Goal: Task Accomplishment & Management: Manage account settings

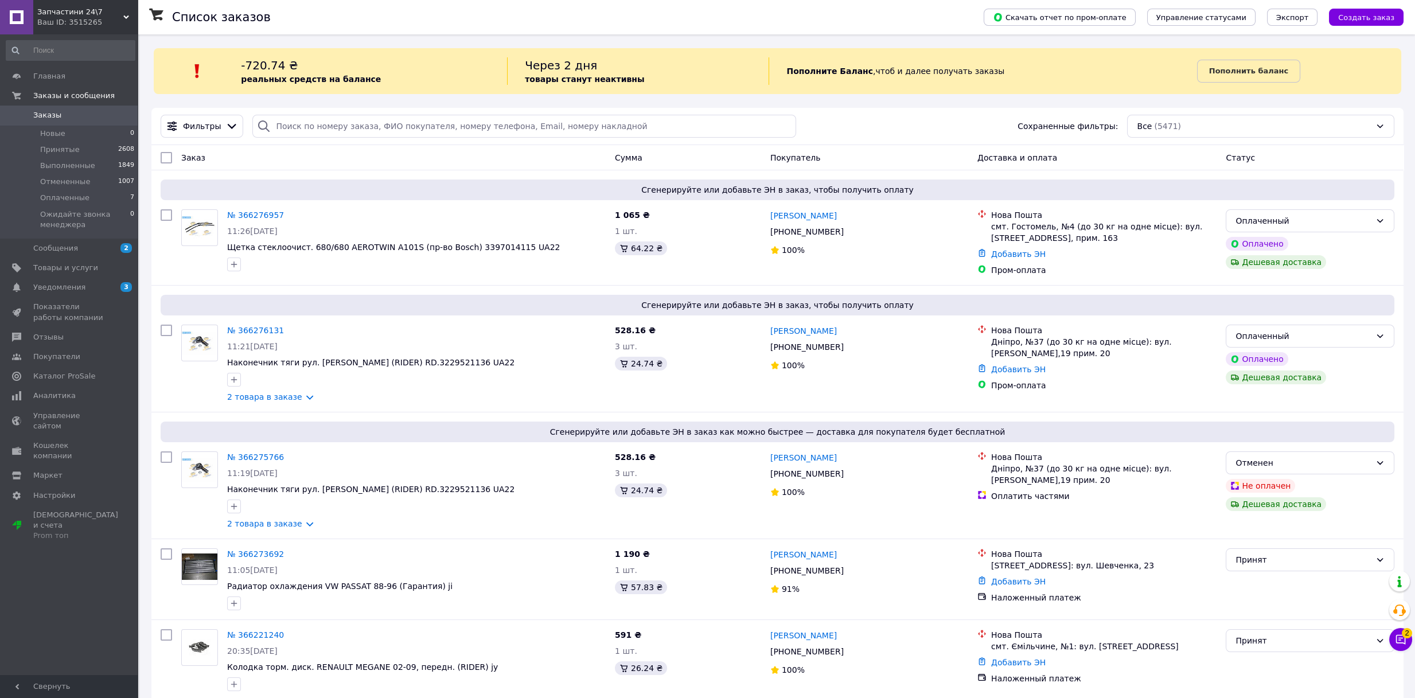
click at [55, 114] on span "Заказы" at bounding box center [47, 115] width 28 height 10
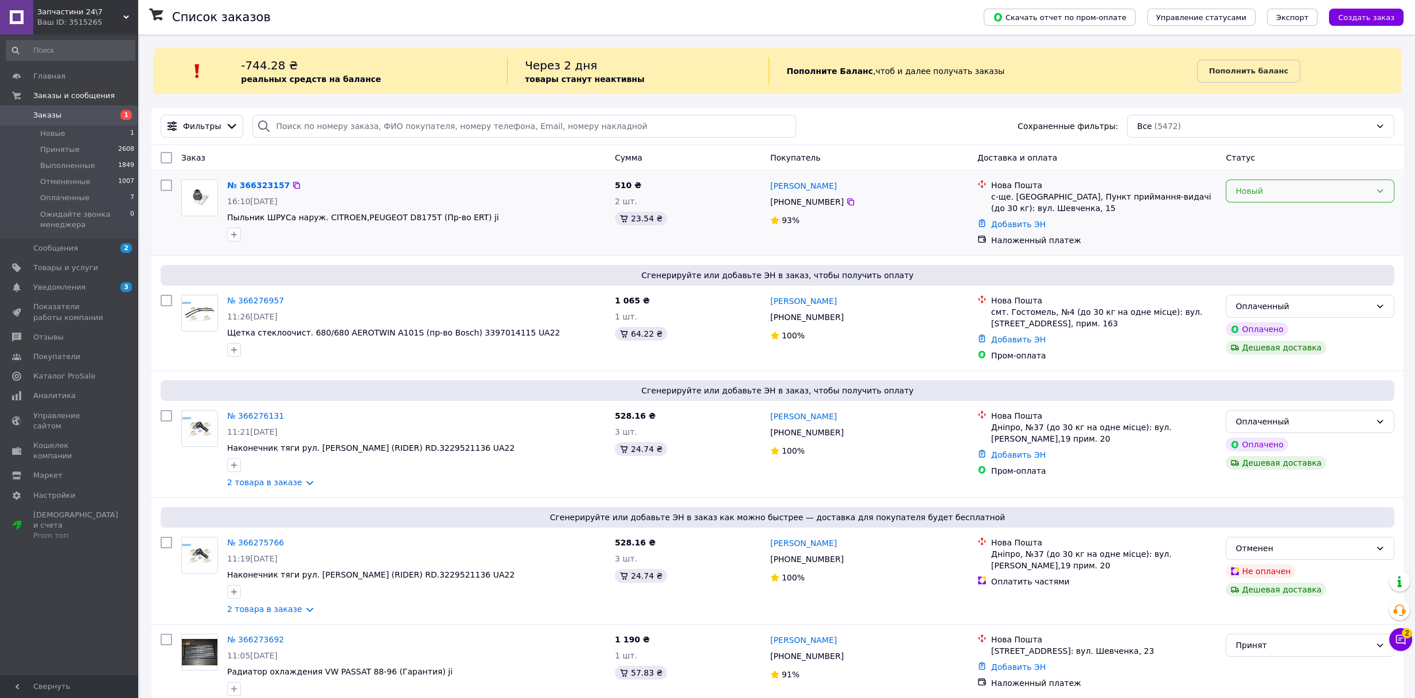
click at [1249, 194] on div "Новый" at bounding box center [1303, 191] width 135 height 13
click at [1249, 213] on li "Принят" at bounding box center [1309, 216] width 167 height 21
click at [110, 7] on span "Запчастини 24\7" at bounding box center [80, 12] width 86 height 10
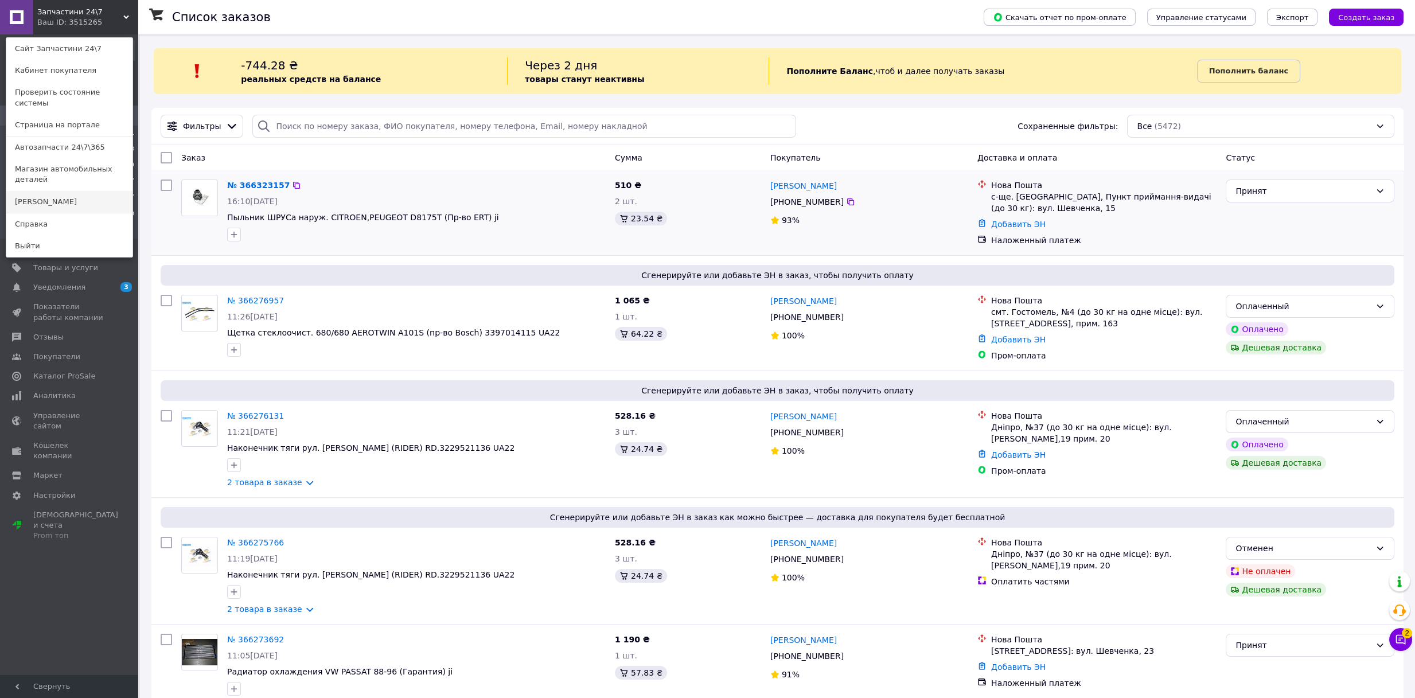
click at [52, 191] on link "[PERSON_NAME]" at bounding box center [69, 202] width 126 height 22
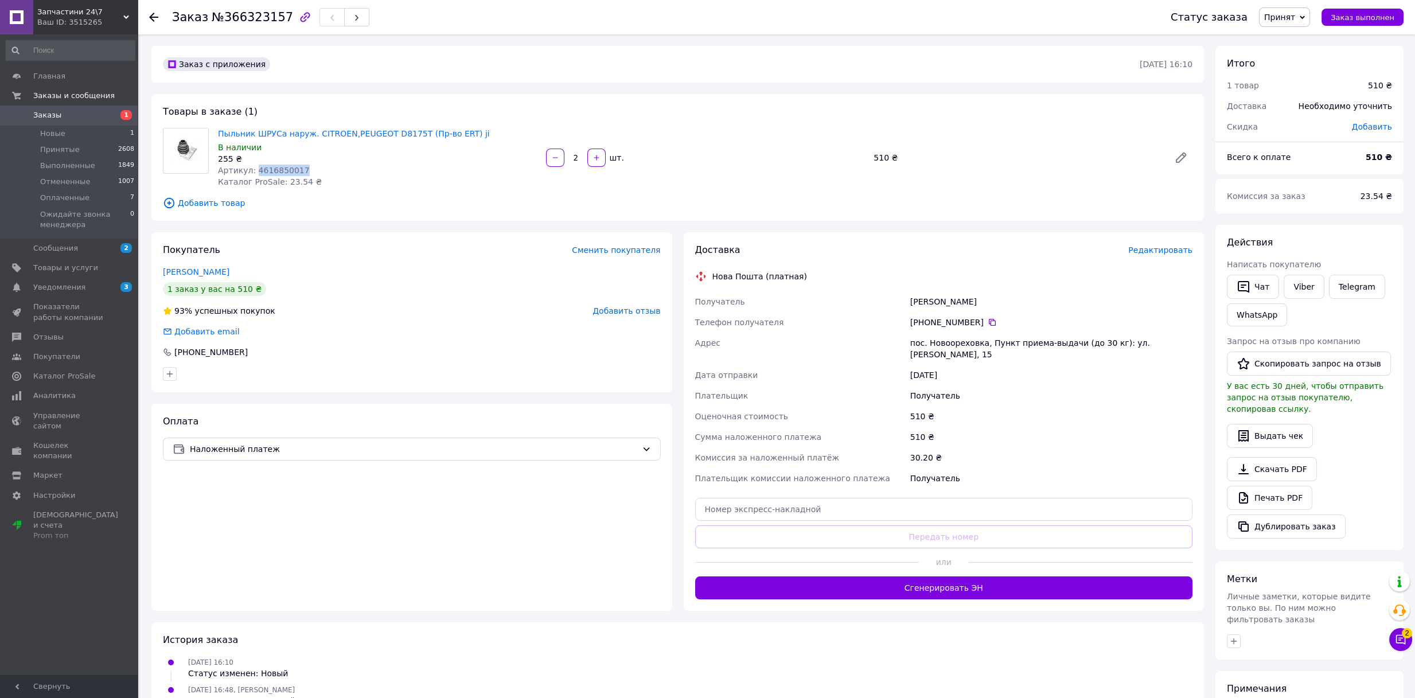
drag, startPoint x: 252, startPoint y: 169, endPoint x: 312, endPoint y: 170, distance: 60.2
click at [312, 170] on div "Артикул: 4616850017" at bounding box center [377, 170] width 319 height 11
copy span "4616850017"
click at [1396, 639] on icon at bounding box center [1401, 640] width 10 height 10
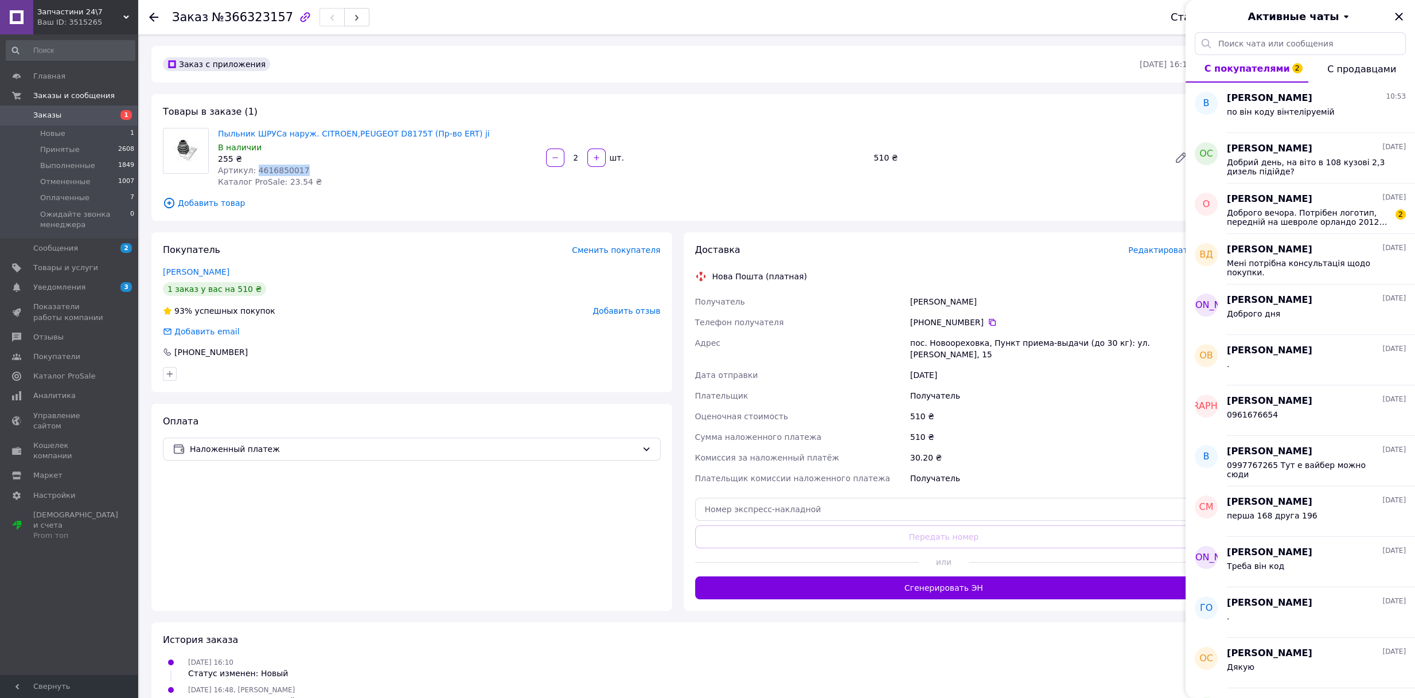
click at [1398, 23] on icon "Закрыть" at bounding box center [1399, 17] width 14 height 14
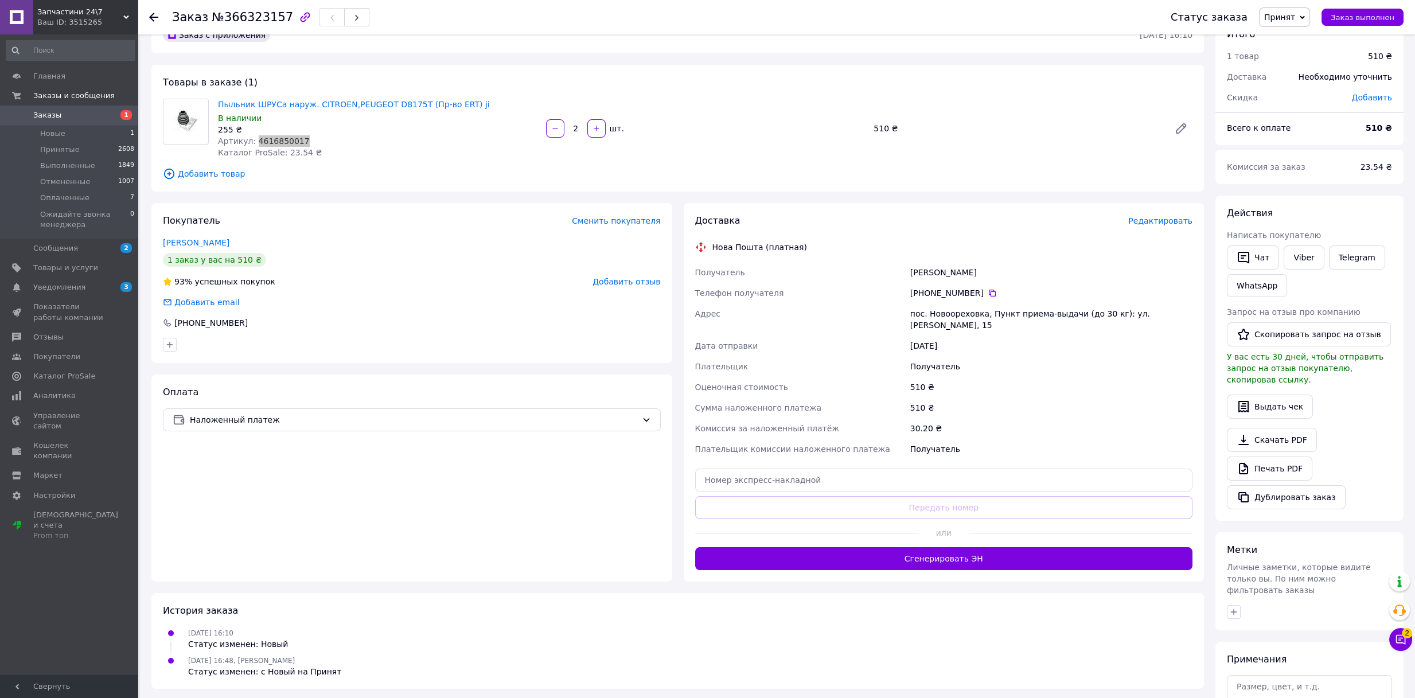
scroll to position [112, 0]
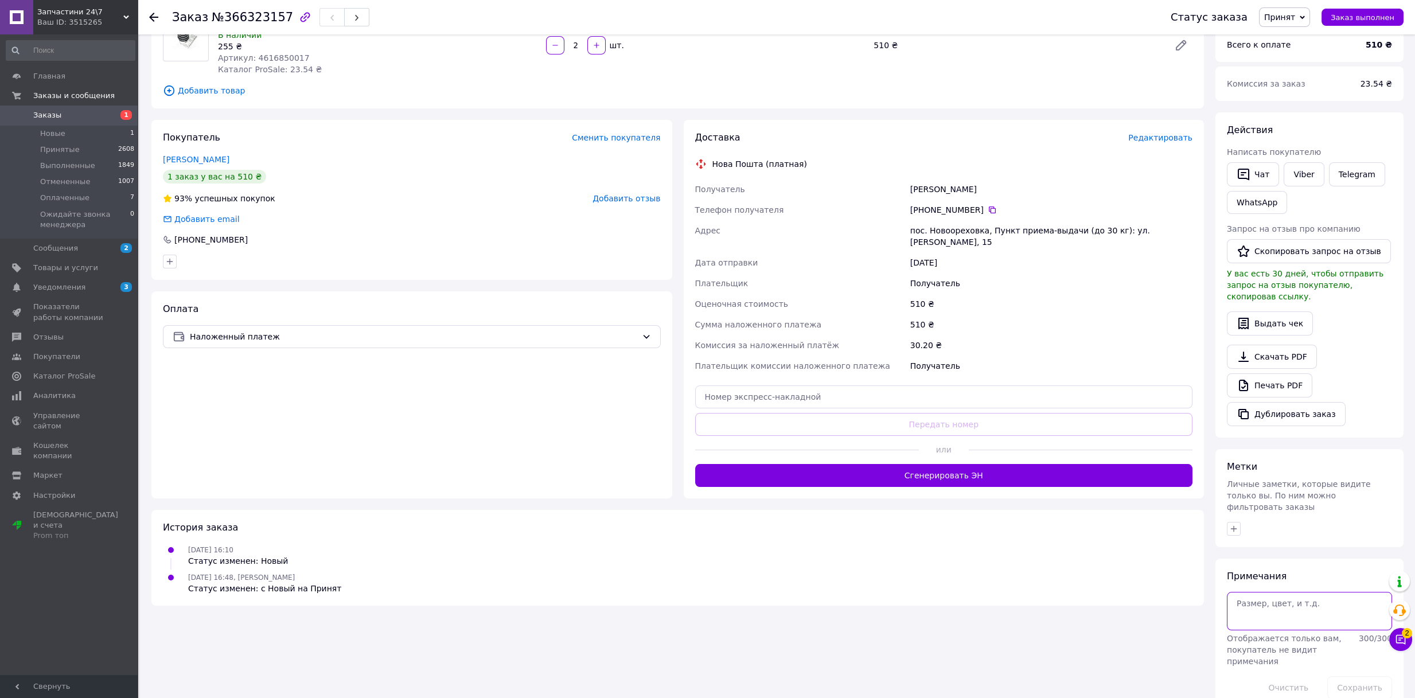
click at [1277, 592] on textarea at bounding box center [1309, 611] width 165 height 38
click at [1274, 600] on textarea at bounding box center [1309, 611] width 165 height 38
type textarea "676"
click at [1361, 676] on button "Сохранить" at bounding box center [1359, 687] width 65 height 23
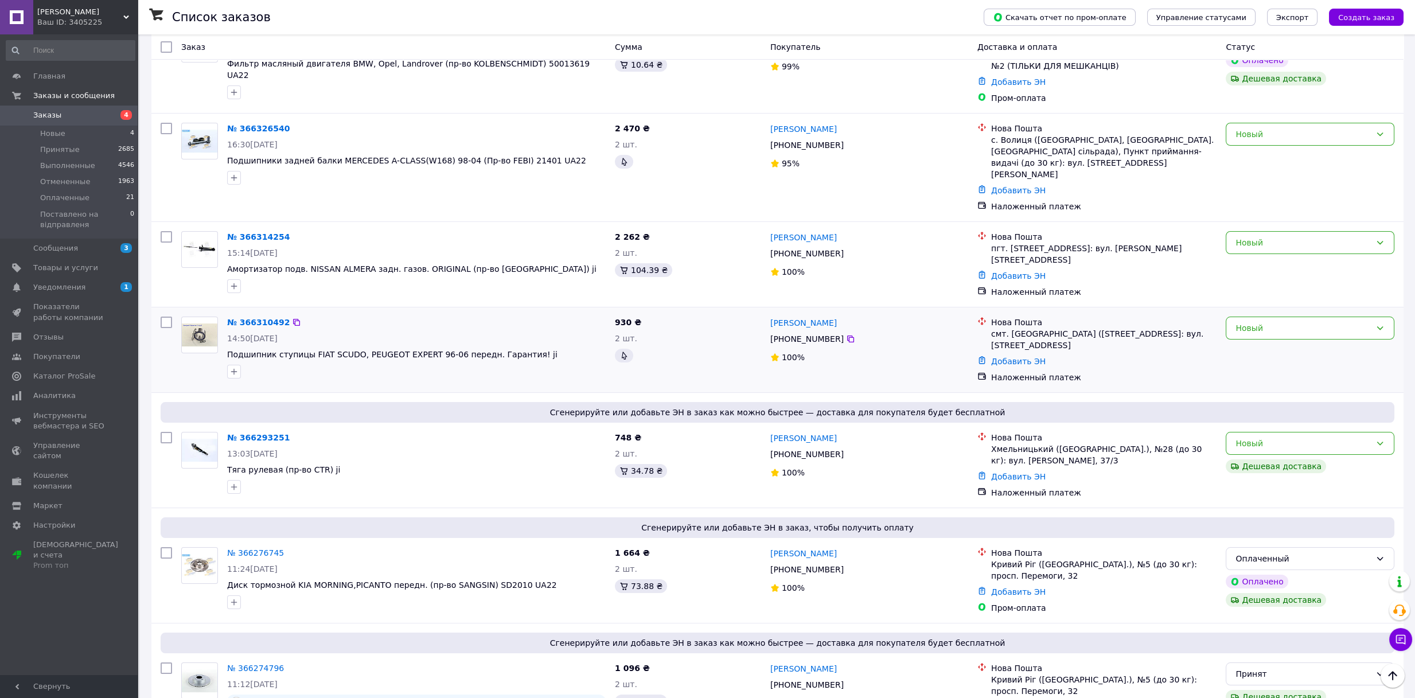
scroll to position [191, 0]
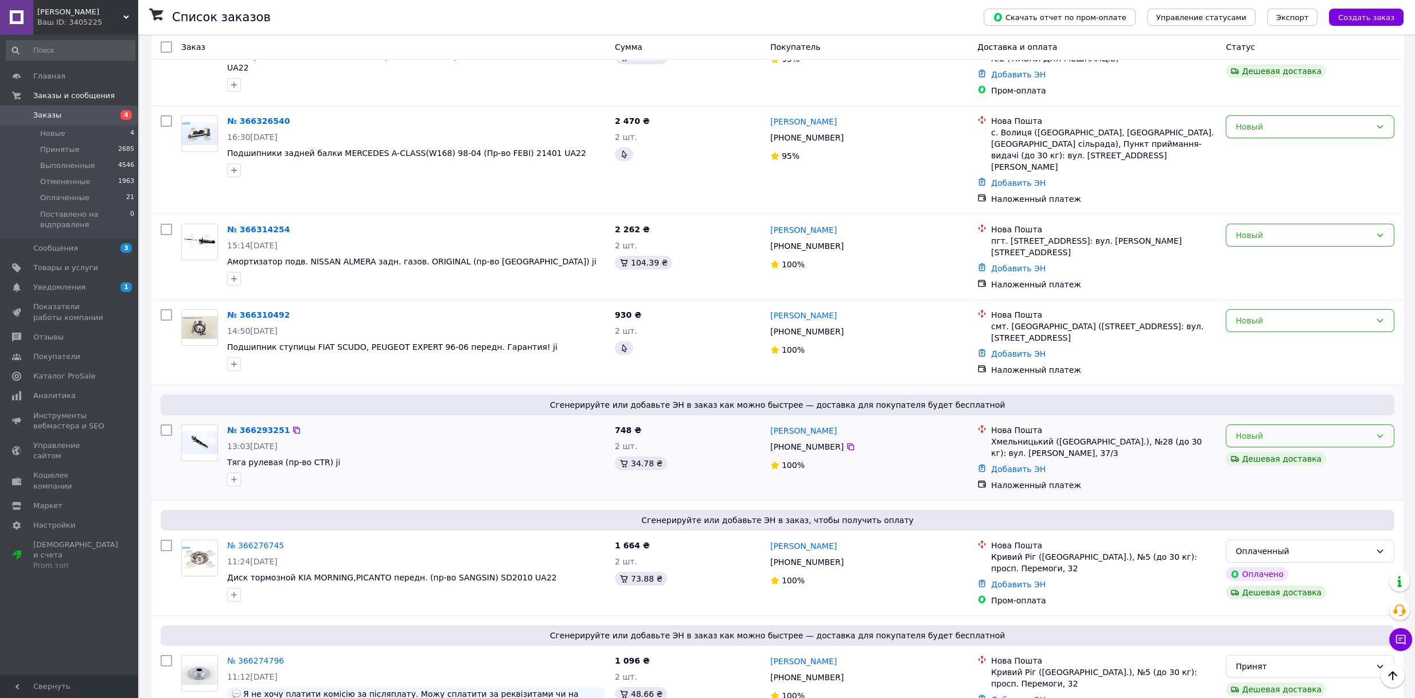
click at [1248, 430] on div "Новый" at bounding box center [1303, 436] width 135 height 13
click at [1244, 429] on li "Принят" at bounding box center [1309, 428] width 167 height 21
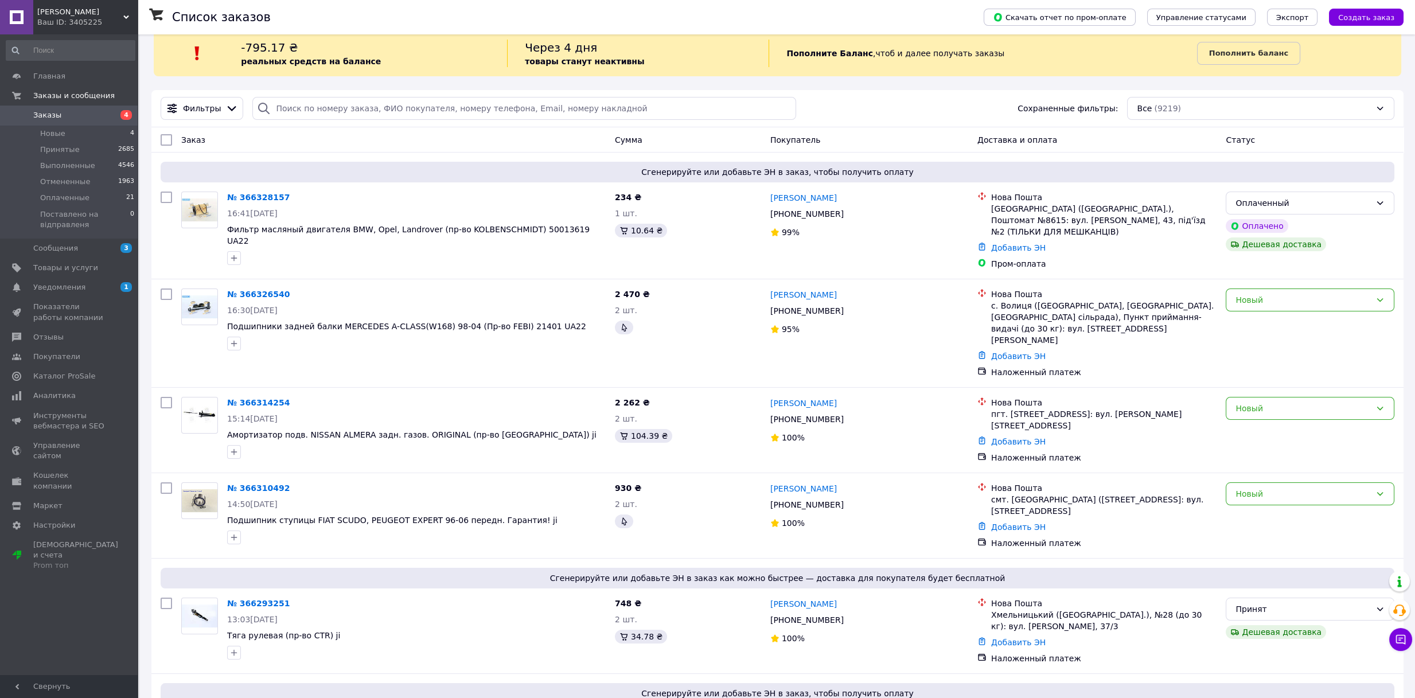
scroll to position [127, 0]
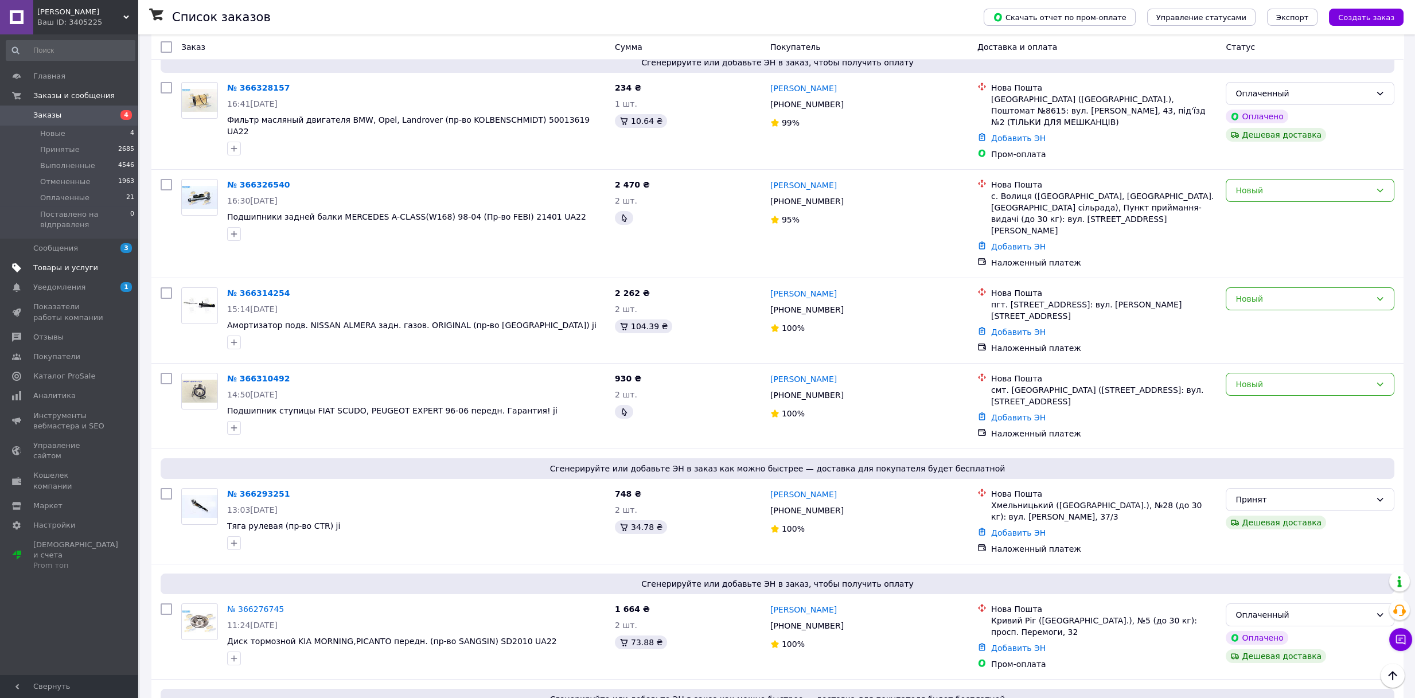
click at [72, 264] on span "Товары и услуги" at bounding box center [65, 268] width 65 height 10
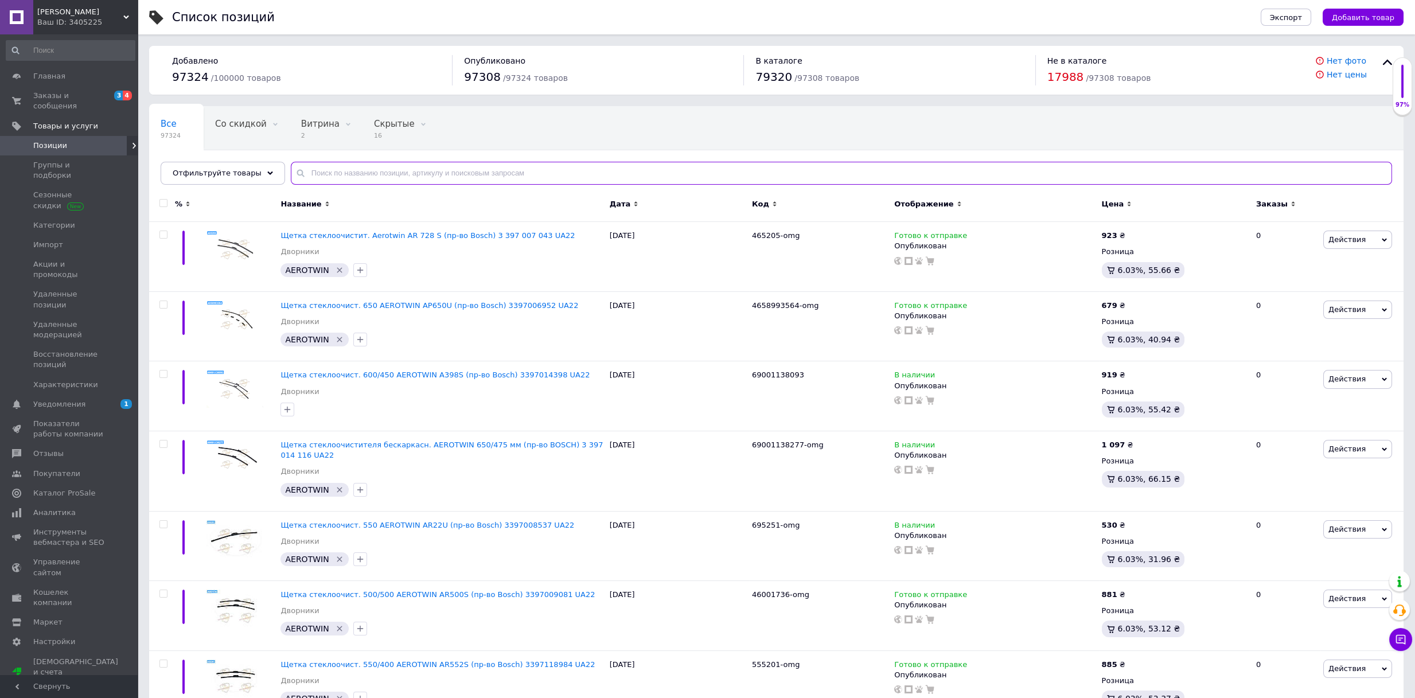
paste input "6900909704"
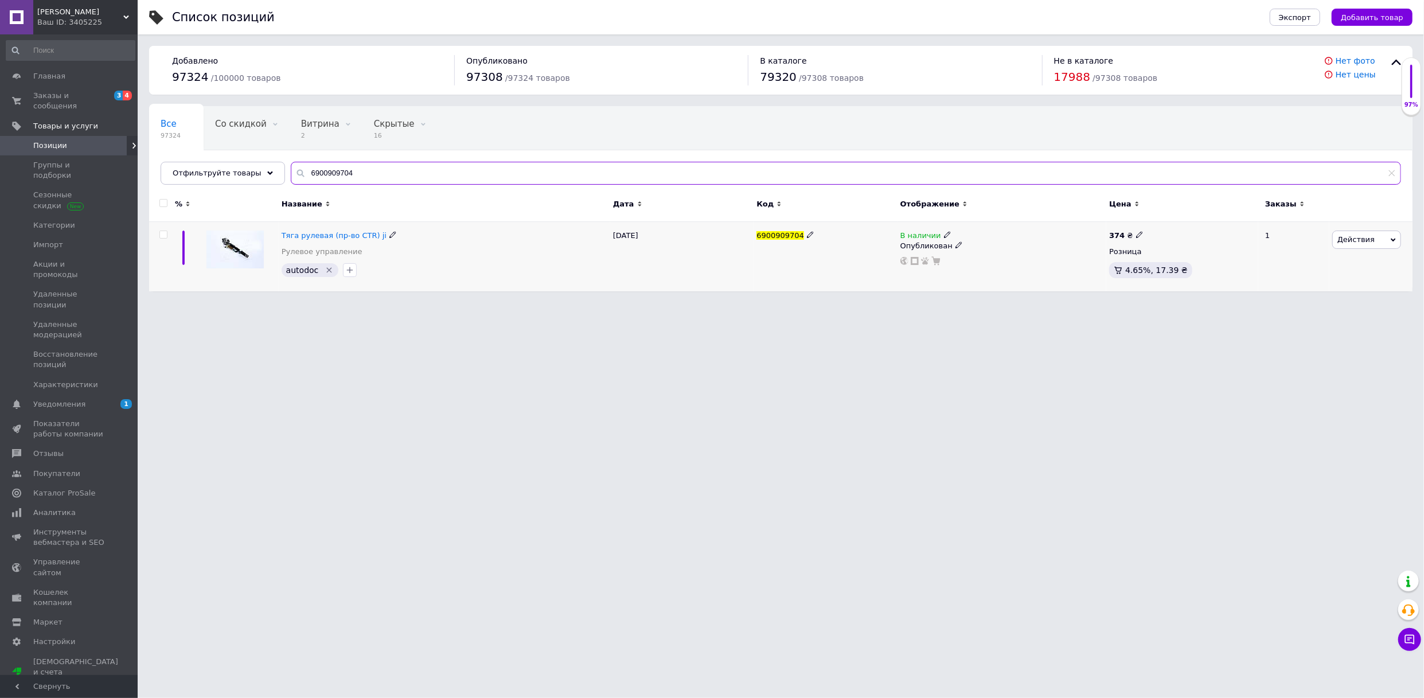
type input "6900909704"
click at [944, 232] on icon at bounding box center [947, 234] width 7 height 7
click at [979, 241] on li "Нет в наличии" at bounding box center [1011, 244] width 109 height 16
click at [954, 303] on html "Joni Ваш ID: 3405225 Сайт Joni Кабинет покупателя Проверить состояние системы С…" at bounding box center [712, 151] width 1424 height 303
drag, startPoint x: 397, startPoint y: 171, endPoint x: 320, endPoint y: 178, distance: 77.2
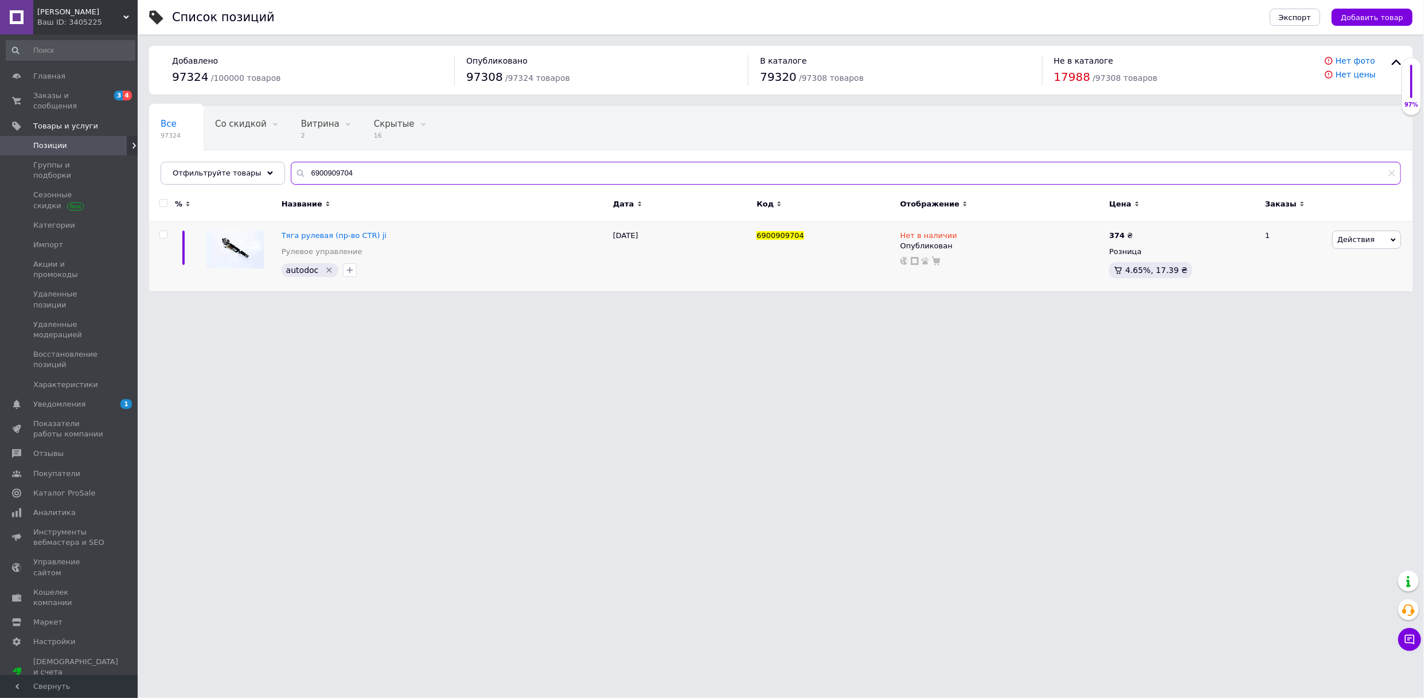
click at [291, 182] on input "6900909704" at bounding box center [846, 173] width 1110 height 23
drag, startPoint x: 99, startPoint y: 21, endPoint x: 96, endPoint y: 16, distance: 5.9
click at [99, 20] on div "Ваш ID: 3405225" at bounding box center [87, 22] width 100 height 10
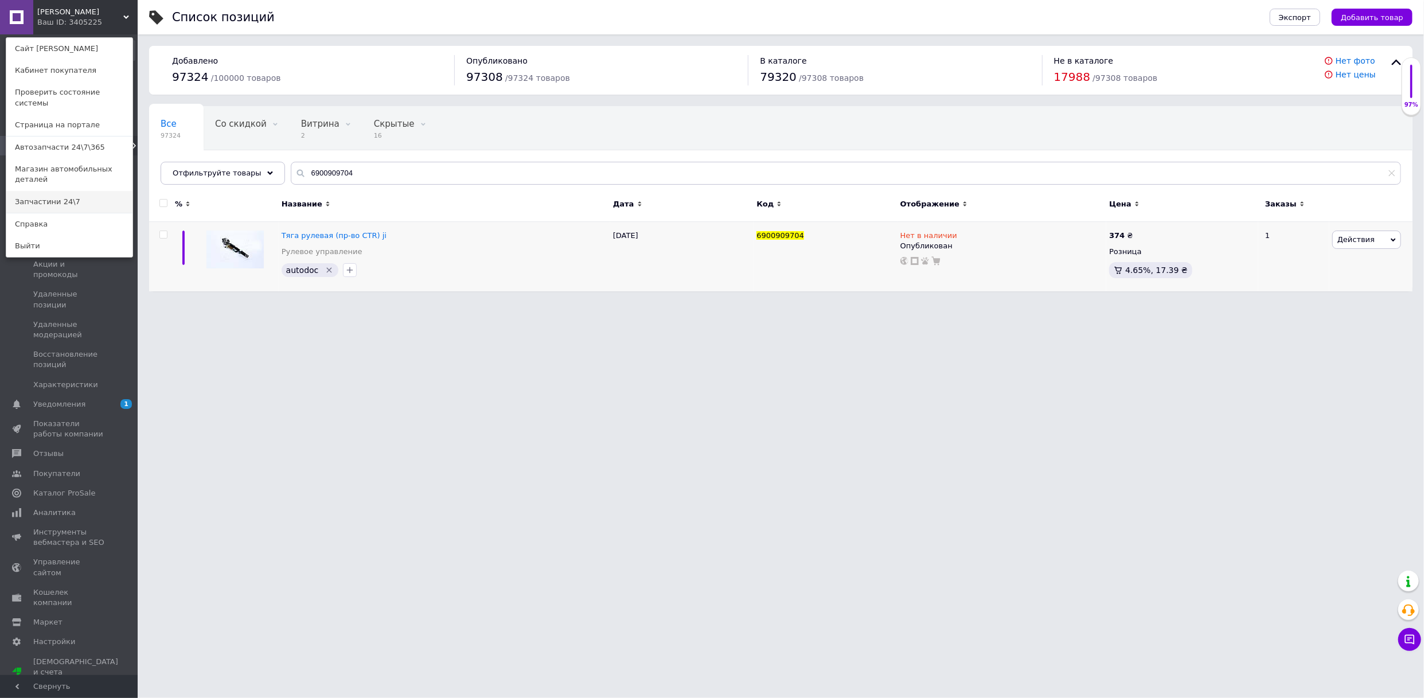
click at [80, 191] on link "Запчастини 24\7" at bounding box center [69, 202] width 126 height 22
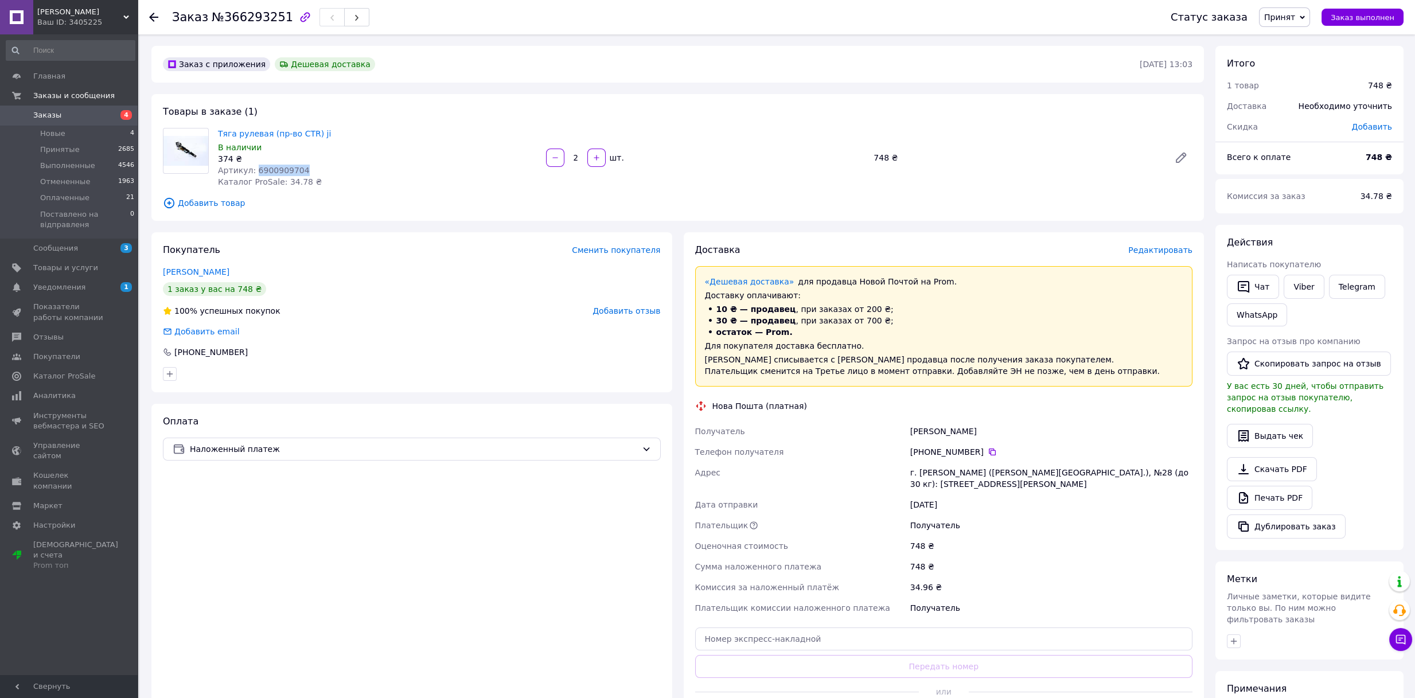
drag, startPoint x: 252, startPoint y: 170, endPoint x: 313, endPoint y: 163, distance: 61.1
click at [313, 165] on div "Артикул: 6900909704" at bounding box center [377, 170] width 319 height 11
drag, startPoint x: 313, startPoint y: 165, endPoint x: 258, endPoint y: 170, distance: 55.3
click at [258, 170] on span "Артикул: 6900909704" at bounding box center [264, 170] width 92 height 9
drag, startPoint x: 250, startPoint y: 171, endPoint x: 312, endPoint y: 170, distance: 61.9
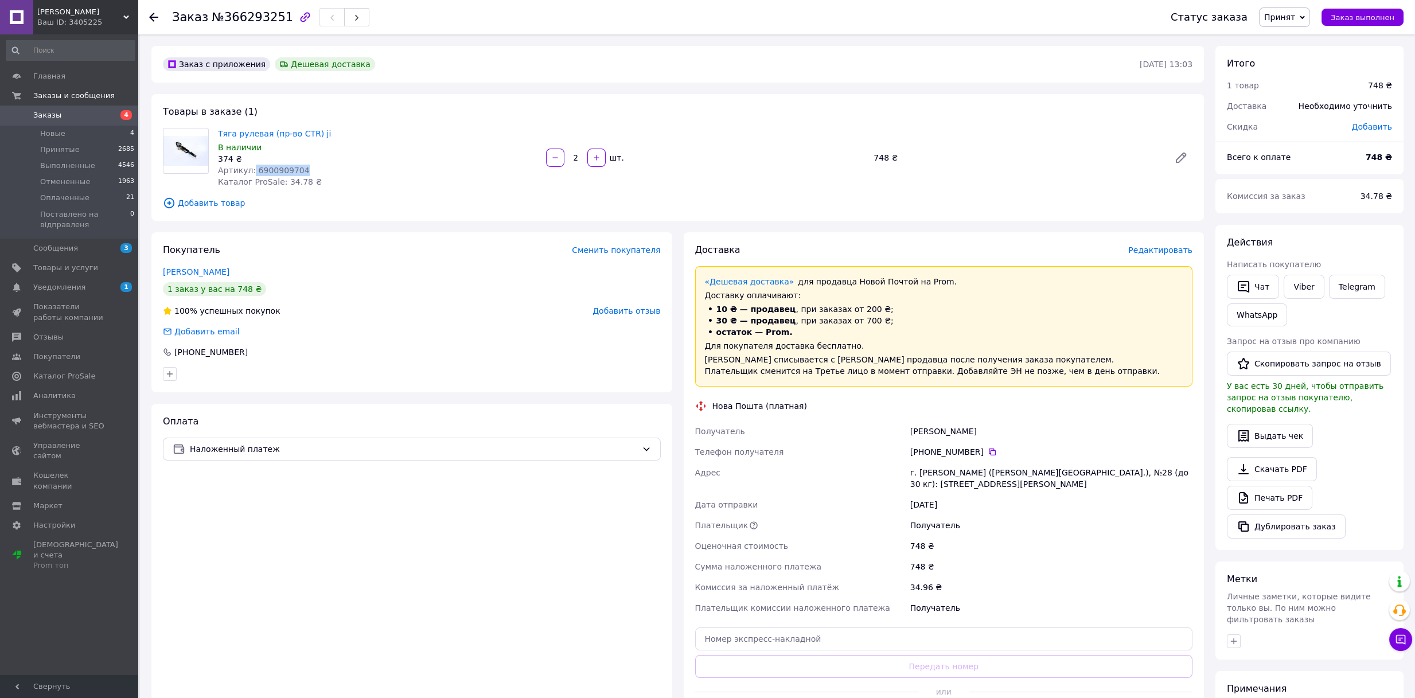
click at [312, 170] on div "Артикул: 6900909704" at bounding box center [377, 170] width 319 height 11
copy span "6900909704"
click at [988, 454] on icon at bounding box center [992, 451] width 9 height 9
drag, startPoint x: 252, startPoint y: 172, endPoint x: 329, endPoint y: 167, distance: 77.5
click at [329, 167] on div "Артикул: 6900909704" at bounding box center [377, 170] width 319 height 11
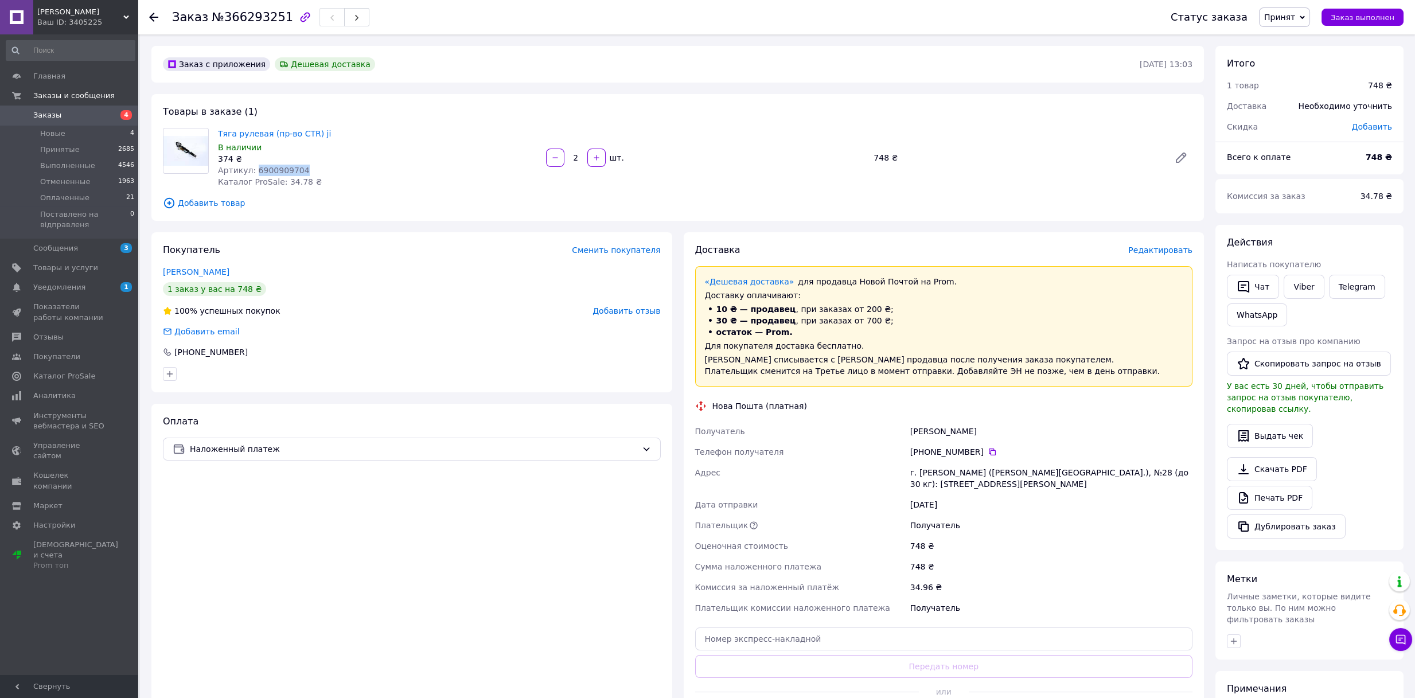
copy span "6900909704"
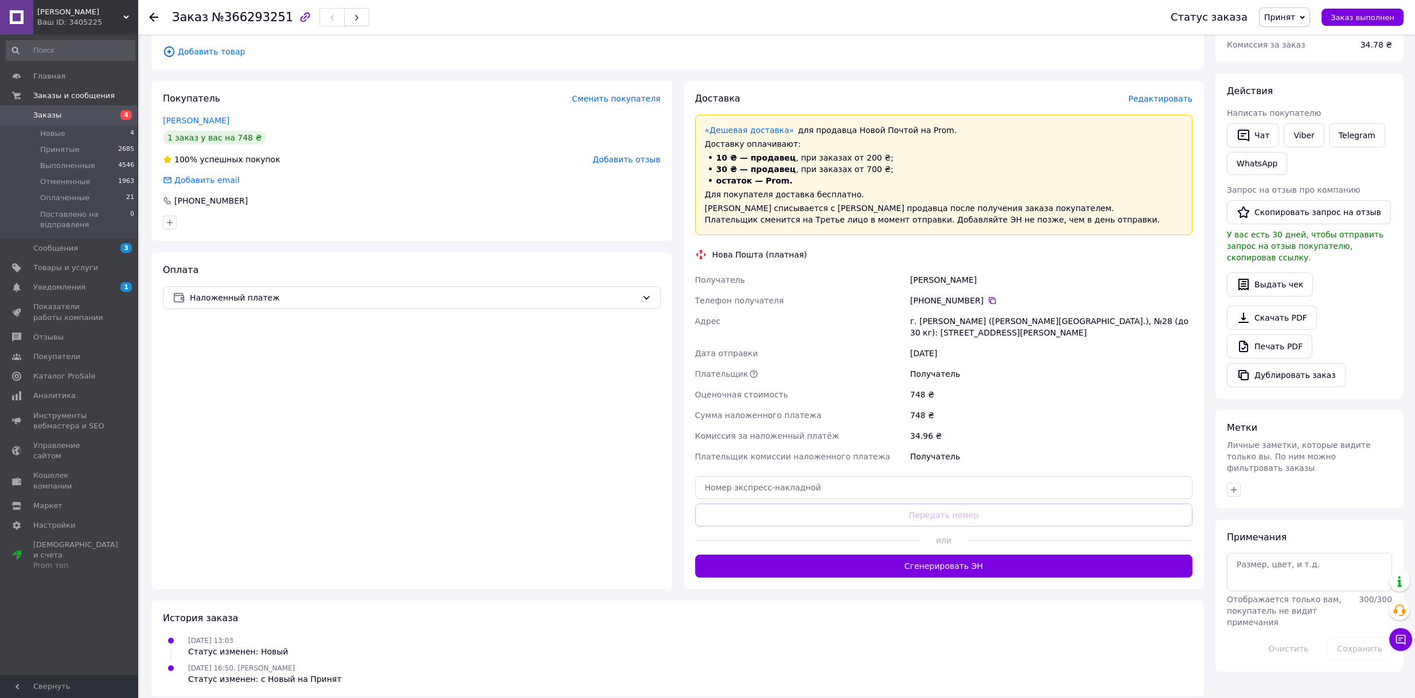
scroll to position [161, 0]
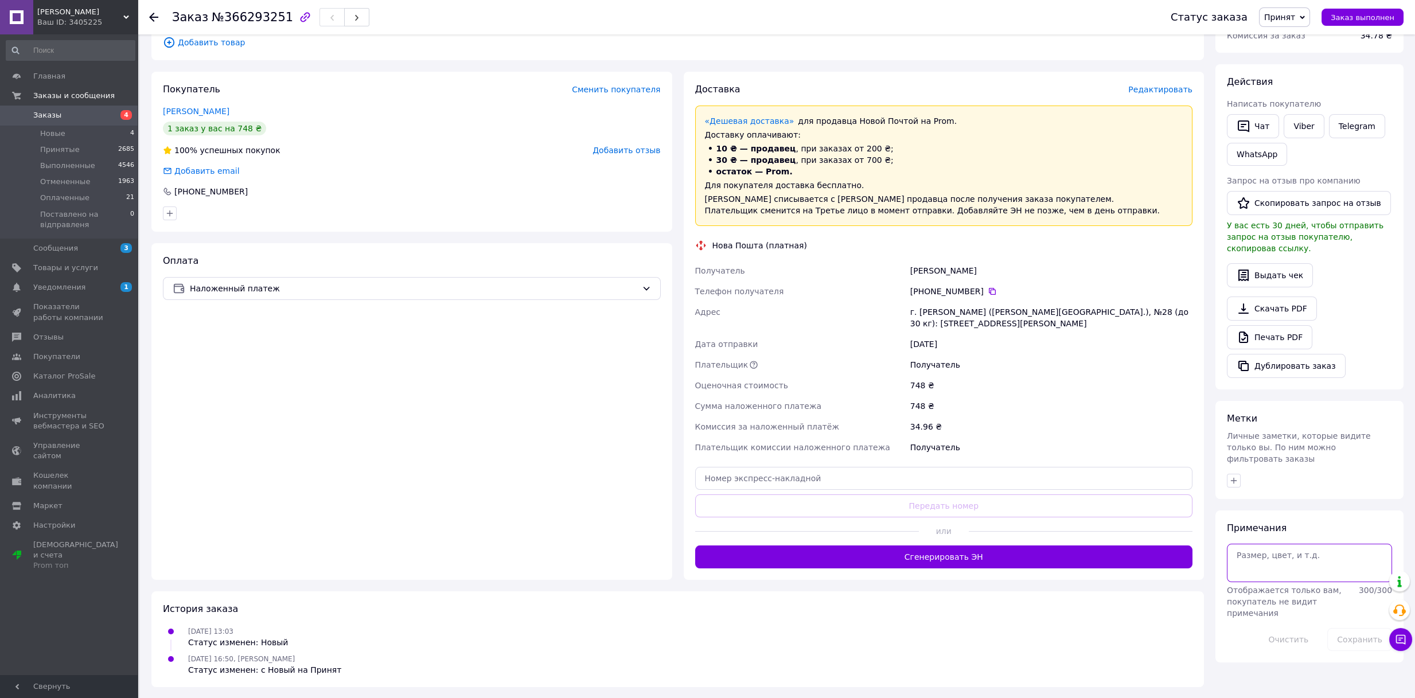
click at [1265, 544] on textarea at bounding box center [1309, 563] width 165 height 38
type textarea "535"
click at [1362, 628] on button "Сохранить" at bounding box center [1359, 639] width 65 height 23
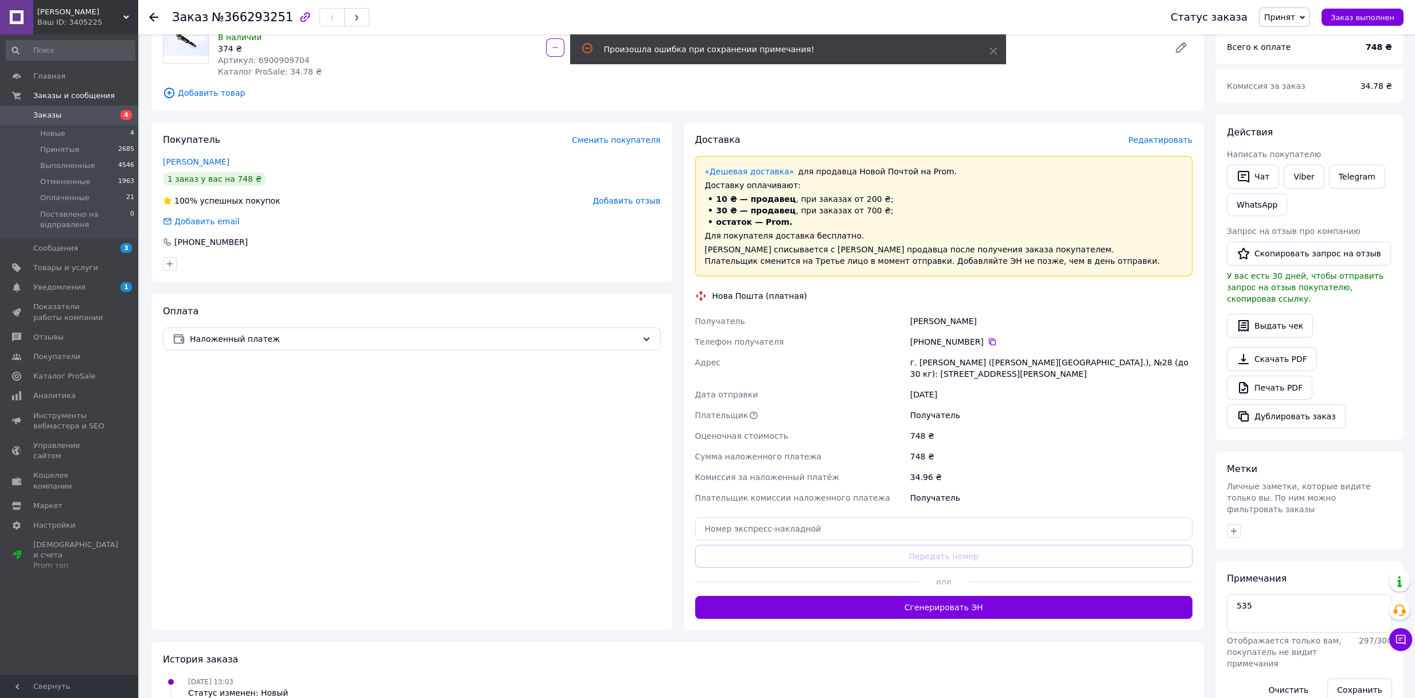
scroll to position [0, 0]
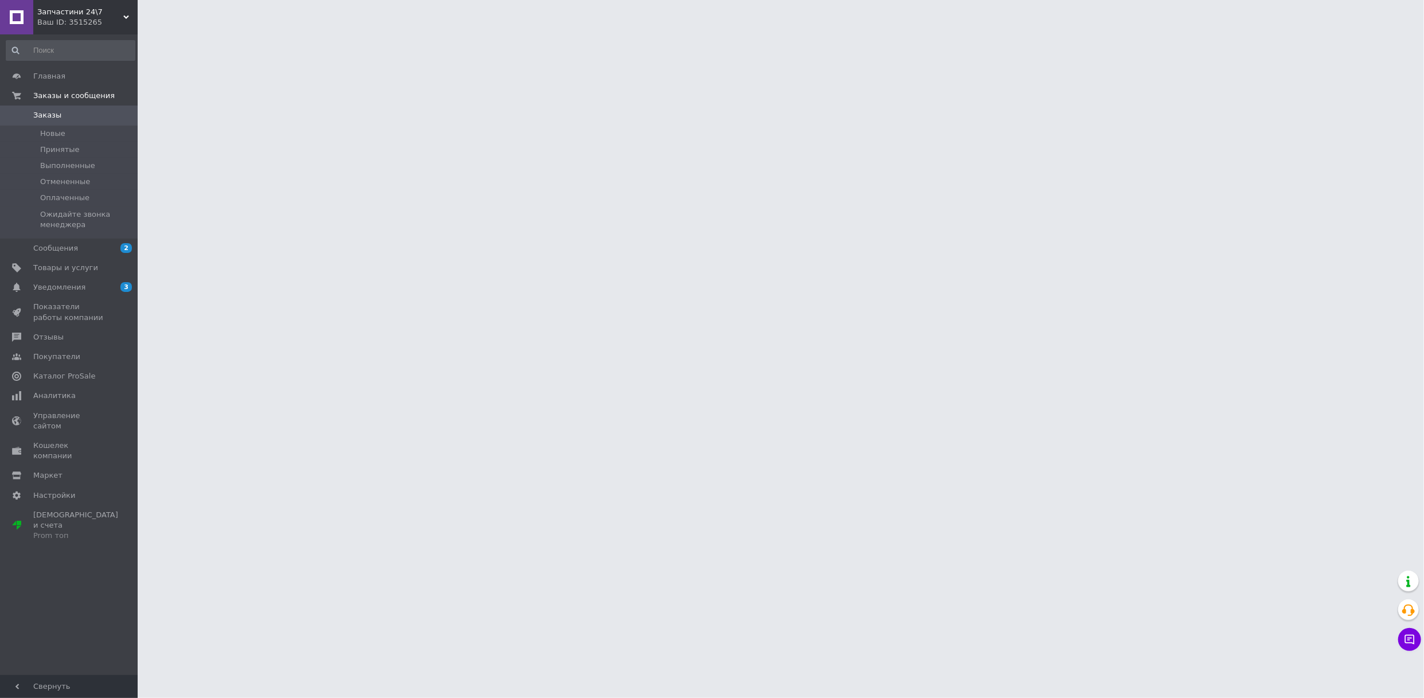
click at [59, 266] on span "Товары и услуги" at bounding box center [65, 268] width 65 height 10
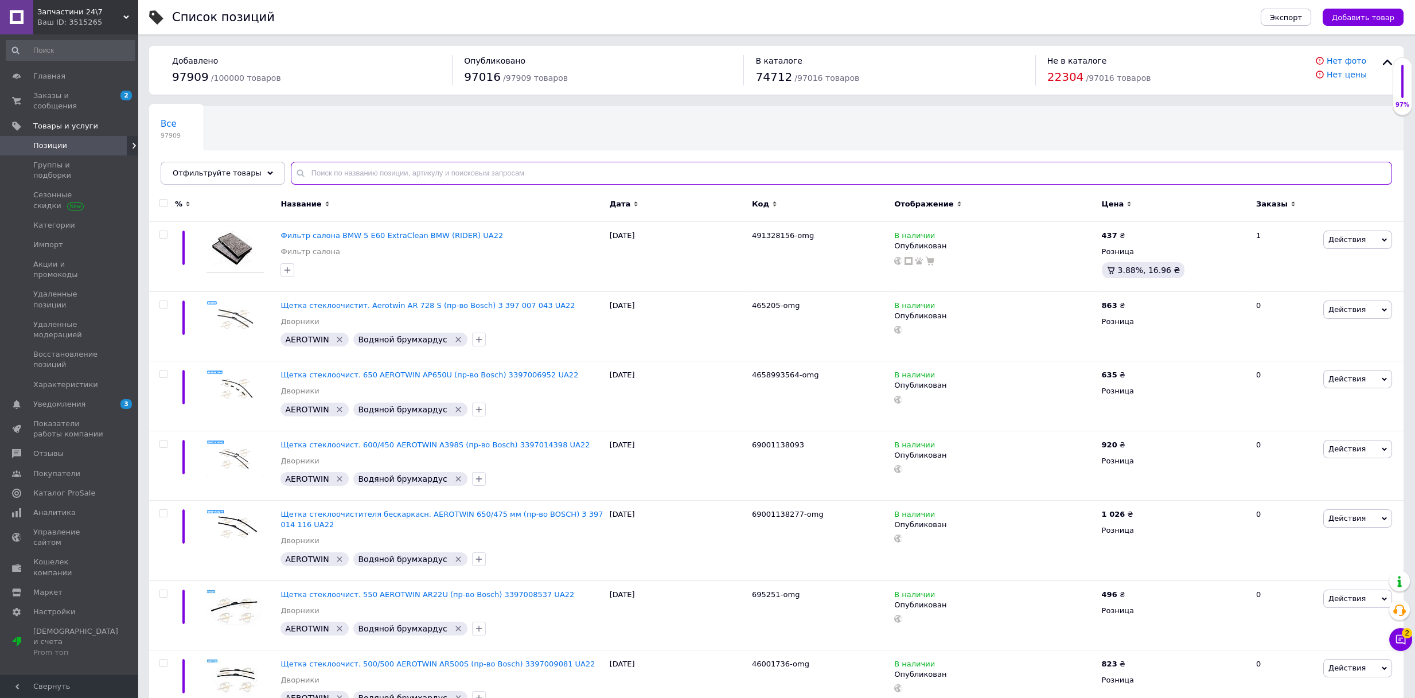
click at [408, 166] on input "text" at bounding box center [841, 173] width 1101 height 23
paste input "6900909704"
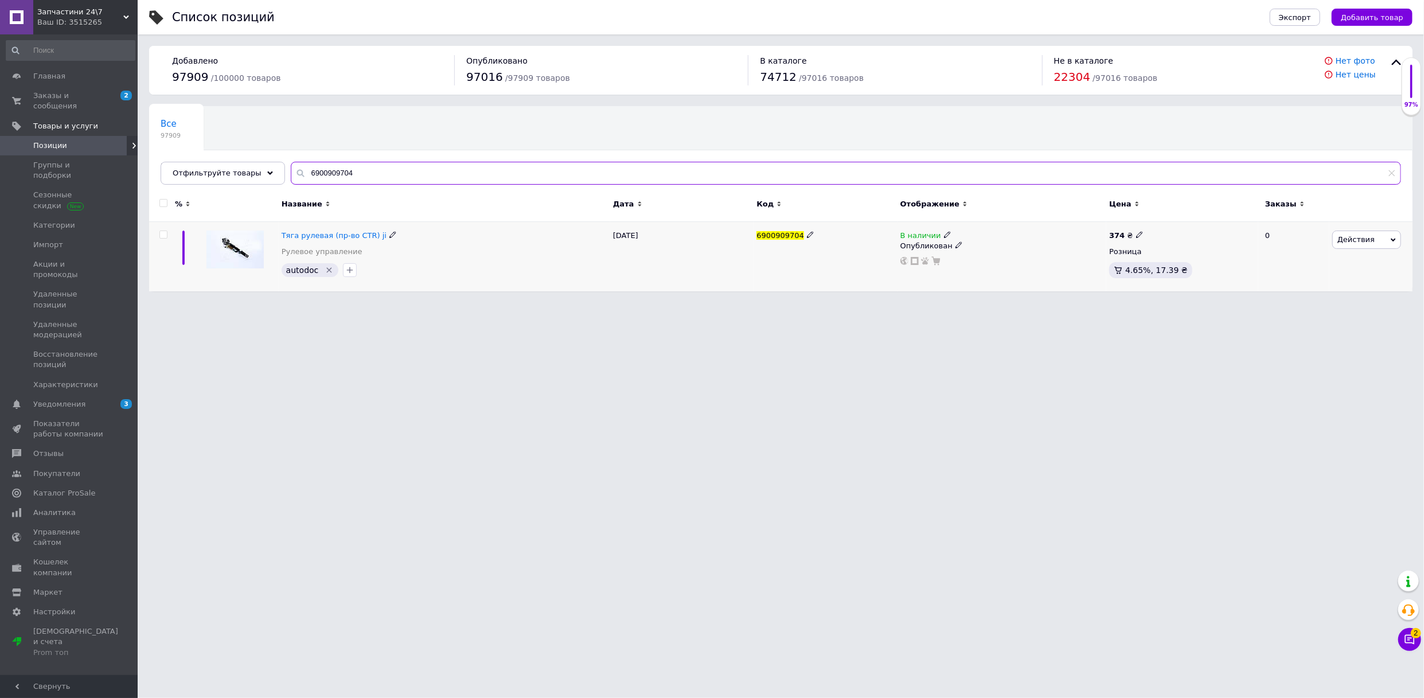
type input "6900909704"
click at [944, 234] on icon at bounding box center [947, 234] width 7 height 7
drag, startPoint x: 995, startPoint y: 245, endPoint x: 889, endPoint y: 295, distance: 117.5
click at [996, 247] on li "Нет в наличии" at bounding box center [1011, 244] width 109 height 16
click at [821, 303] on html "Запчастини 24\7 Ваш ID: 3515265 Сайт Запчастини 24\7 Кабинет покупателя Провери…" at bounding box center [712, 151] width 1424 height 303
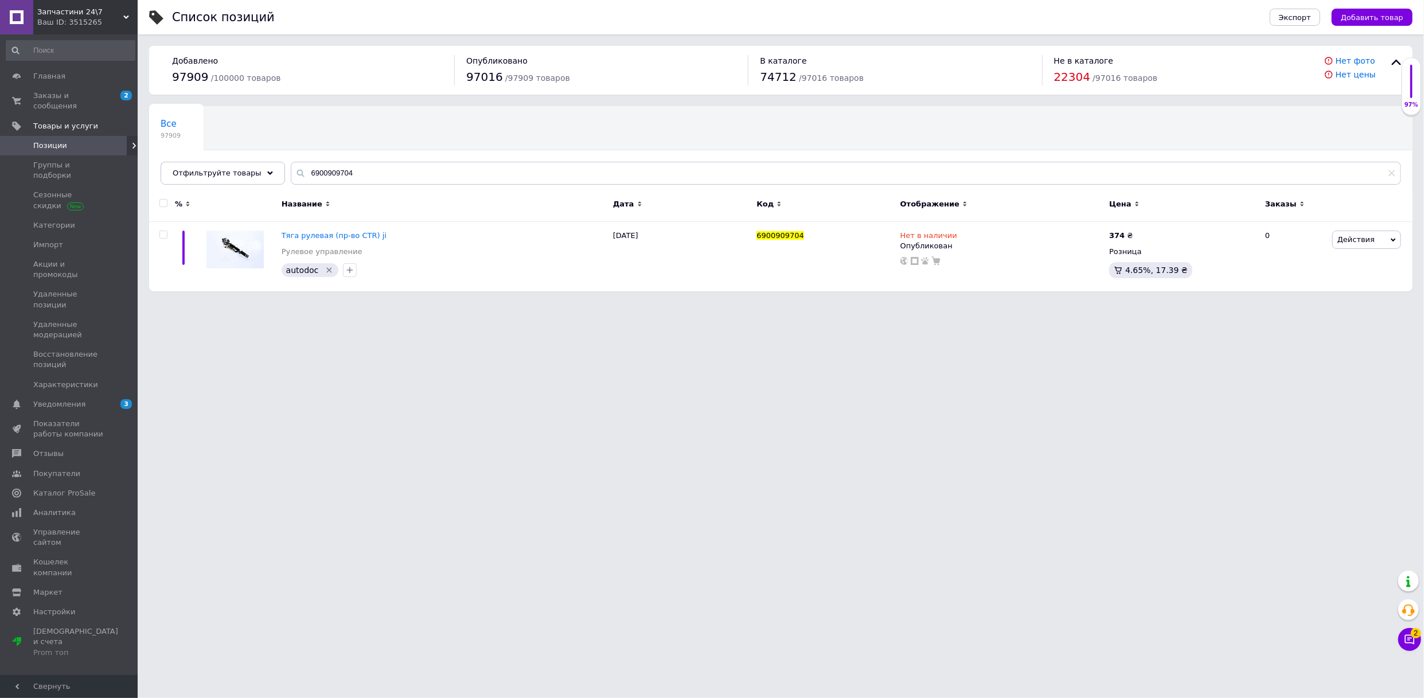
click at [70, 9] on span "Запчастини 24\7" at bounding box center [80, 12] width 86 height 10
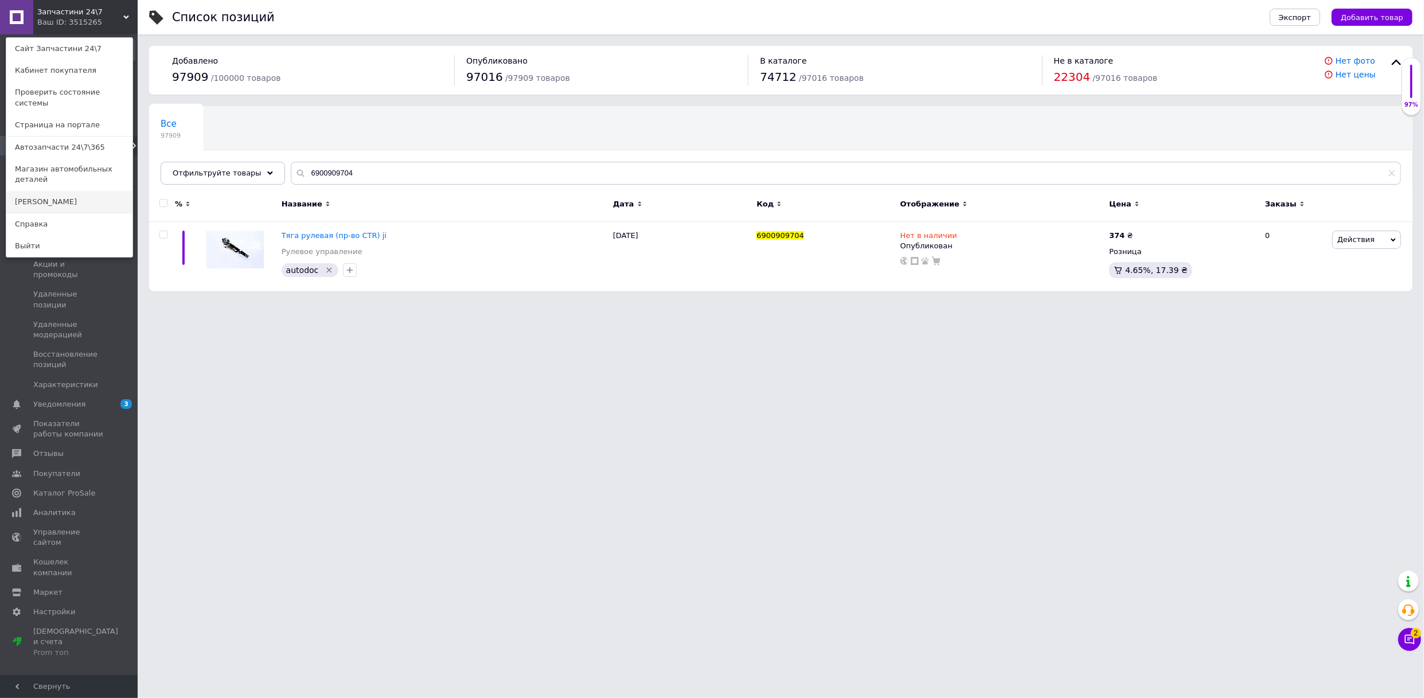
click at [35, 191] on link "[PERSON_NAME]" at bounding box center [69, 202] width 126 height 22
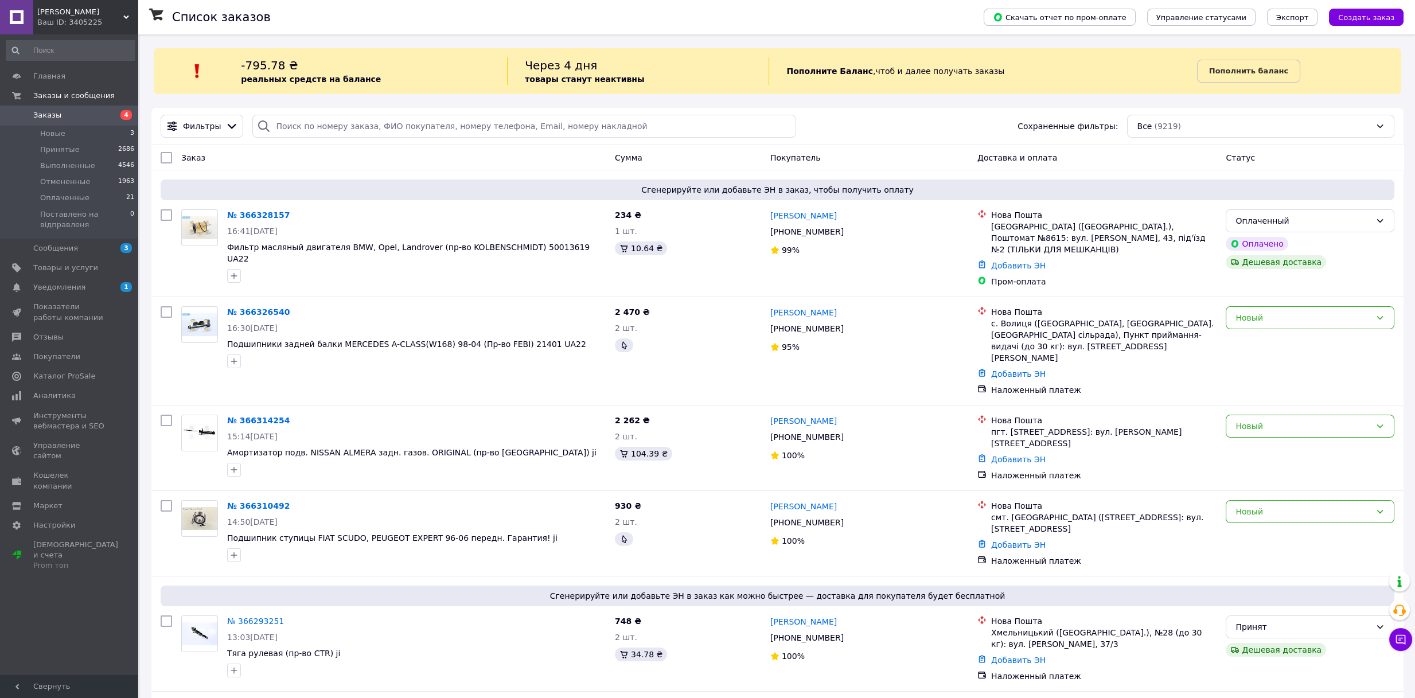
click at [49, 110] on span "Заказы" at bounding box center [47, 115] width 28 height 10
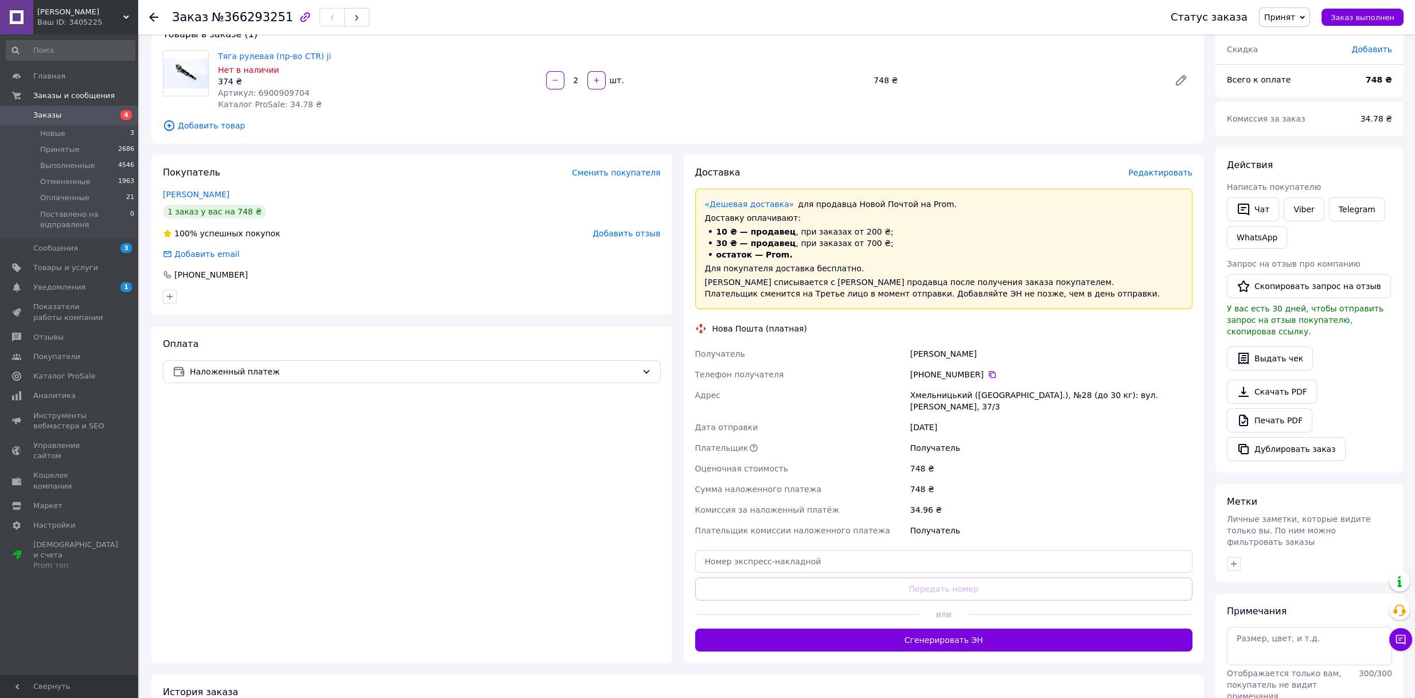
scroll to position [161, 0]
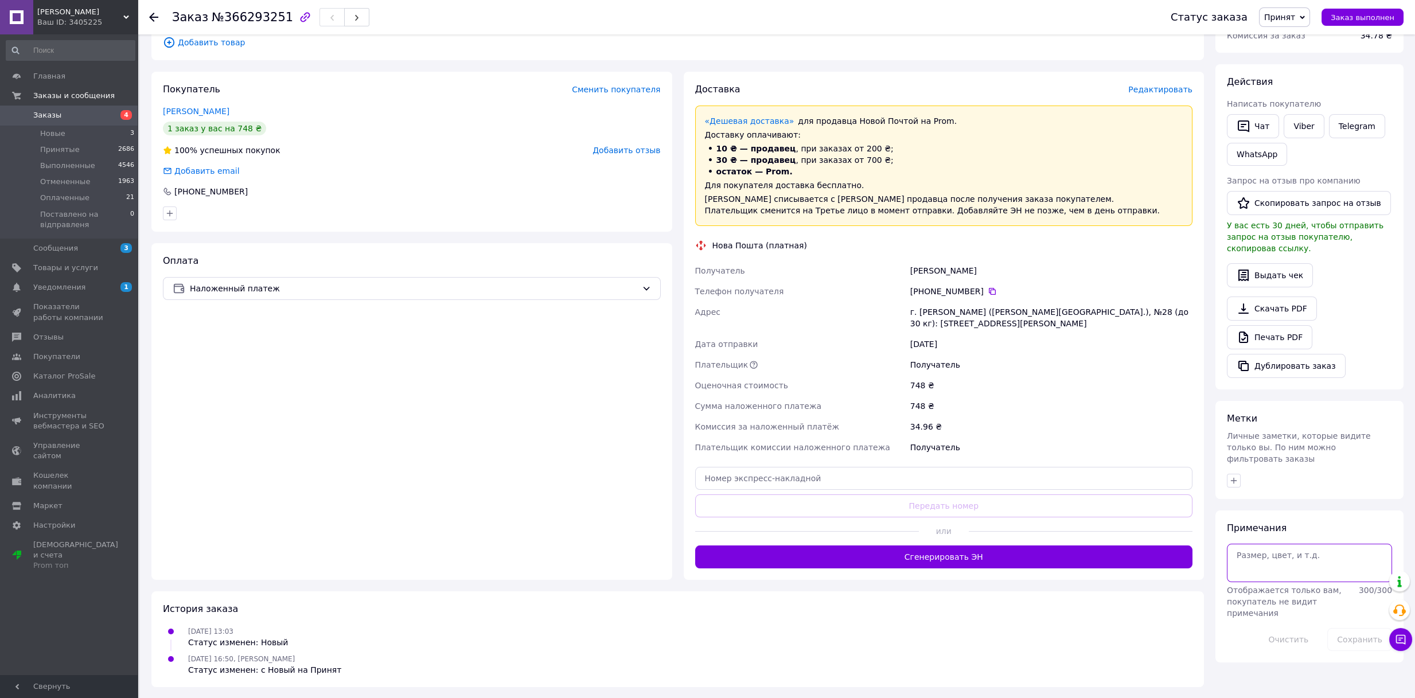
click at [1256, 544] on textarea at bounding box center [1309, 563] width 165 height 38
type textarea "535"
click button "Сохранить"
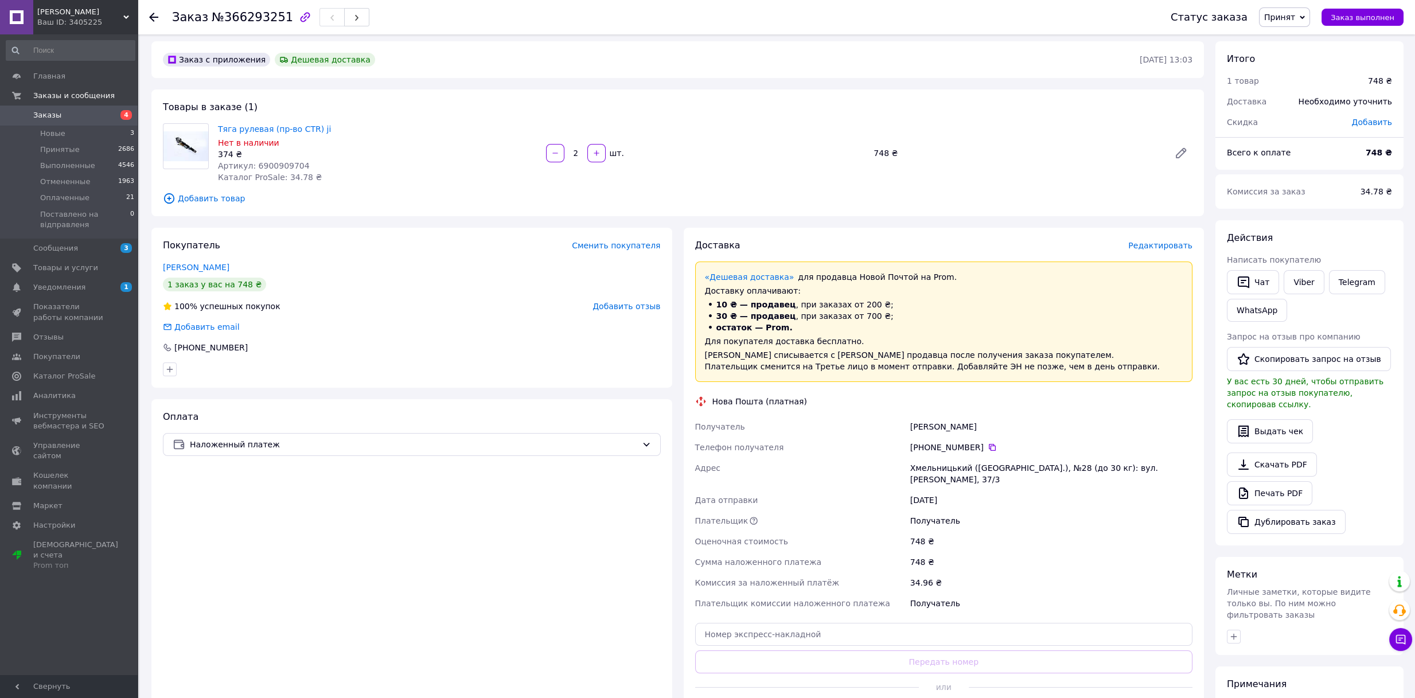
scroll to position [0, 0]
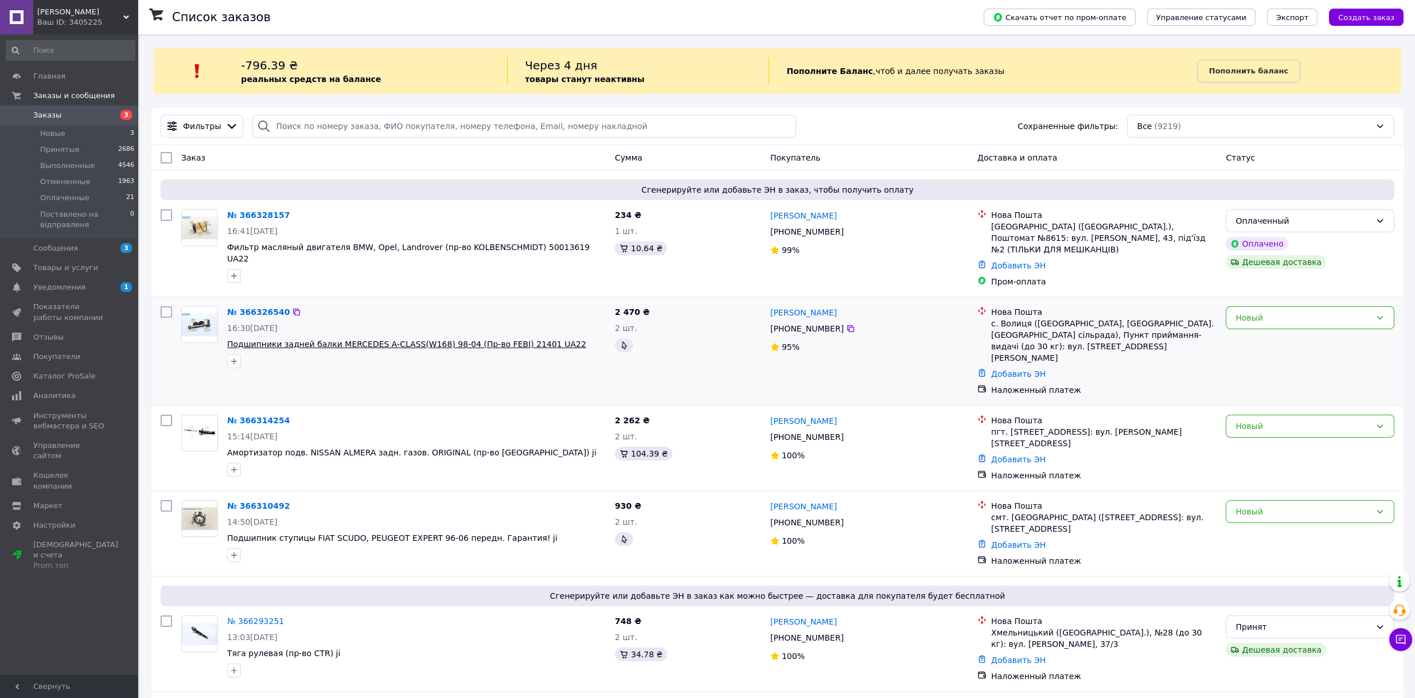
scroll to position [127, 0]
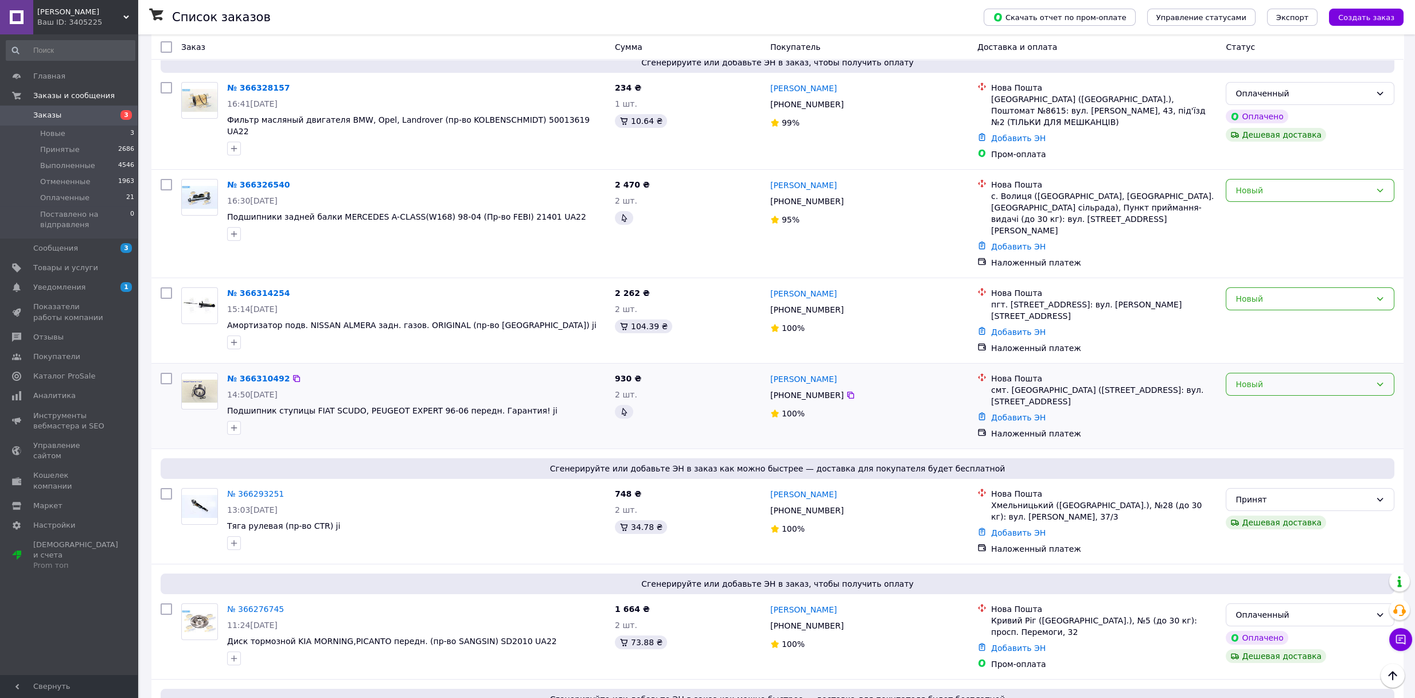
click at [1266, 378] on div "Новый" at bounding box center [1303, 384] width 135 height 13
click at [1239, 377] on li "Принят" at bounding box center [1309, 382] width 167 height 21
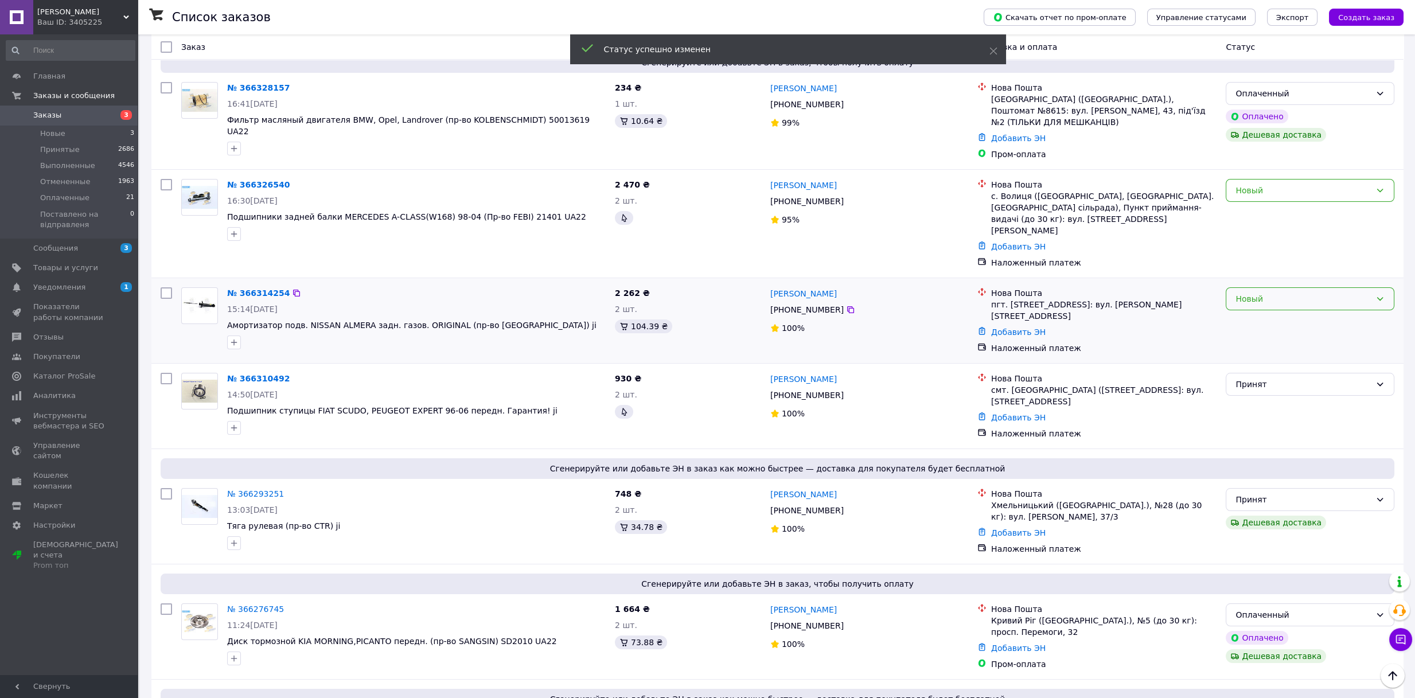
click at [1261, 293] on div "Новый" at bounding box center [1303, 299] width 135 height 13
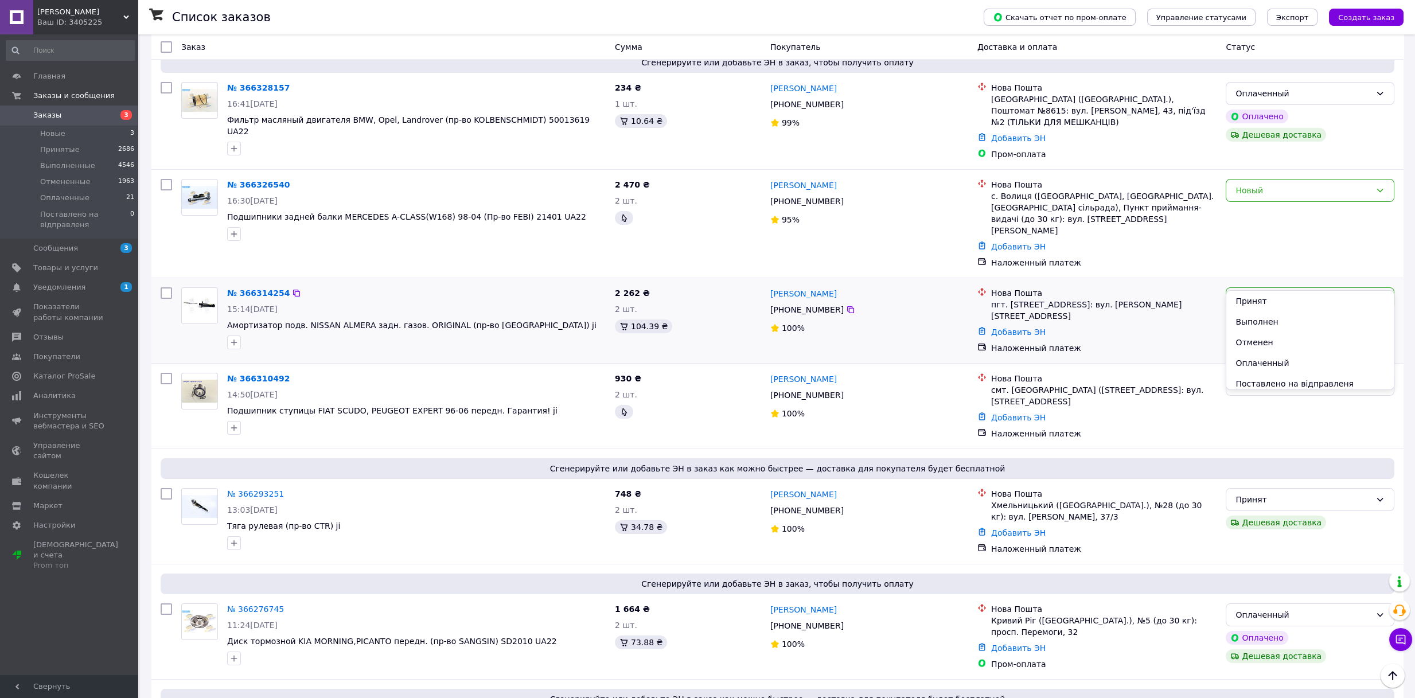
click at [1252, 300] on li "Принят" at bounding box center [1309, 301] width 167 height 21
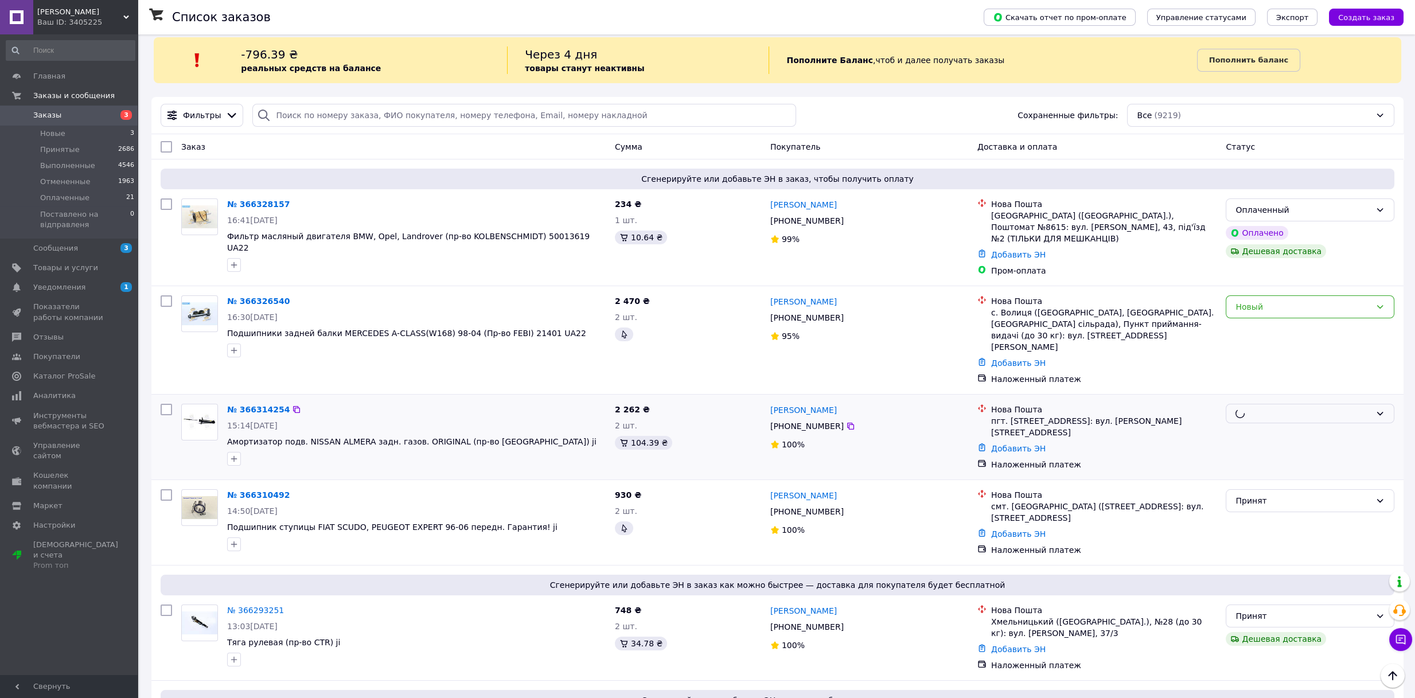
scroll to position [0, 0]
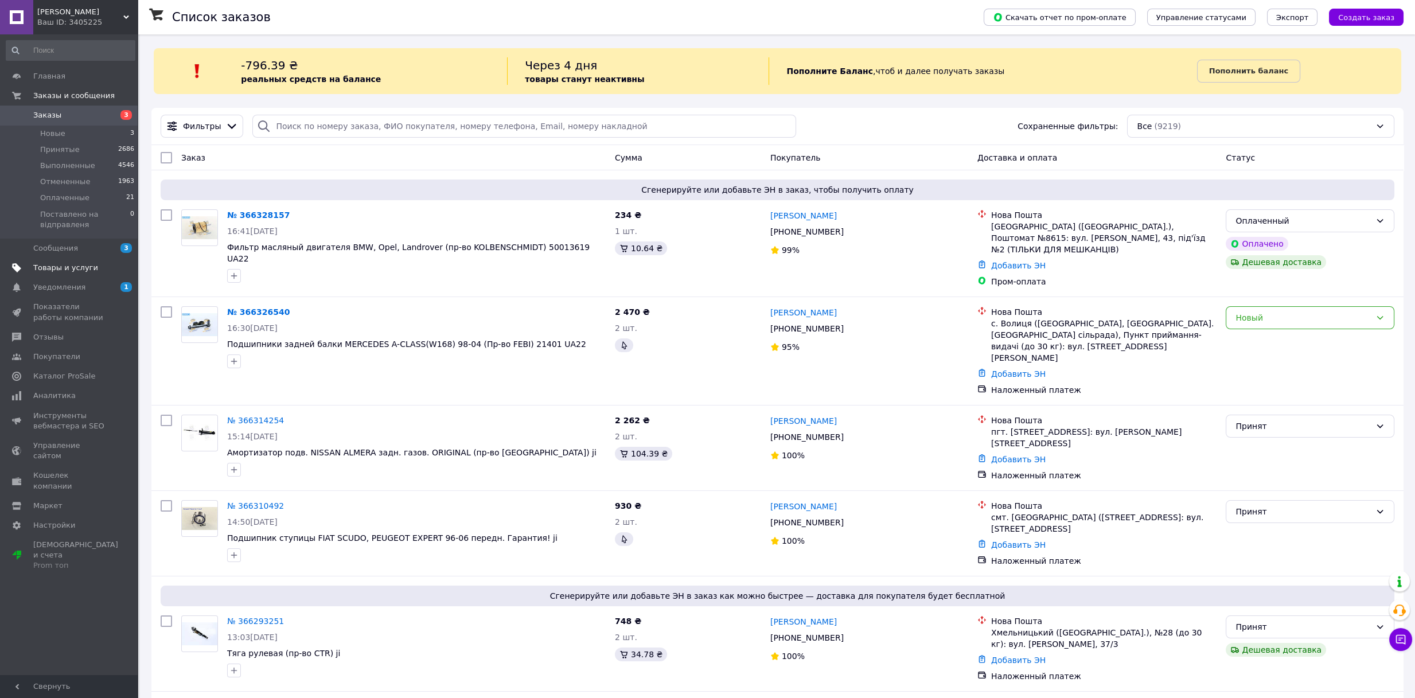
click at [69, 262] on link "Товары и услуги" at bounding box center [70, 268] width 141 height 20
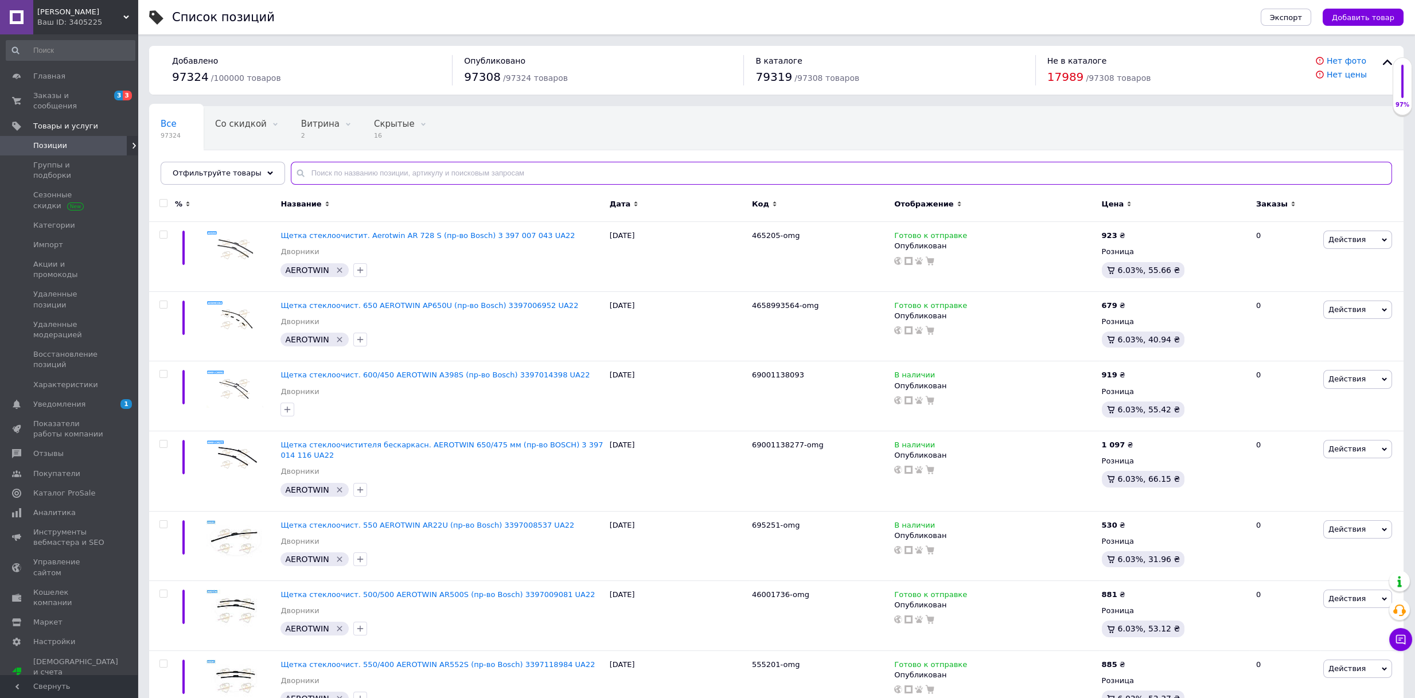
paste input "4629119"
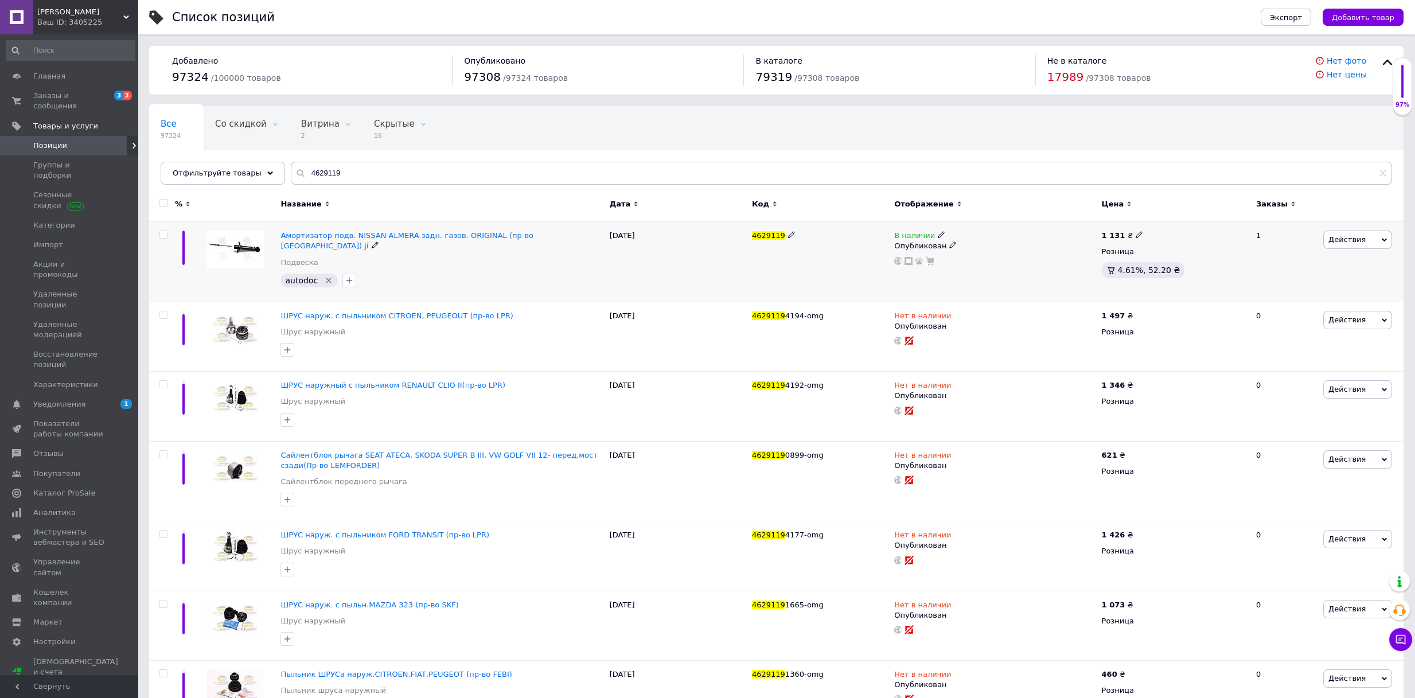
click at [938, 234] on icon at bounding box center [941, 234] width 7 height 7
click at [978, 247] on li "Нет в наличии" at bounding box center [1005, 244] width 109 height 16
click at [812, 251] on div "4629119" at bounding box center [820, 262] width 142 height 80
drag, startPoint x: 333, startPoint y: 165, endPoint x: 342, endPoint y: 167, distance: 9.3
click at [337, 166] on input "4629119" at bounding box center [841, 173] width 1101 height 23
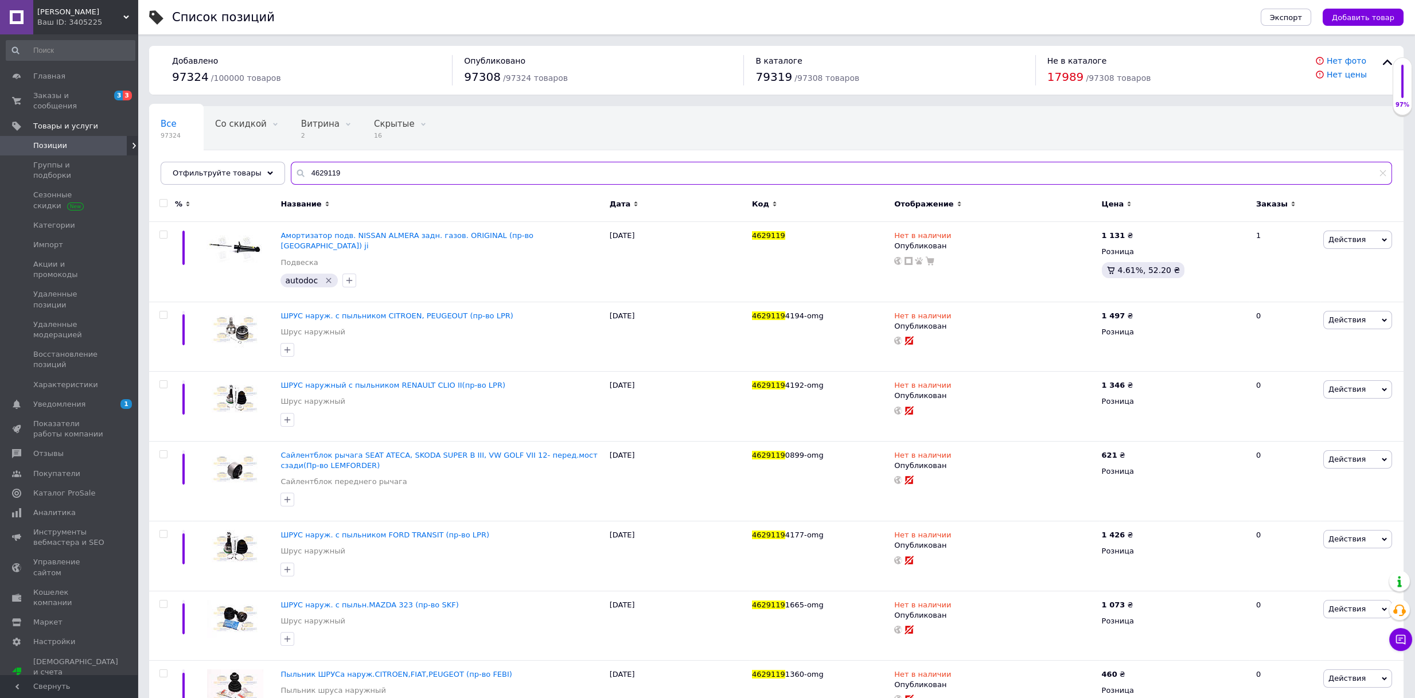
drag, startPoint x: 342, startPoint y: 167, endPoint x: 189, endPoint y: 149, distance: 153.6
click at [189, 149] on div "Все 97324 Со скидкой 0 Удалить Редактировать Витрина 2 Удалить Редактировать Ск…" at bounding box center [776, 145] width 1254 height 79
paste input "51155"
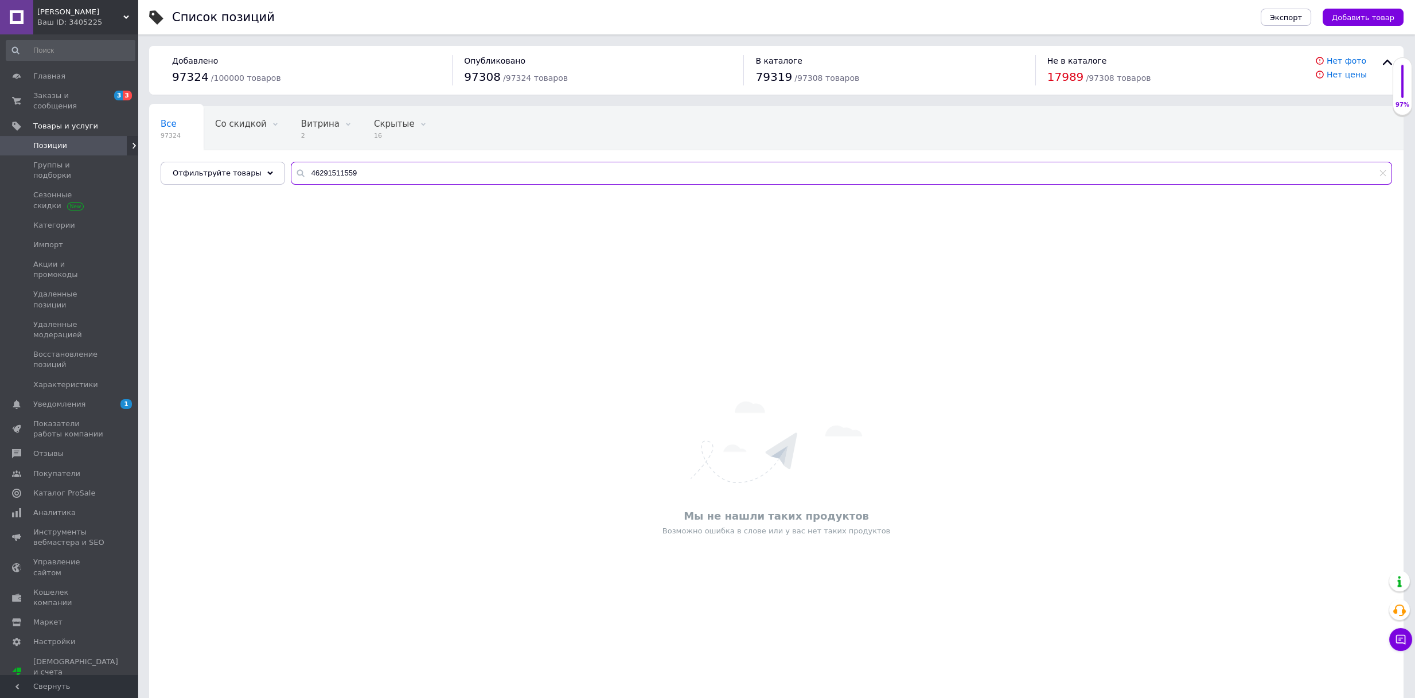
type input "46291511559"
click at [122, 22] on div "Ваш ID: 3405225" at bounding box center [87, 22] width 100 height 10
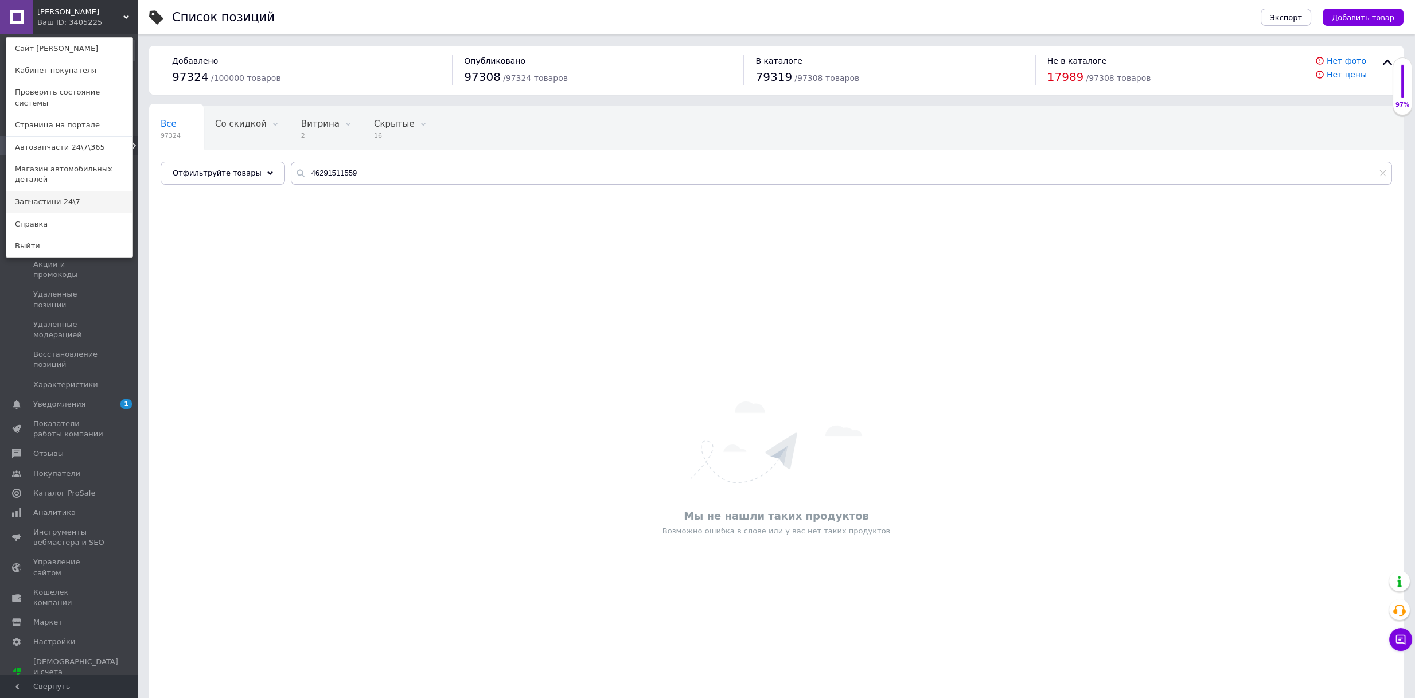
click at [69, 191] on link "Запчастини 24\7" at bounding box center [69, 202] width 126 height 22
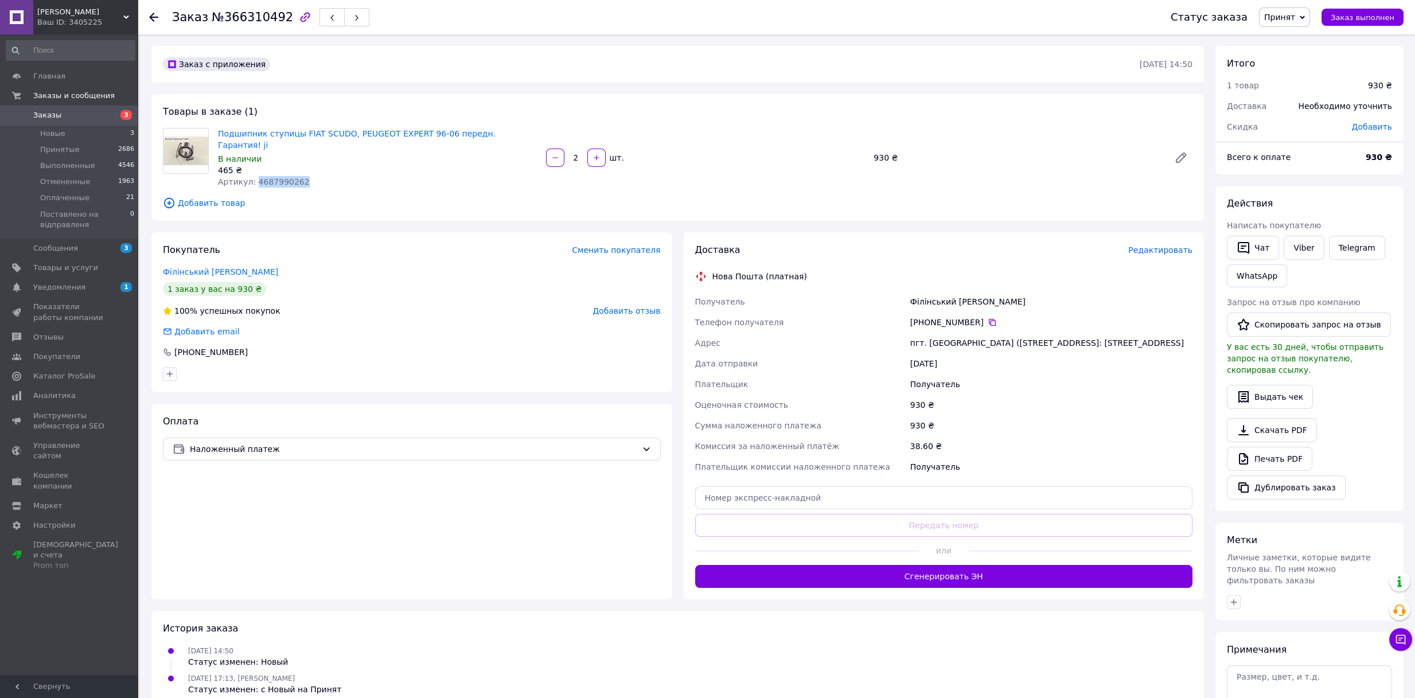
drag, startPoint x: 252, startPoint y: 170, endPoint x: 319, endPoint y: 173, distance: 67.1
click at [319, 176] on div "Артикул: 4687990262" at bounding box center [377, 181] width 319 height 11
copy span "4687990262"
click at [390, 346] on div "+380 67 783 58 81" at bounding box center [412, 351] width 498 height 11
drag, startPoint x: 251, startPoint y: 172, endPoint x: 309, endPoint y: 173, distance: 58.5
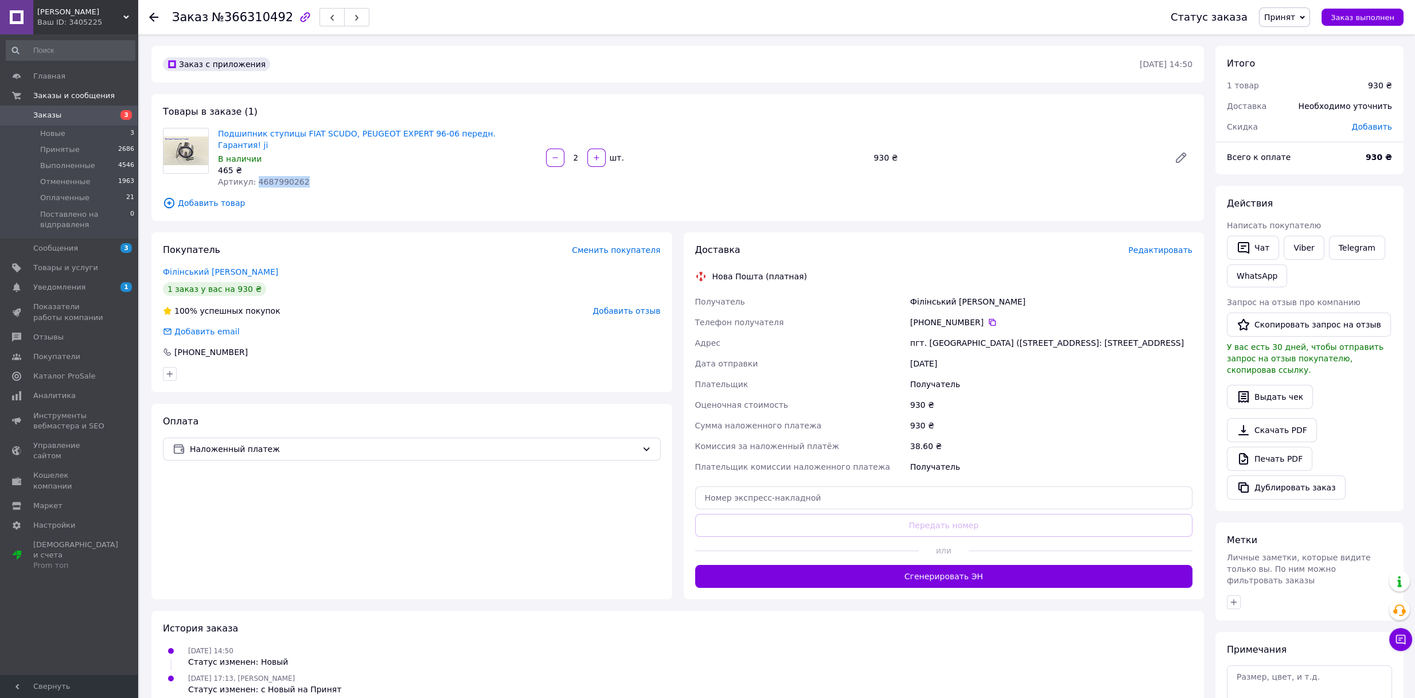
click at [309, 176] on div "Артикул: 4687990262" at bounding box center [377, 181] width 319 height 11
copy span "4687990262"
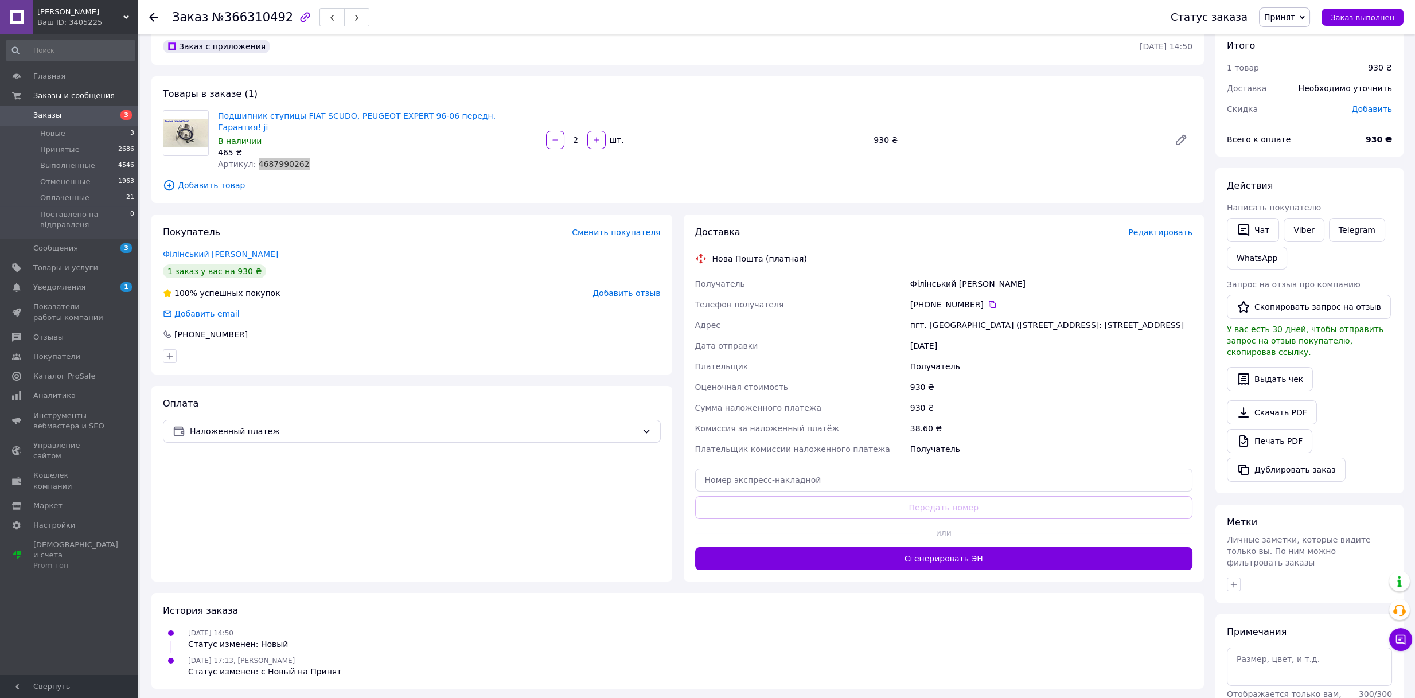
scroll to position [73, 0]
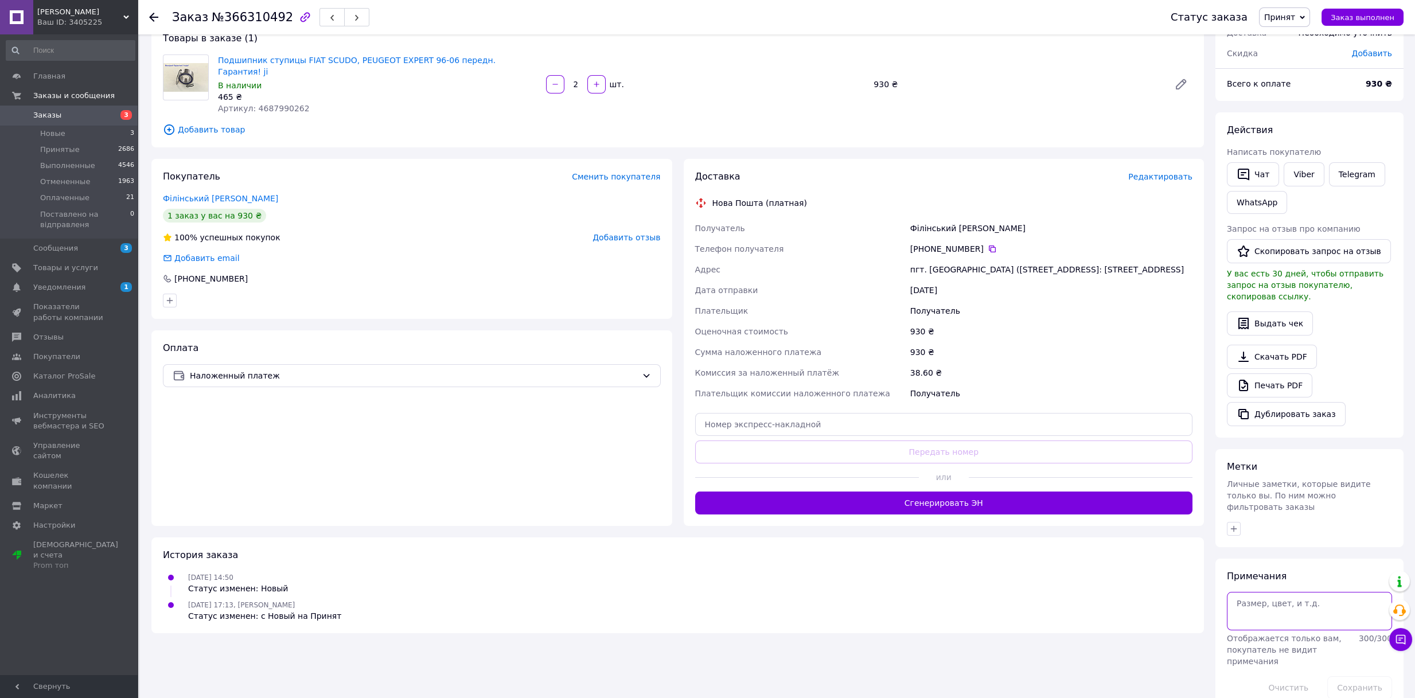
click at [1256, 592] on textarea at bounding box center [1309, 611] width 165 height 38
type textarea "1076"
click at [1358, 676] on button "Сохранить" at bounding box center [1359, 687] width 65 height 23
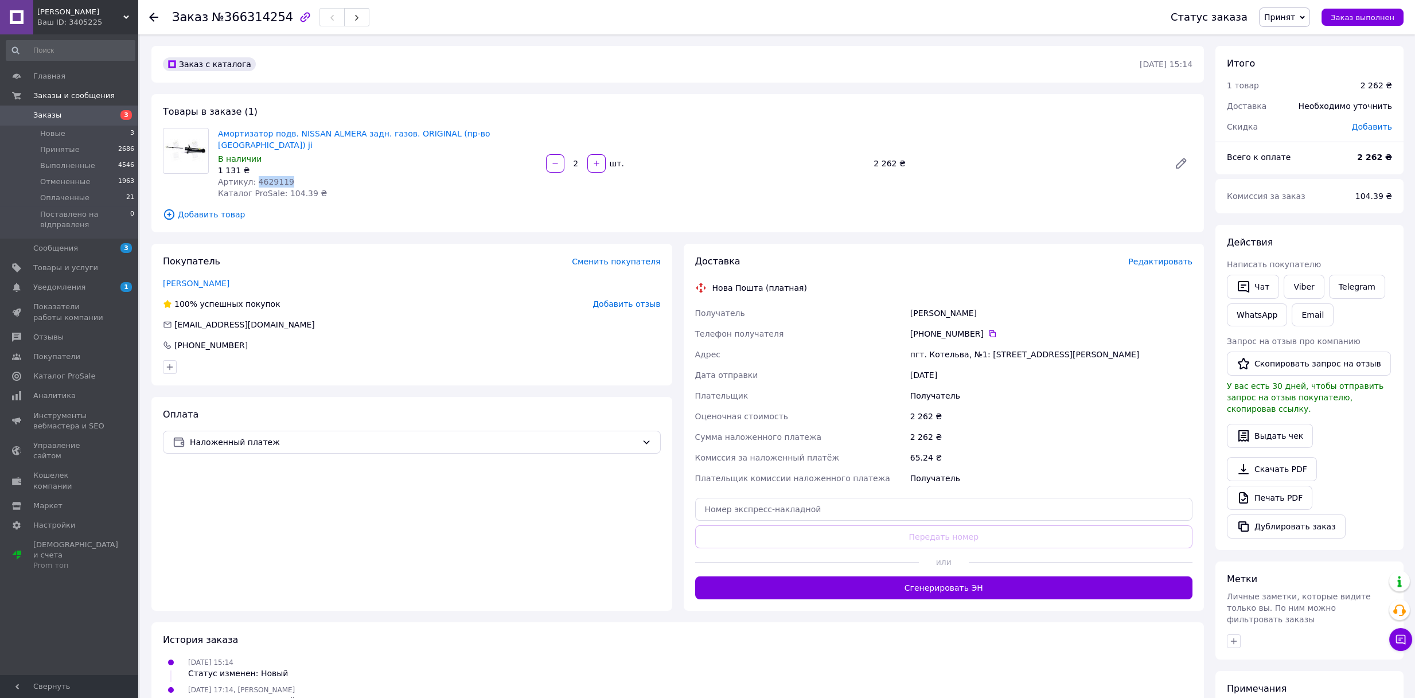
drag, startPoint x: 252, startPoint y: 166, endPoint x: 307, endPoint y: 165, distance: 55.1
click at [307, 176] on div "Артикул: 4629119" at bounding box center [377, 181] width 319 height 11
copy span "4629119"
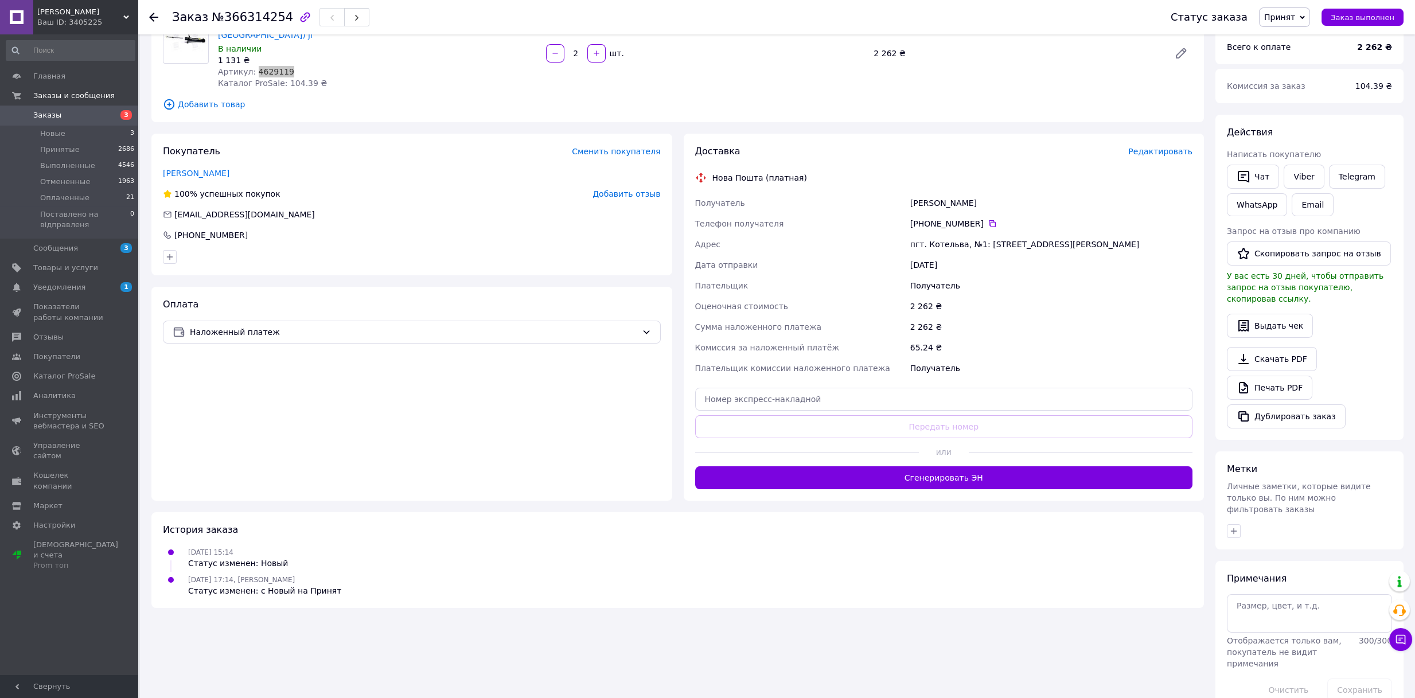
scroll to position [112, 0]
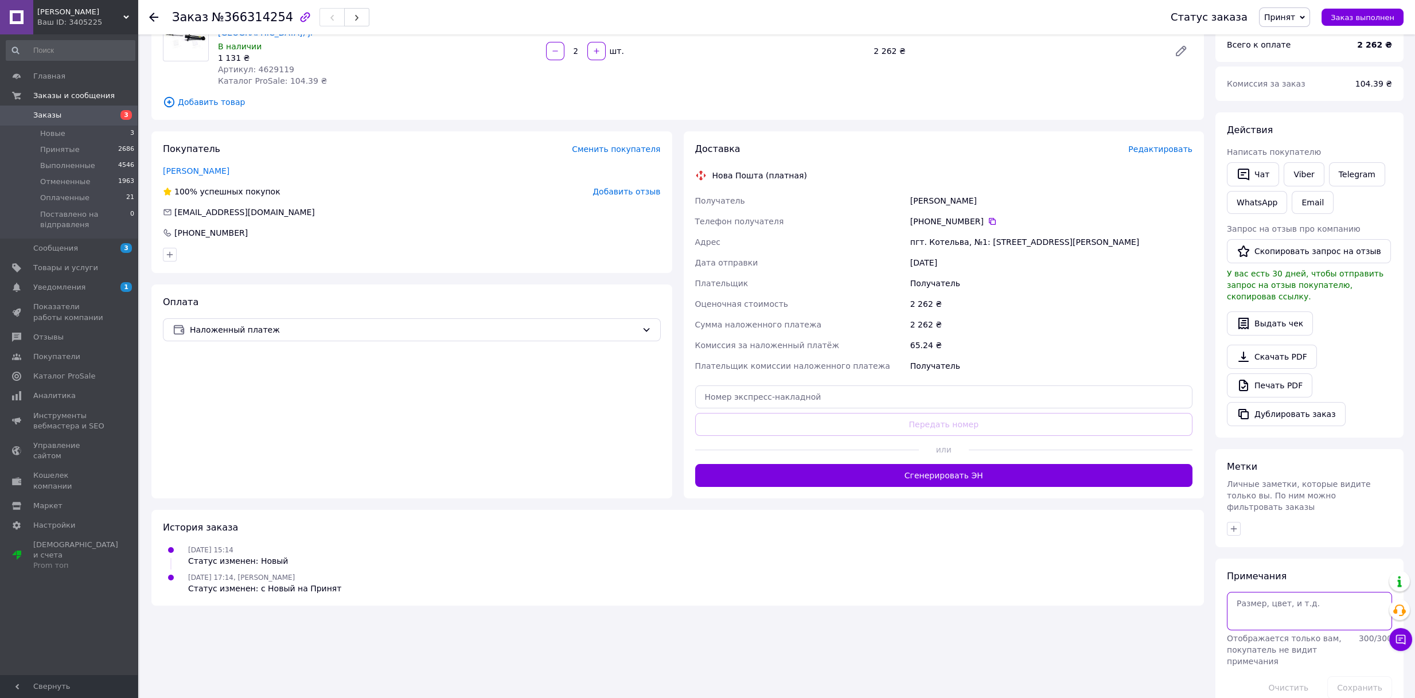
click at [1275, 598] on textarea at bounding box center [1309, 611] width 165 height 38
type textarea "1980"
click at [1357, 676] on button "Сохранить" at bounding box center [1359, 687] width 65 height 23
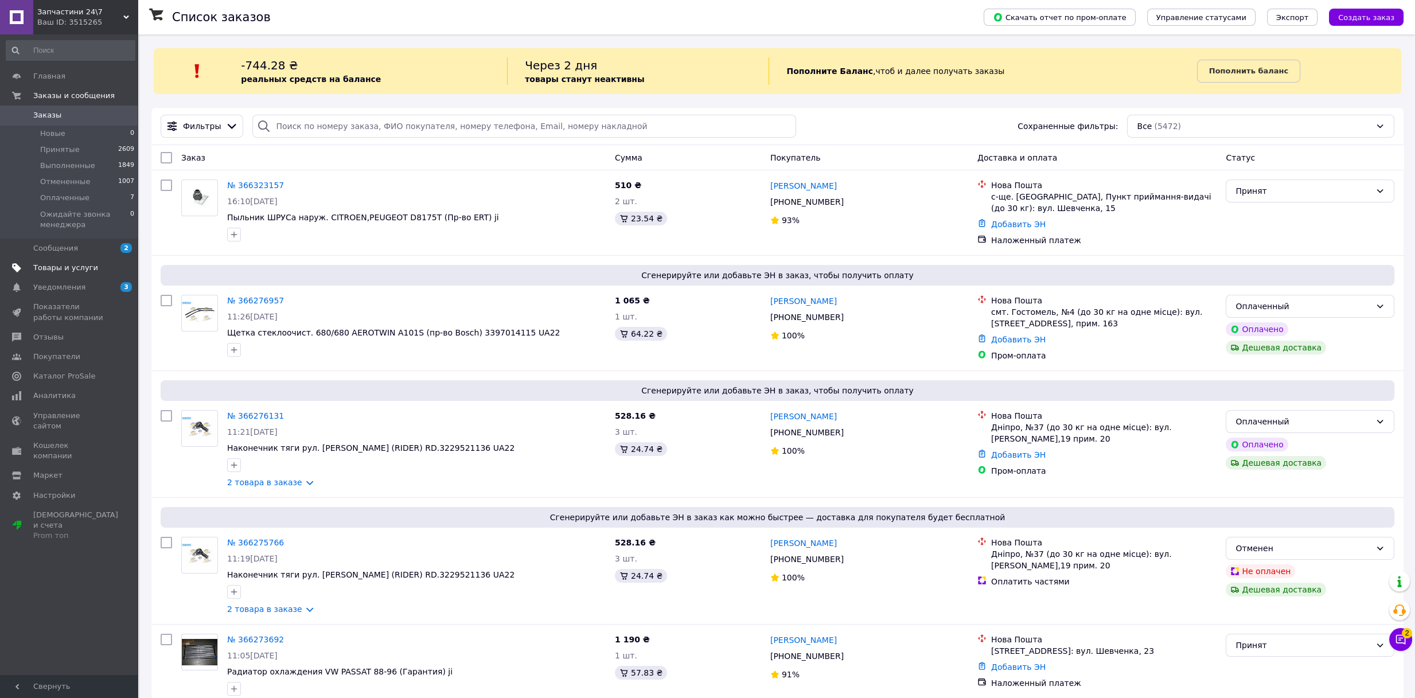
click at [80, 264] on span "Товары и услуги" at bounding box center [65, 268] width 65 height 10
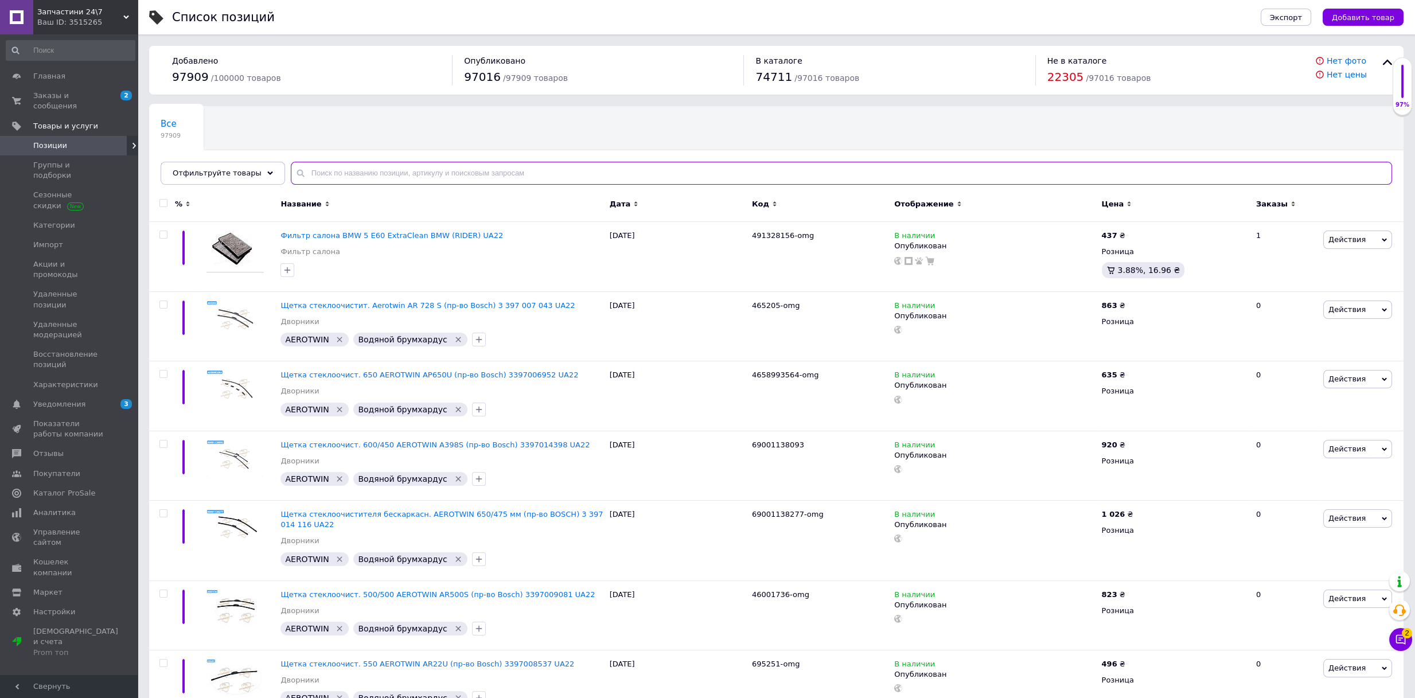
click at [319, 174] on input "text" at bounding box center [841, 173] width 1101 height 23
paste input "46291511559"
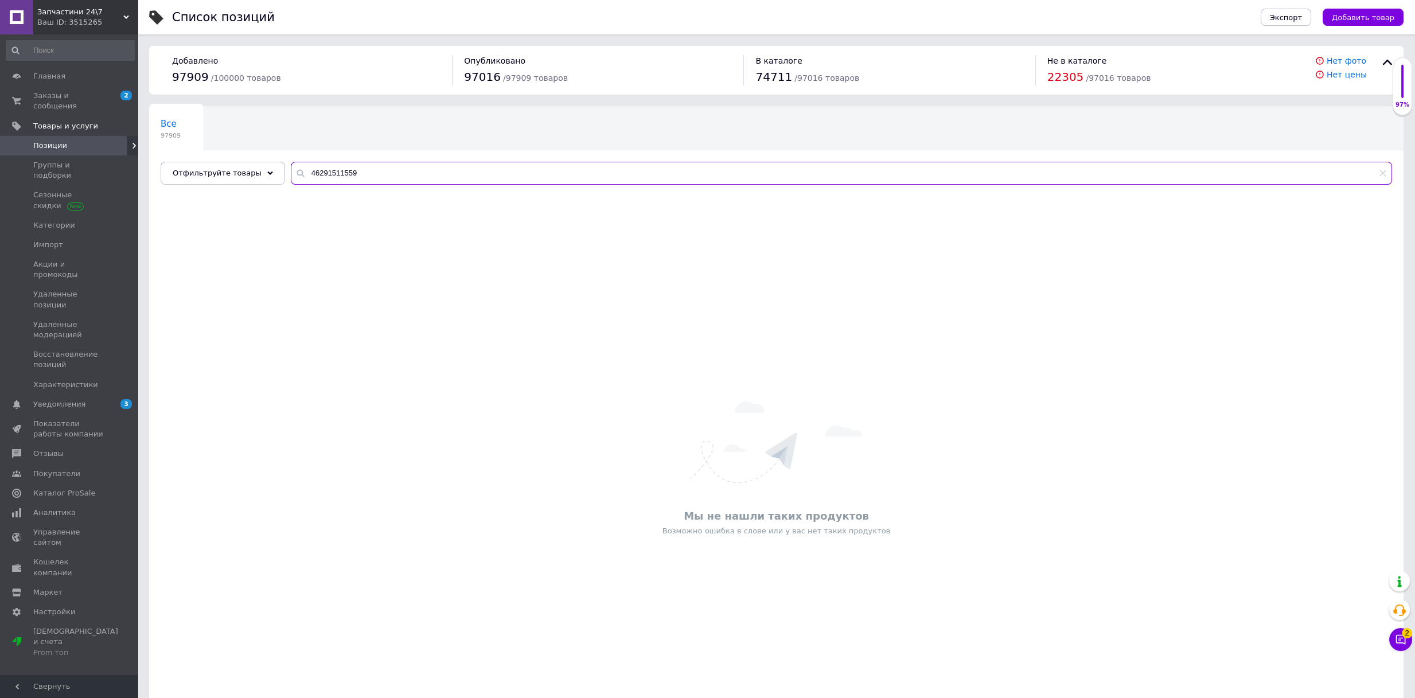
type input "46291511559"
click at [65, 92] on span "Заказы и сообщения" at bounding box center [69, 101] width 73 height 21
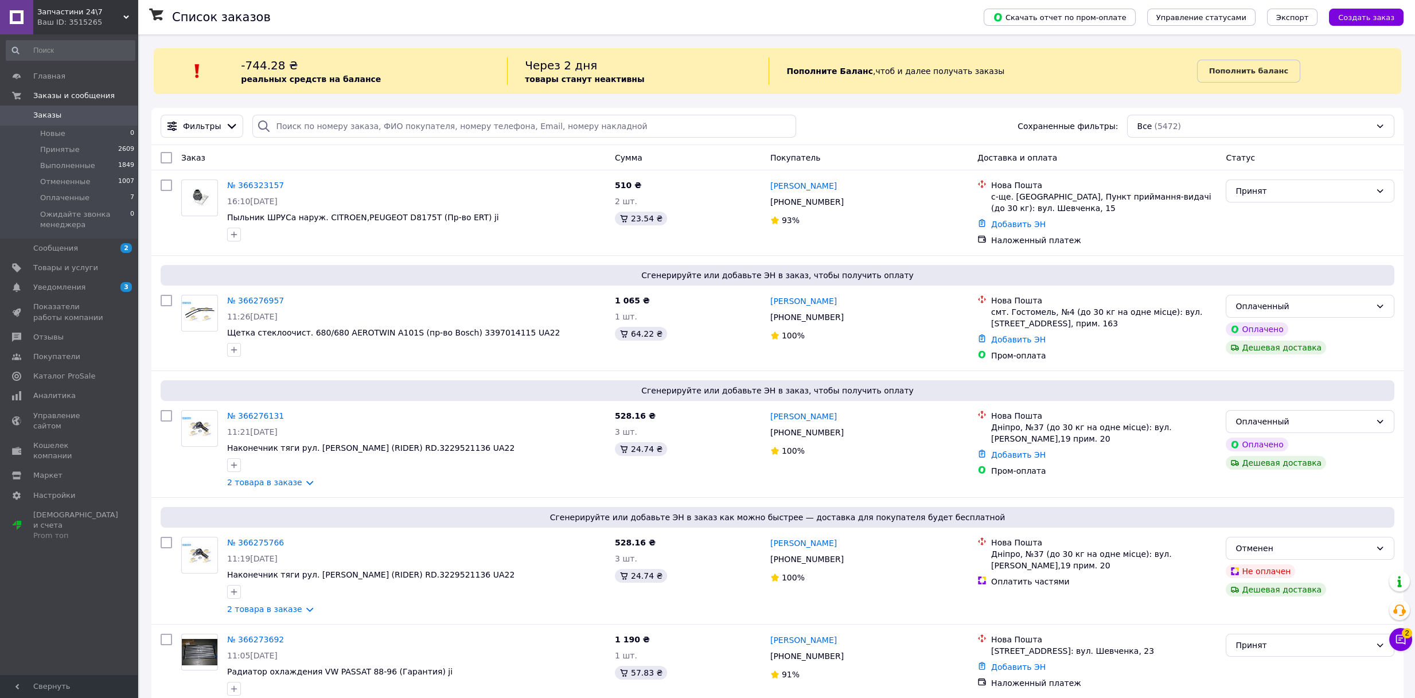
click at [119, 25] on div "Ваш ID: 3515265" at bounding box center [87, 22] width 100 height 10
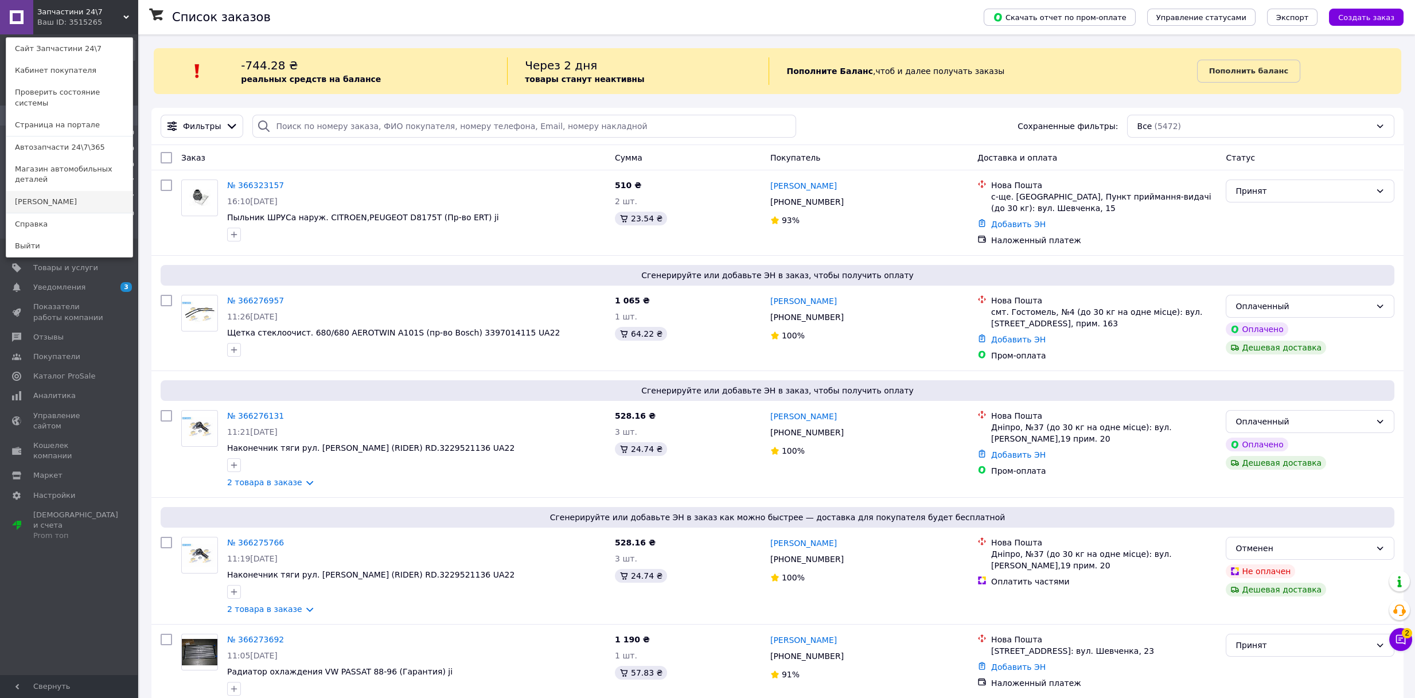
click at [65, 191] on link "[PERSON_NAME]" at bounding box center [69, 202] width 126 height 22
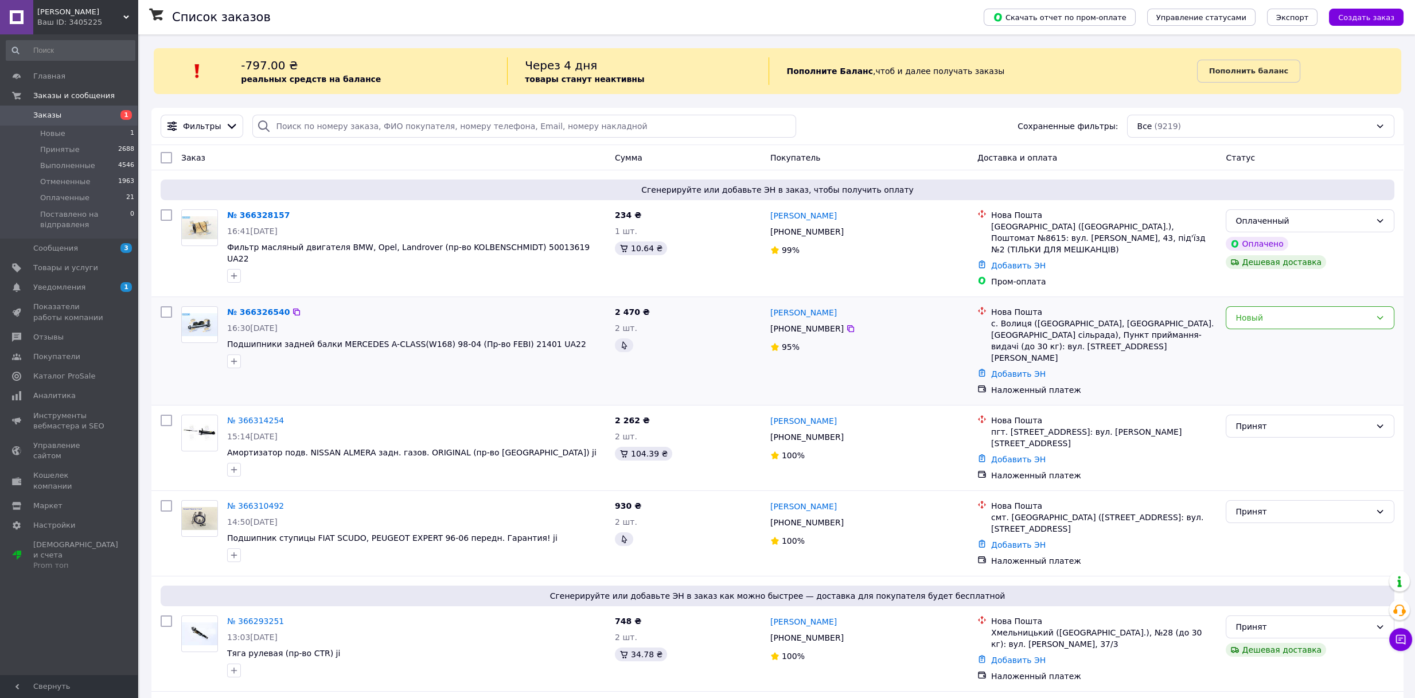
drag, startPoint x: 1288, startPoint y: 313, endPoint x: 1285, endPoint y: 318, distance: 6.4
click at [1288, 314] on div "Новый" at bounding box center [1310, 317] width 169 height 23
click at [1269, 326] on li "Принят" at bounding box center [1309, 331] width 167 height 21
click at [57, 112] on span "Заказы" at bounding box center [69, 115] width 73 height 10
click at [63, 136] on span "Новые" at bounding box center [52, 133] width 25 height 10
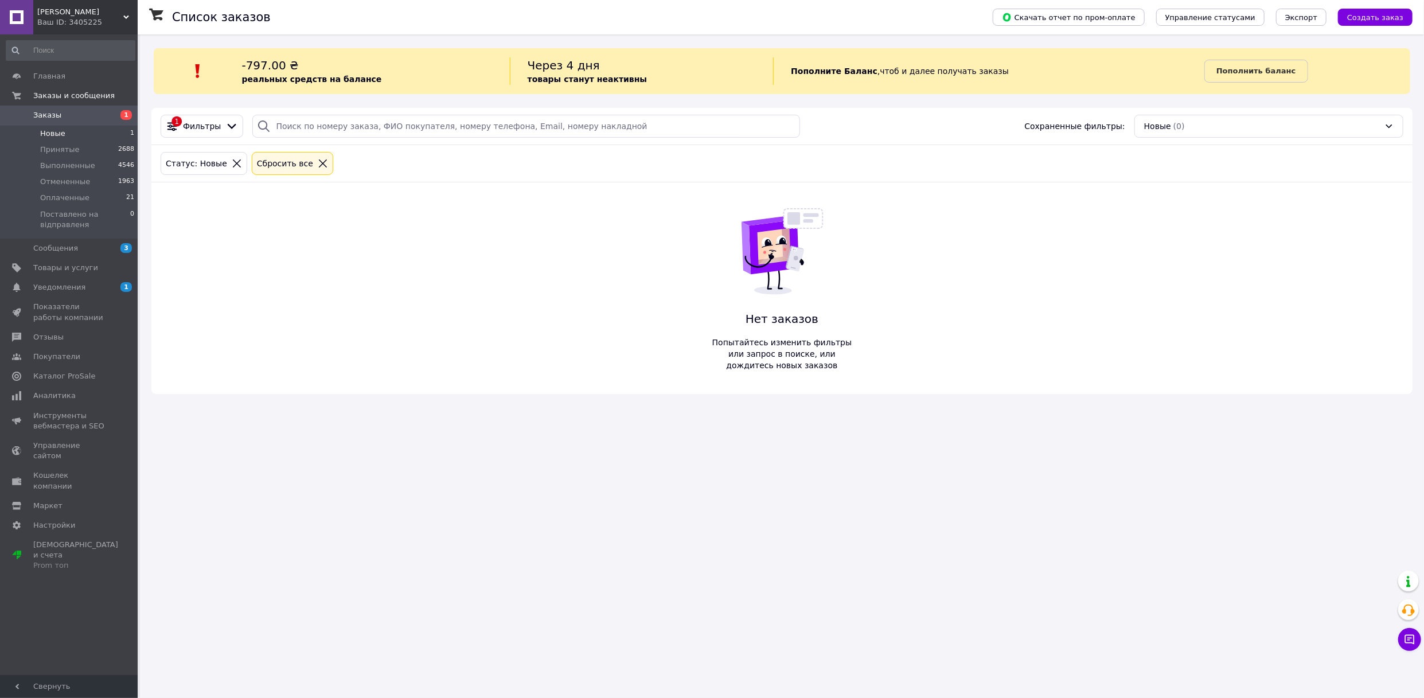
click at [54, 116] on span "Заказы" at bounding box center [47, 115] width 28 height 10
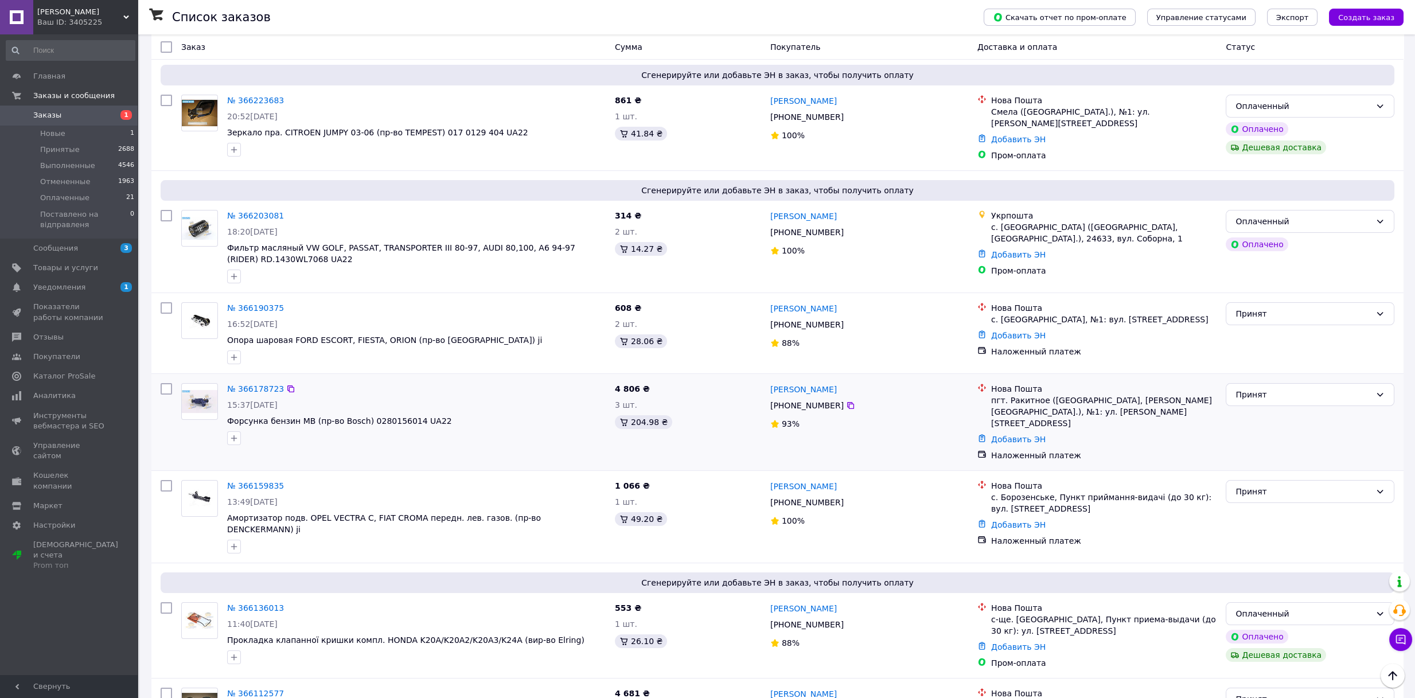
scroll to position [1275, 0]
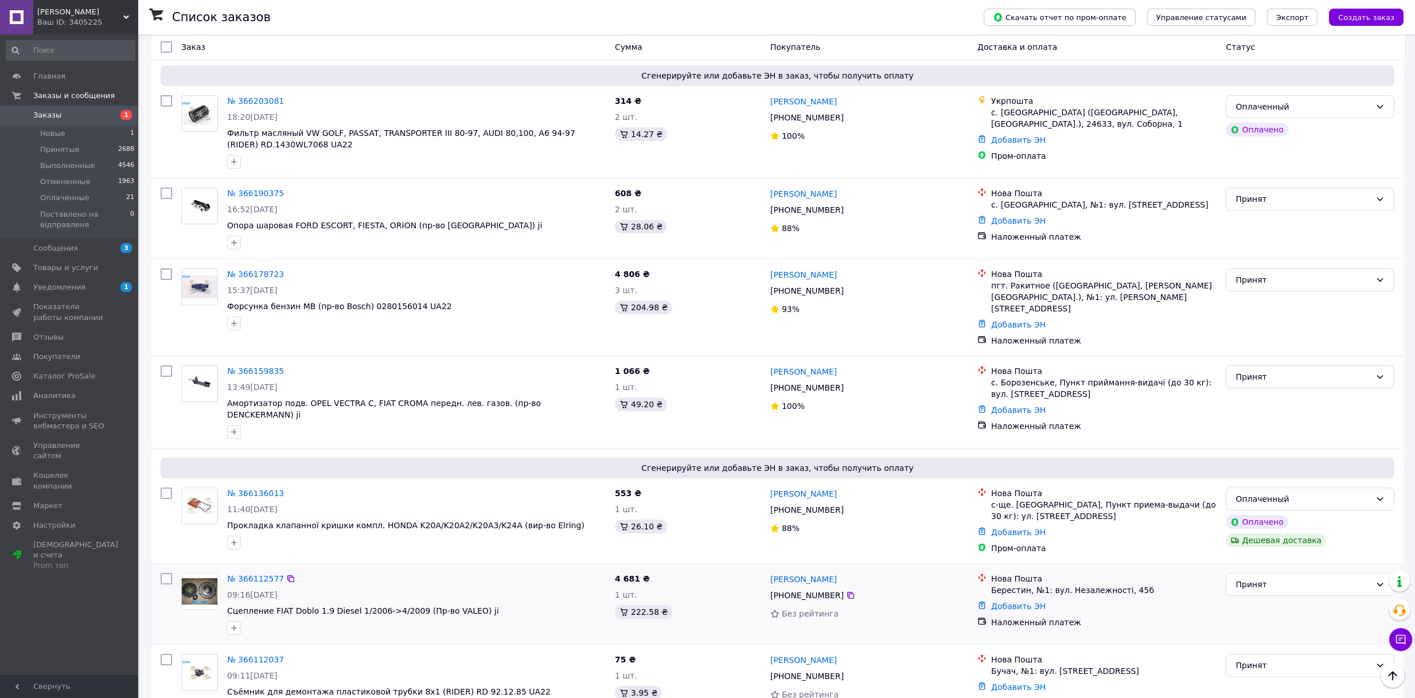
drag, startPoint x: 784, startPoint y: 524, endPoint x: 836, endPoint y: 521, distance: 52.2
click at [836, 587] on div "[PHONE_NUMBER]" at bounding box center [807, 595] width 78 height 16
copy div "0 68 654 71 91"
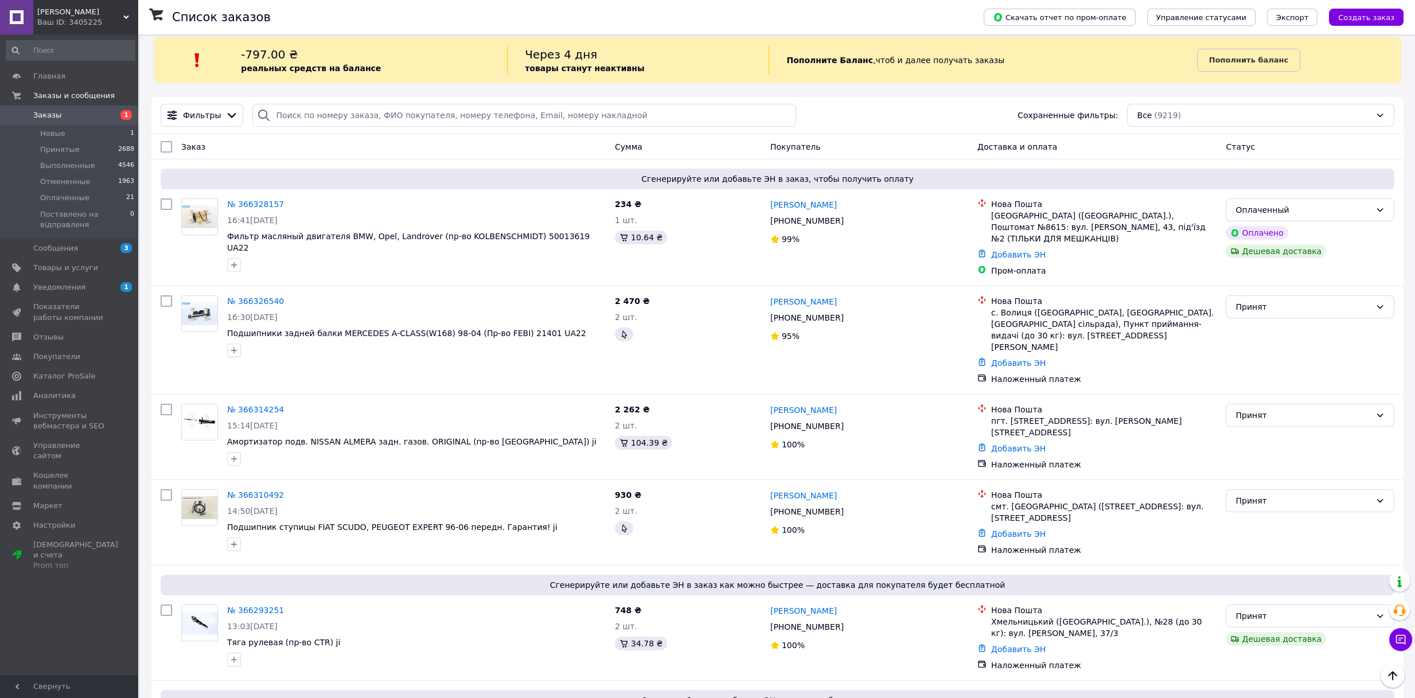
scroll to position [3, 0]
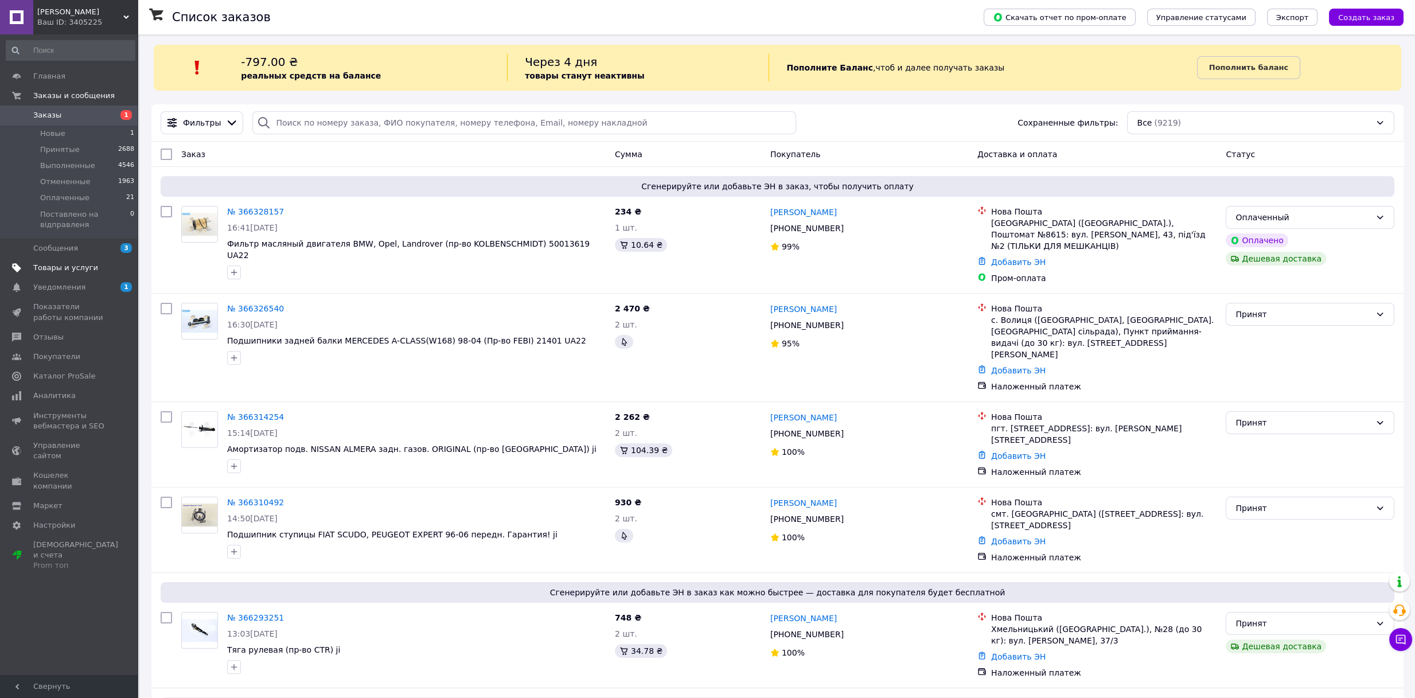
click at [83, 271] on span "Товары и услуги" at bounding box center [65, 268] width 65 height 10
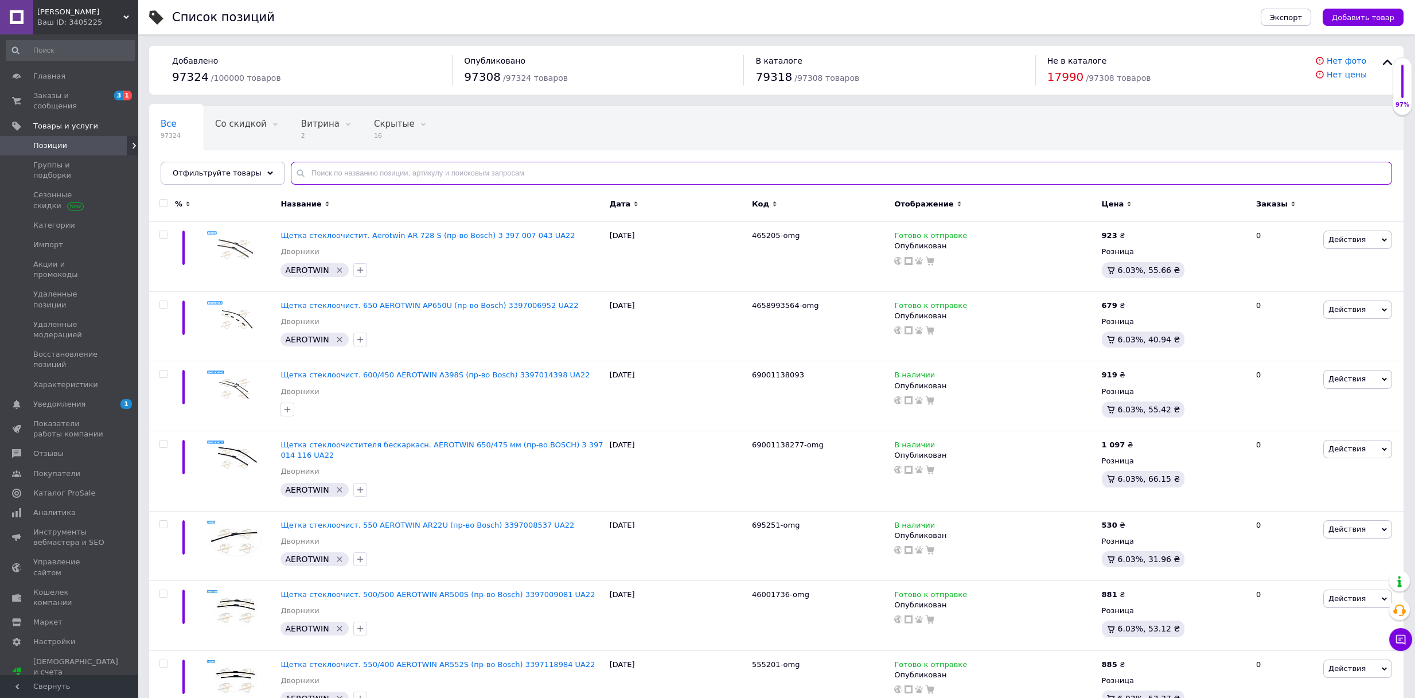
click at [384, 173] on input "text" at bounding box center [841, 173] width 1101 height 23
paste input "4600904885"
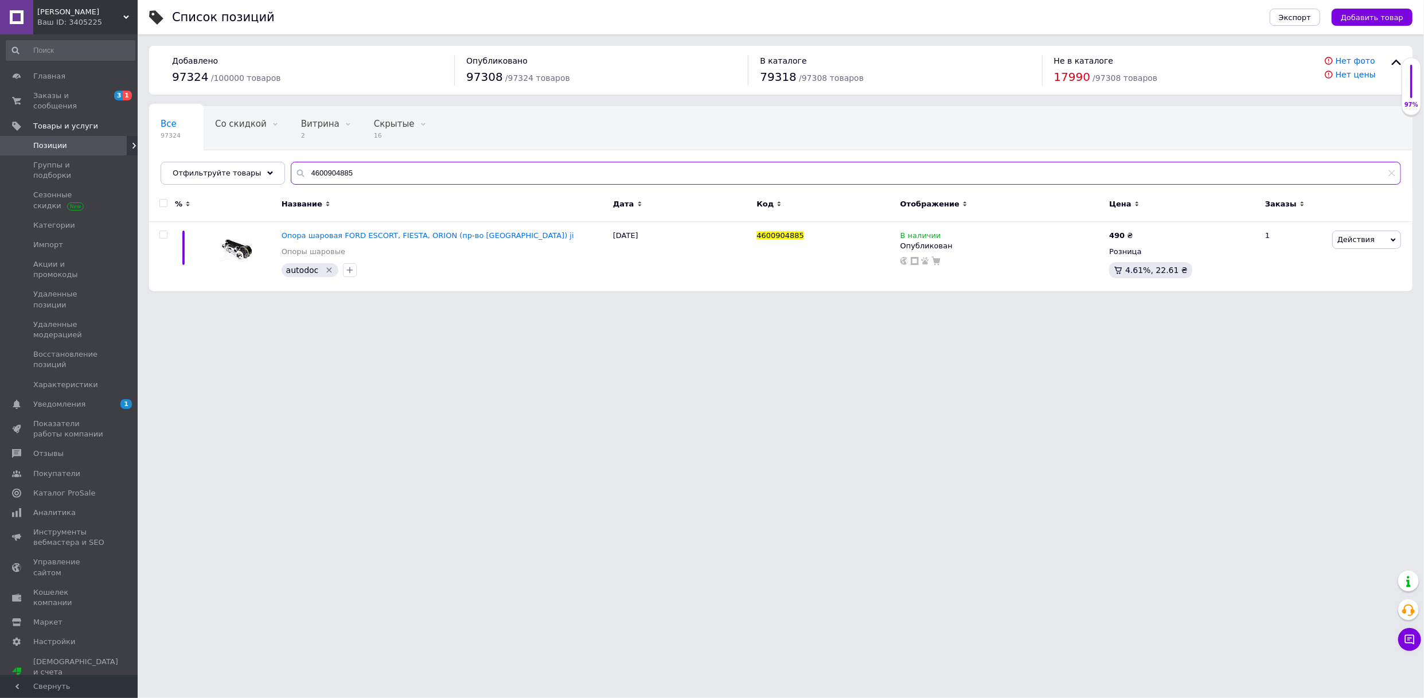
drag, startPoint x: 407, startPoint y: 163, endPoint x: 229, endPoint y: 154, distance: 177.4
click at [229, 154] on div "Все 97324 Со скидкой 0 Удалить Редактировать Витрина 2 Удалить Редактировать Ск…" at bounding box center [781, 145] width 1264 height 79
paste input "351055684"
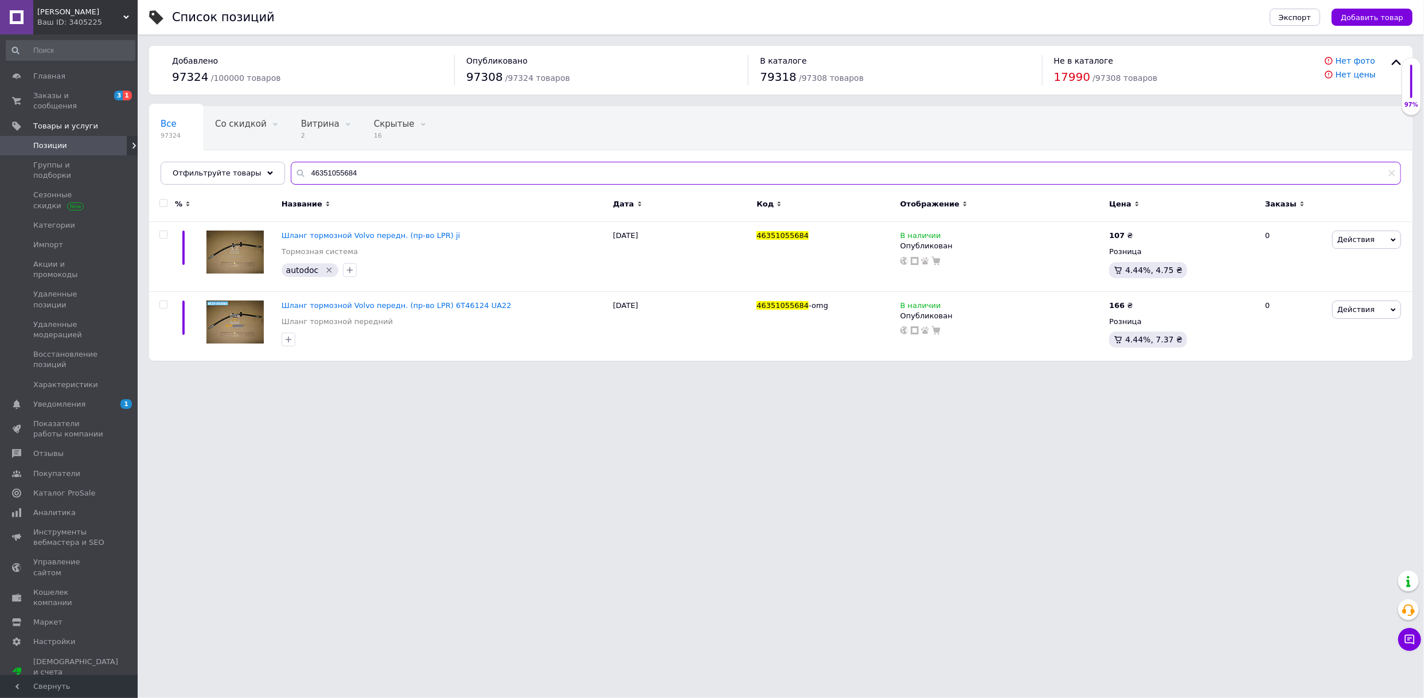
type input "46351055684"
click at [1137, 234] on icon at bounding box center [1139, 234] width 7 height 7
drag, startPoint x: 1149, startPoint y: 220, endPoint x: 1155, endPoint y: 223, distance: 5.9
click at [1155, 223] on input "107" at bounding box center [1192, 222] width 87 height 23
type input "240"
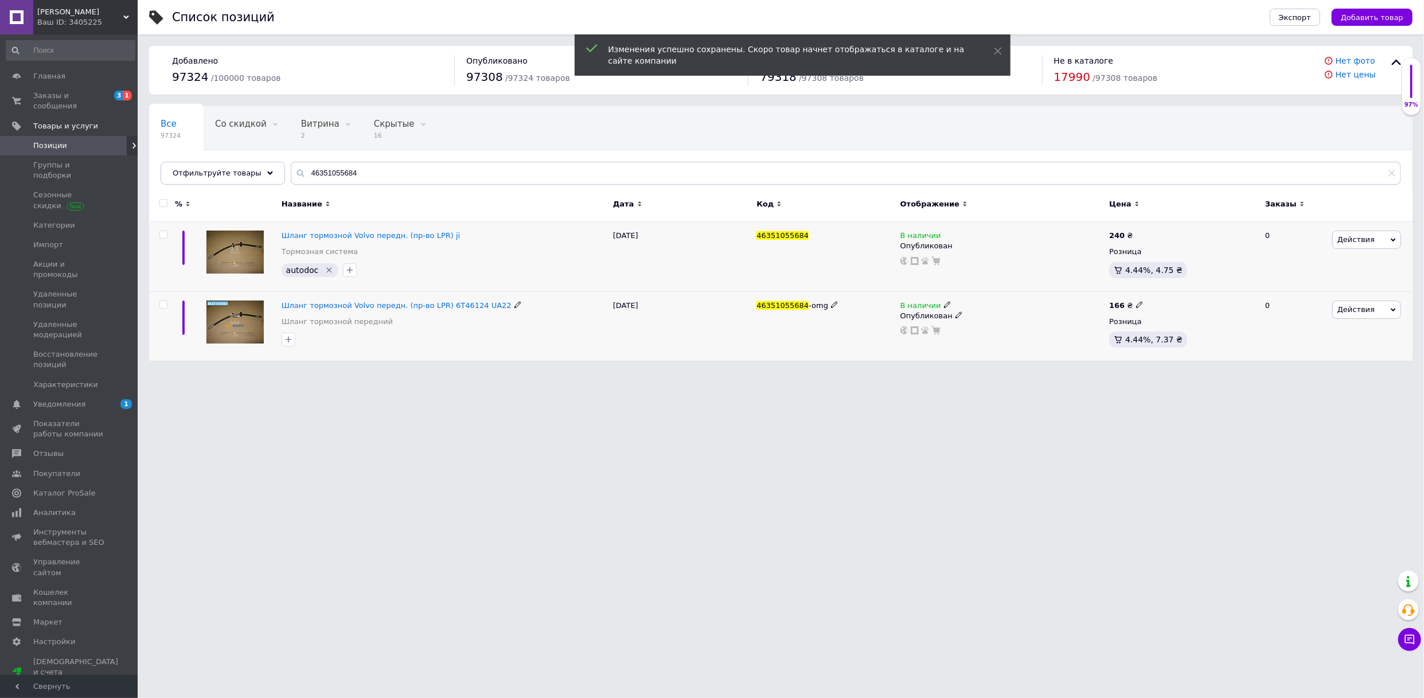
click at [1136, 301] on icon at bounding box center [1139, 304] width 7 height 7
drag, startPoint x: 1184, startPoint y: 286, endPoint x: 1155, endPoint y: 283, distance: 29.5
click at [1152, 282] on input "166" at bounding box center [1192, 292] width 87 height 23
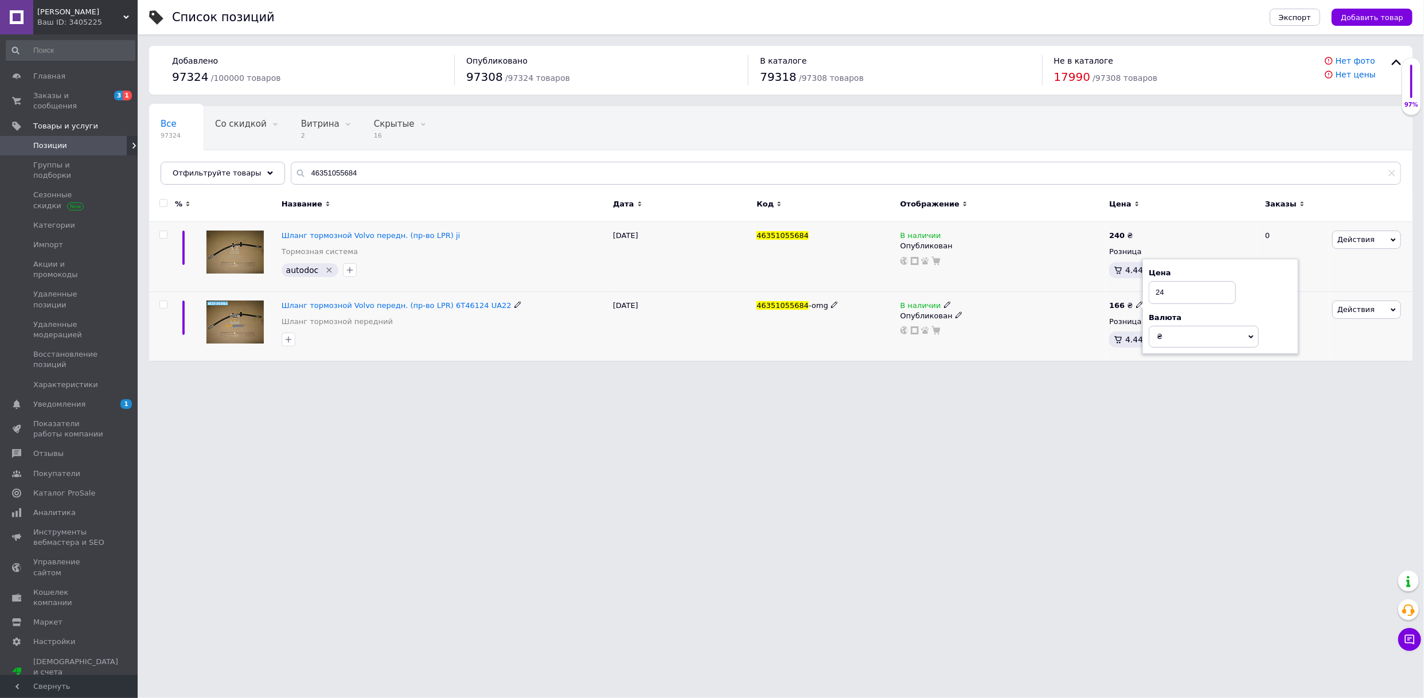
type input "249"
drag, startPoint x: 745, startPoint y: 237, endPoint x: 782, endPoint y: 230, distance: 38.0
click at [809, 237] on div "Шланг тормозной Volvo передн. (пр-во LPR) ji Тормозная система autodoc   20.01.…" at bounding box center [781, 257] width 1264 height 70
copy div "46351055684"
click at [100, 15] on span "[PERSON_NAME]" at bounding box center [80, 12] width 86 height 10
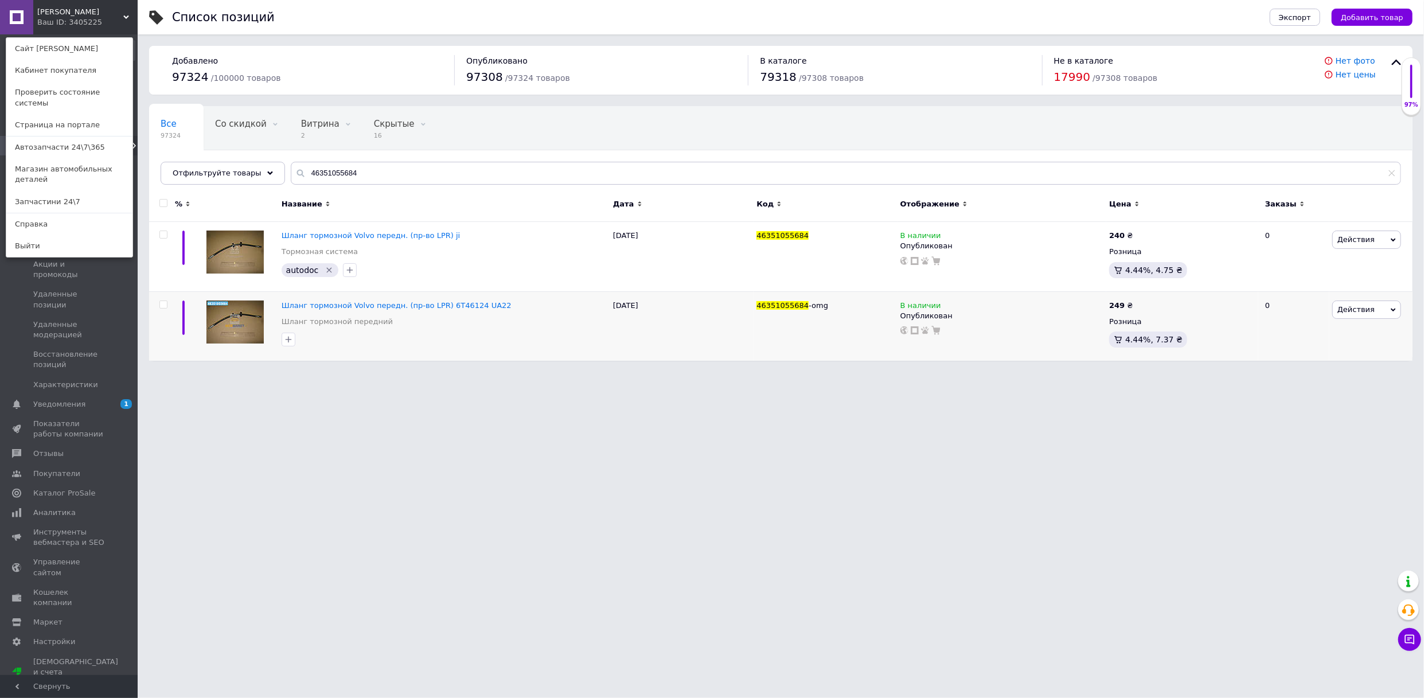
click at [56, 191] on link "Запчастини 24\7" at bounding box center [69, 202] width 126 height 22
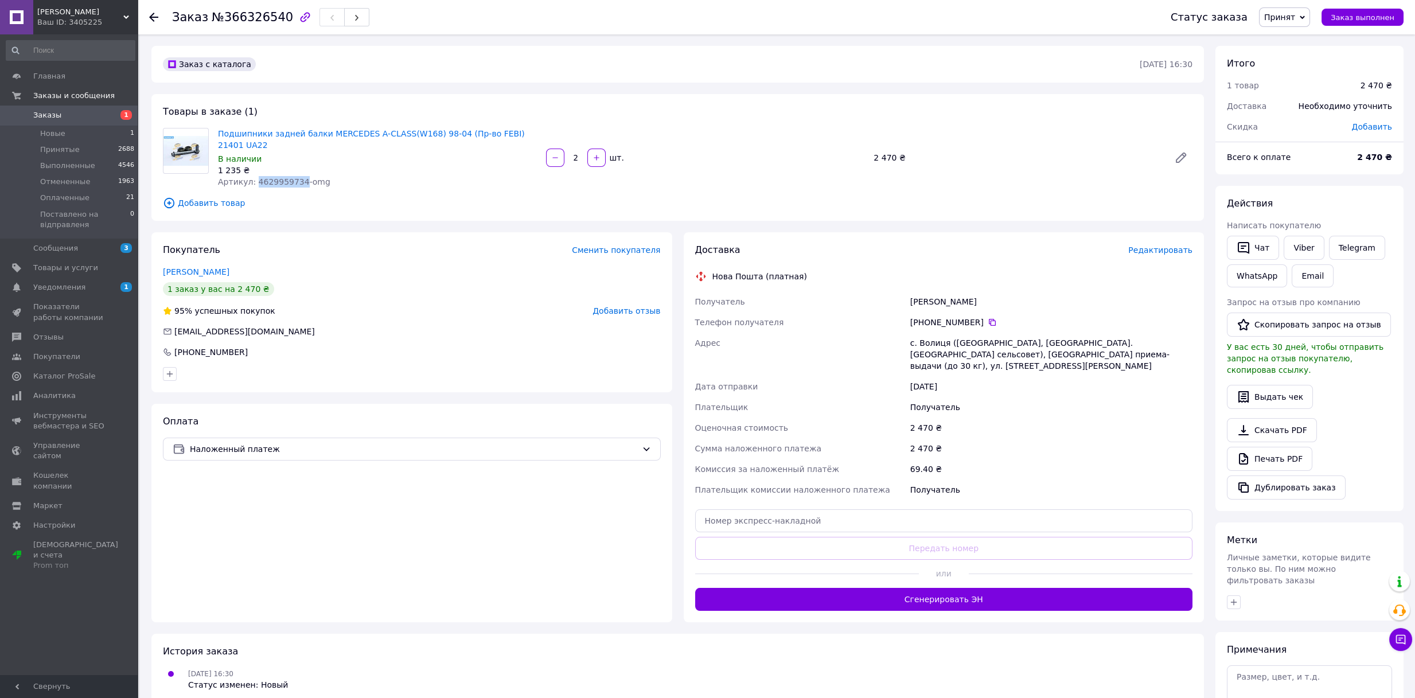
drag, startPoint x: 251, startPoint y: 172, endPoint x: 295, endPoint y: 172, distance: 44.2
click at [295, 177] on span "Артикул: 4629959734-omg" at bounding box center [274, 181] width 112 height 9
copy span "4629959734"
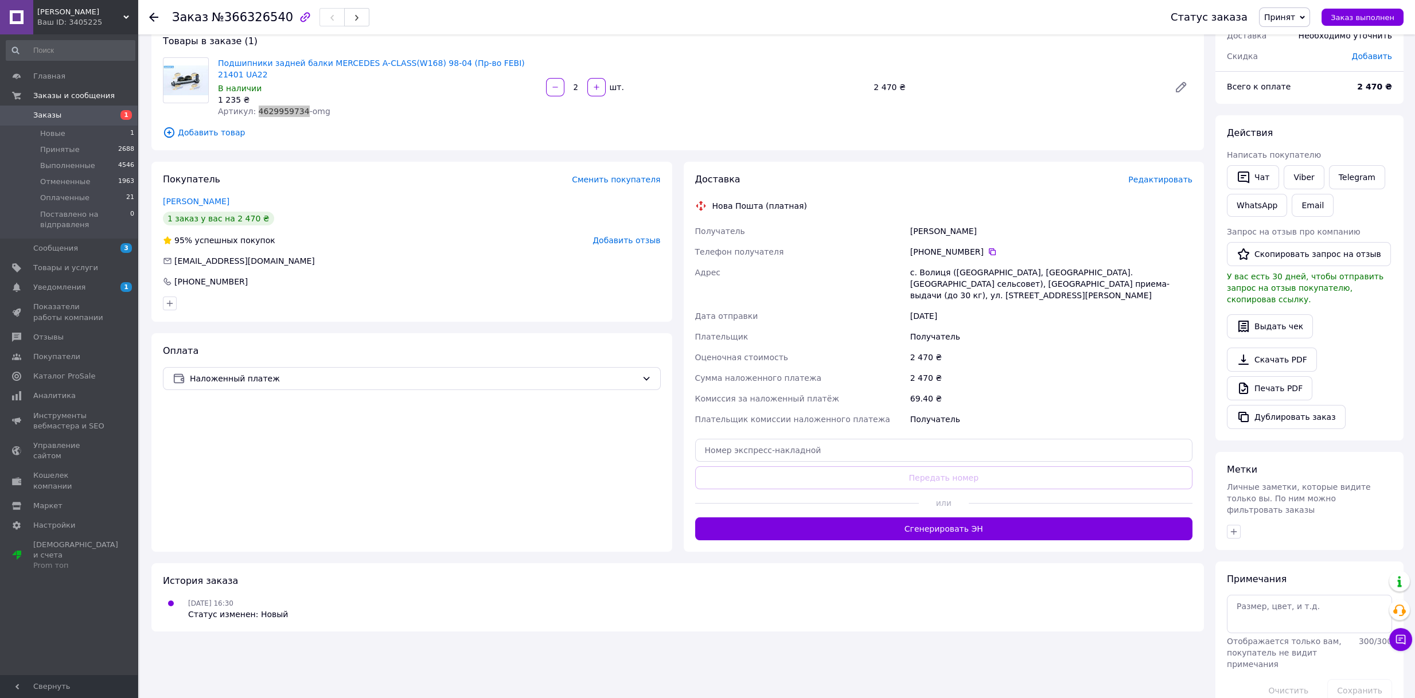
scroll to position [73, 0]
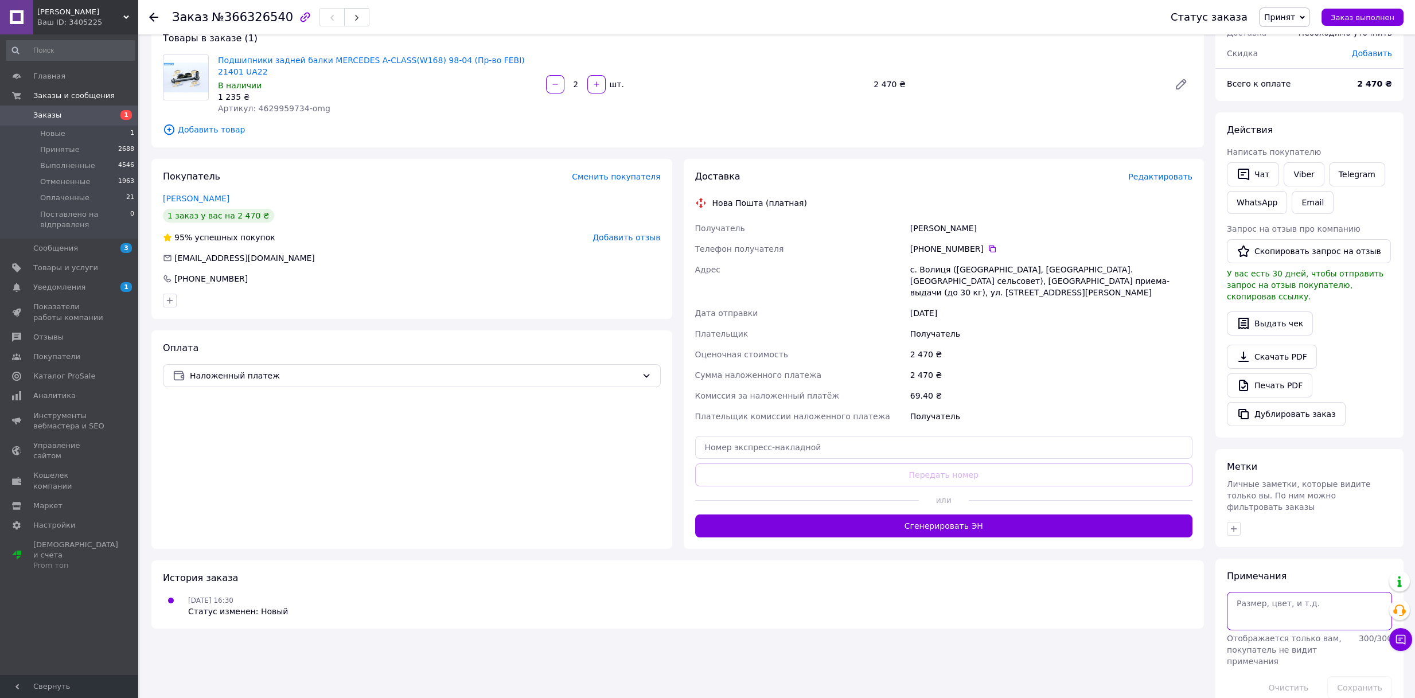
click at [1275, 592] on textarea at bounding box center [1309, 611] width 165 height 38
type textarea "2574"
click at [1362, 676] on button "Сохранить" at bounding box center [1359, 687] width 65 height 23
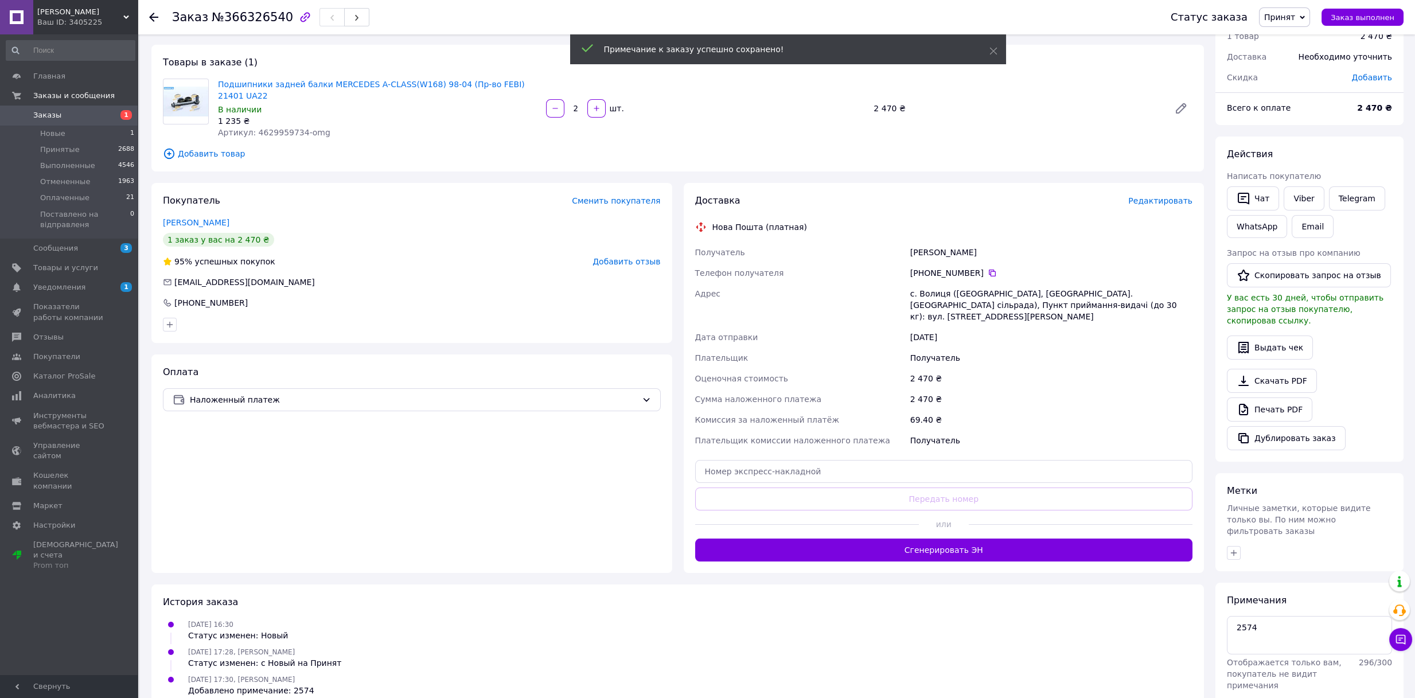
scroll to position [0, 0]
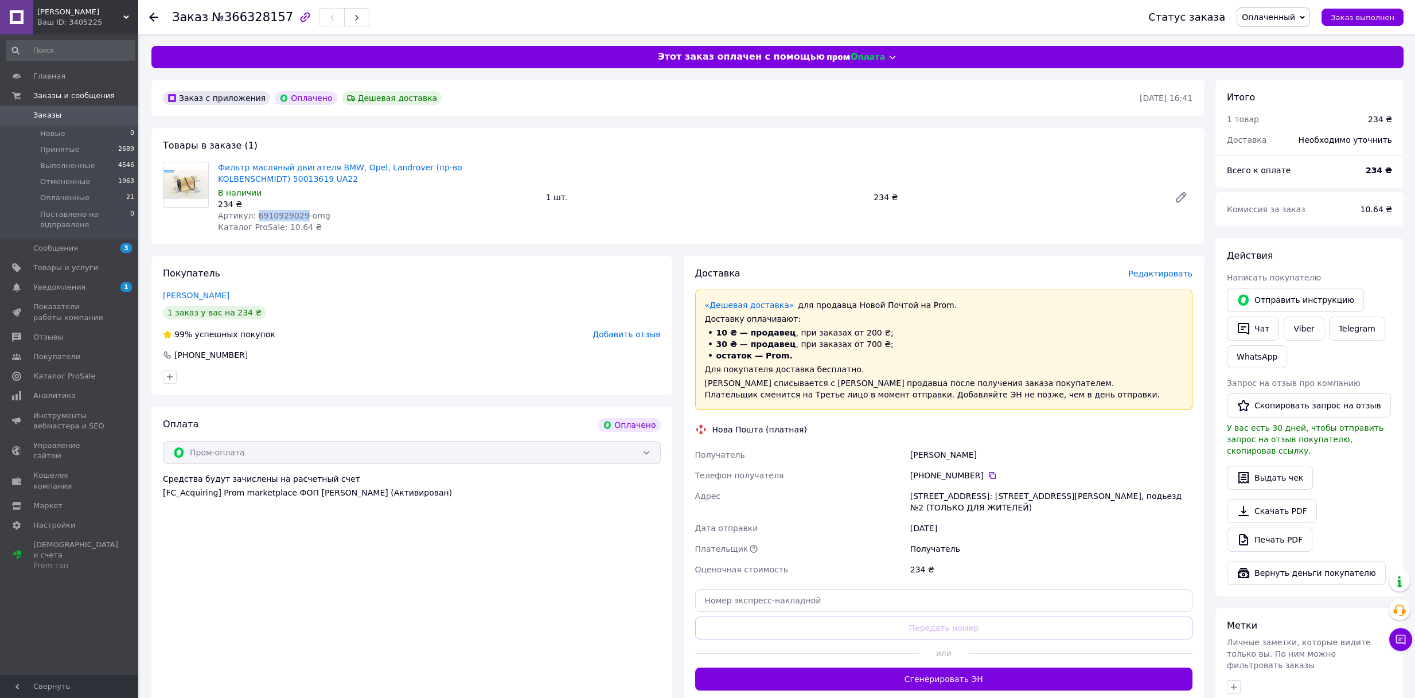
drag, startPoint x: 252, startPoint y: 212, endPoint x: 295, endPoint y: 212, distance: 43.6
click at [295, 212] on span "Артикул: 6910929029-omg" at bounding box center [274, 215] width 112 height 9
copy span "6910929029"
click at [988, 475] on icon at bounding box center [992, 475] width 9 height 9
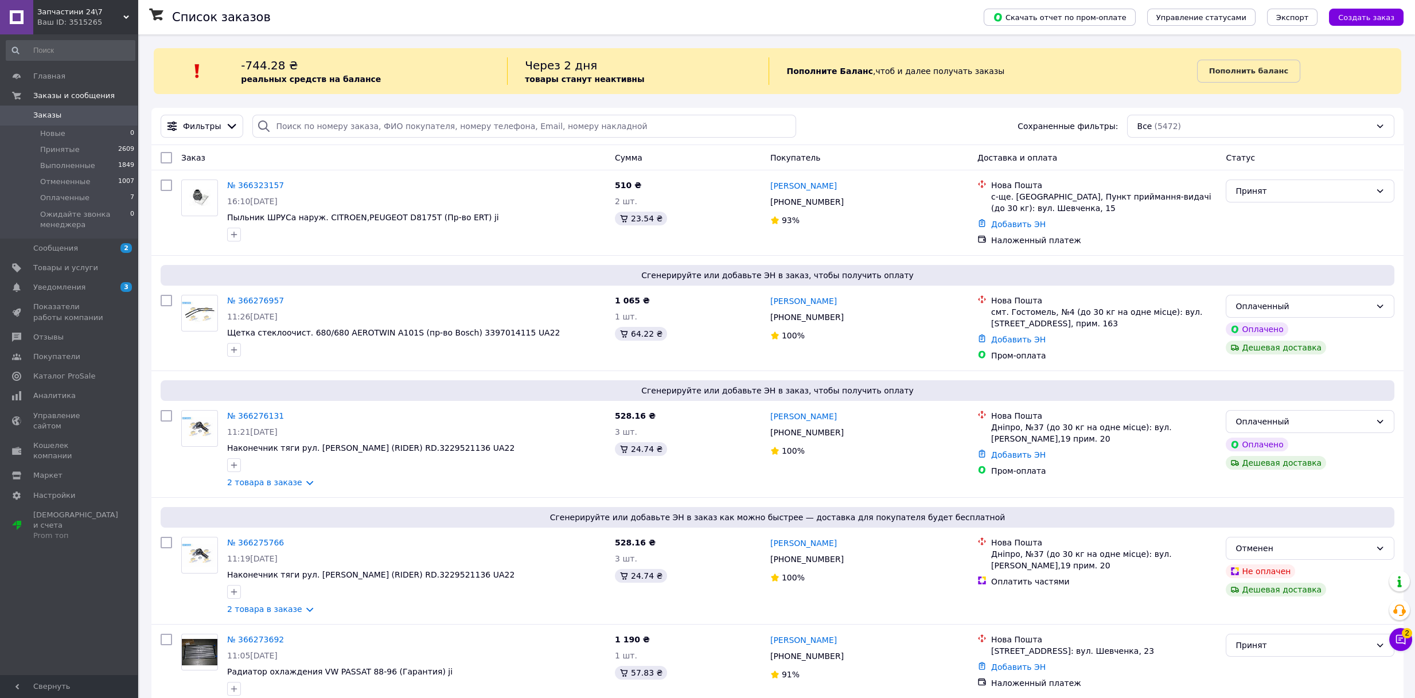
click at [45, 114] on span "Заказы" at bounding box center [47, 115] width 28 height 10
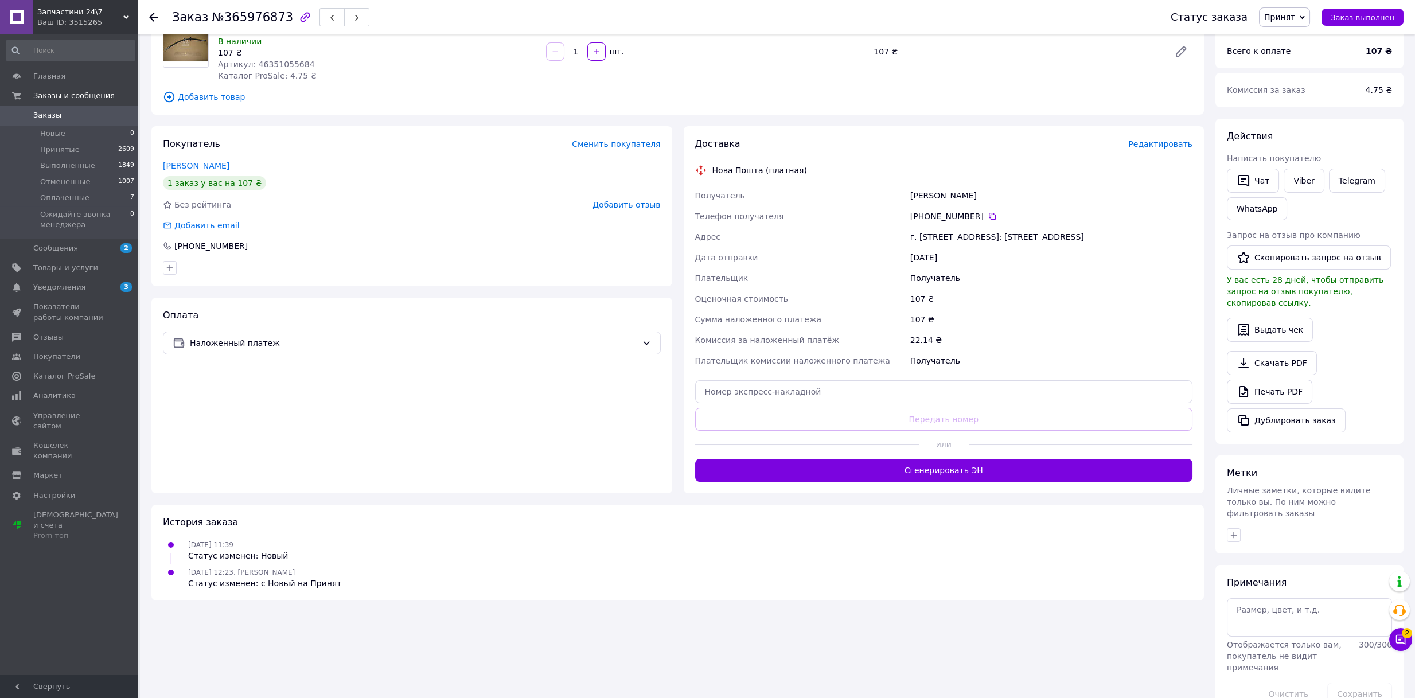
scroll to position [112, 0]
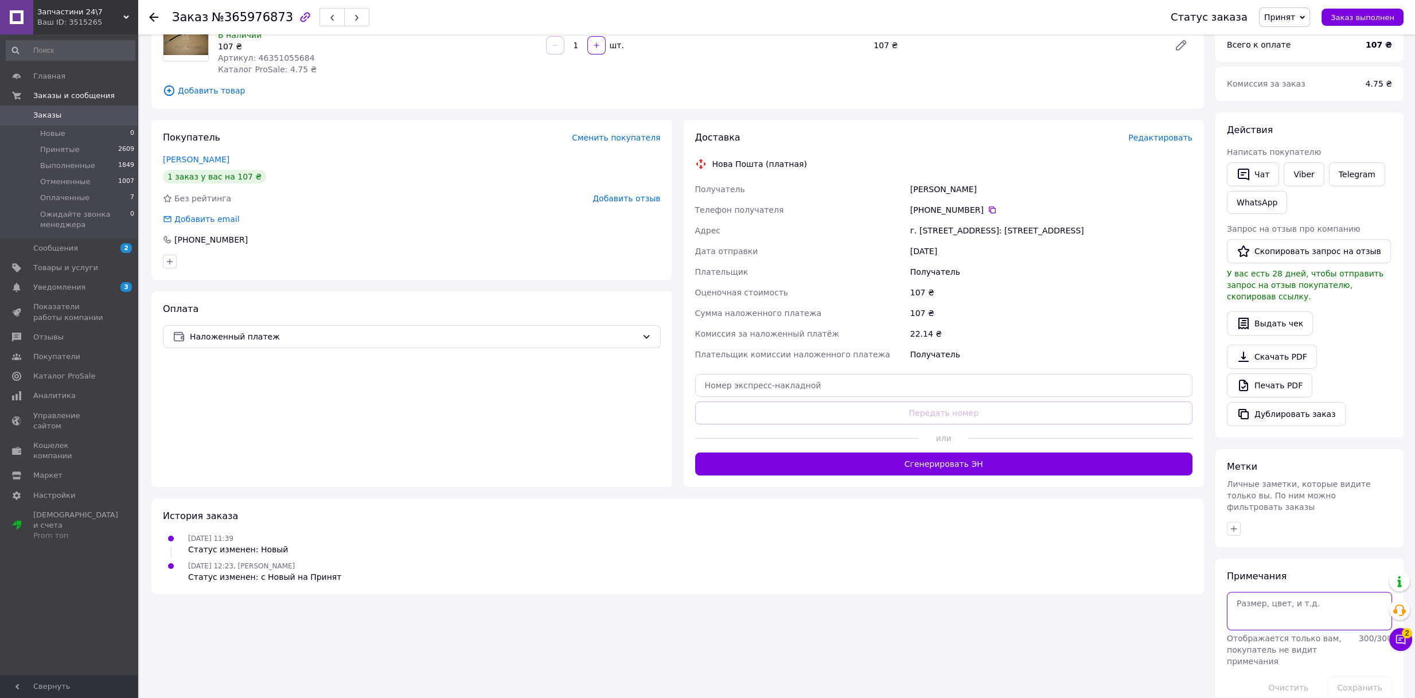
drag, startPoint x: 1281, startPoint y: 580, endPoint x: 1269, endPoint y: 604, distance: 26.7
click at [1277, 592] on textarea at bounding box center [1309, 611] width 165 height 38
type textarea "216"
click at [1370, 676] on button "Сохранить" at bounding box center [1359, 687] width 65 height 23
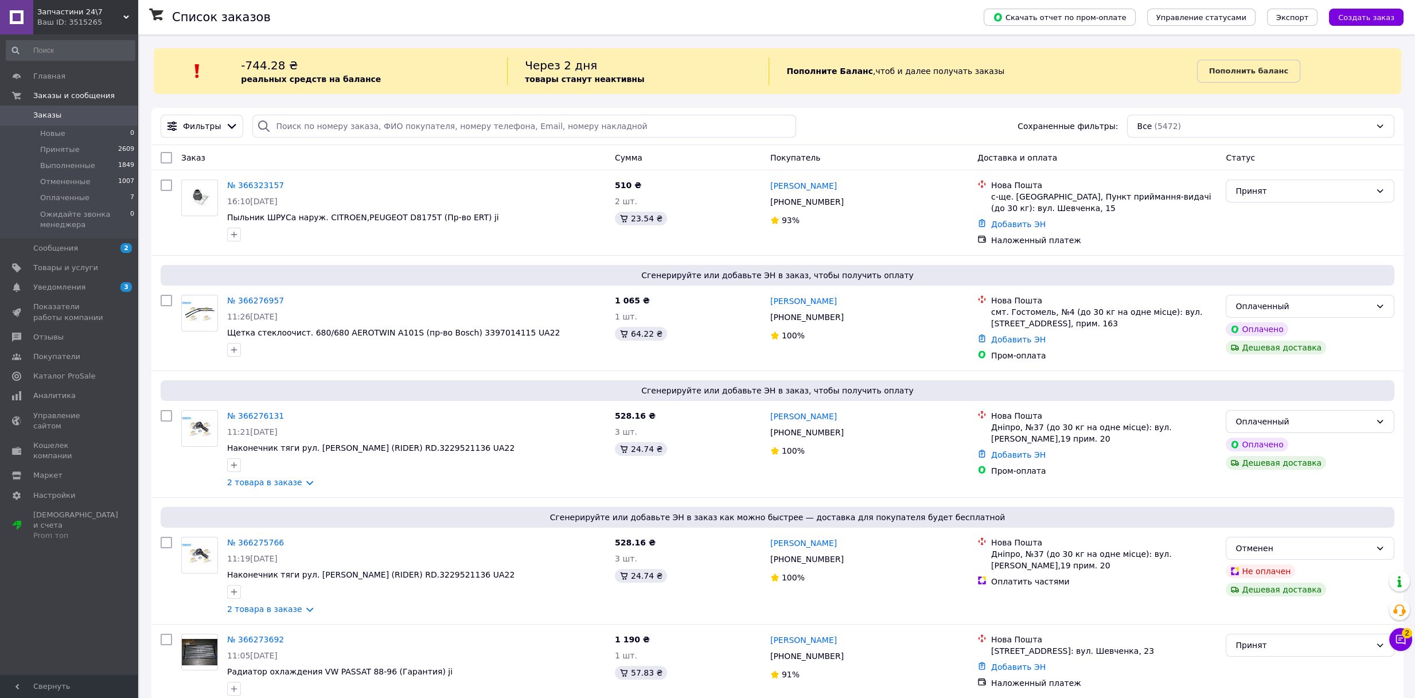
click at [118, 18] on div "Ваш ID: 3515265" at bounding box center [87, 22] width 100 height 10
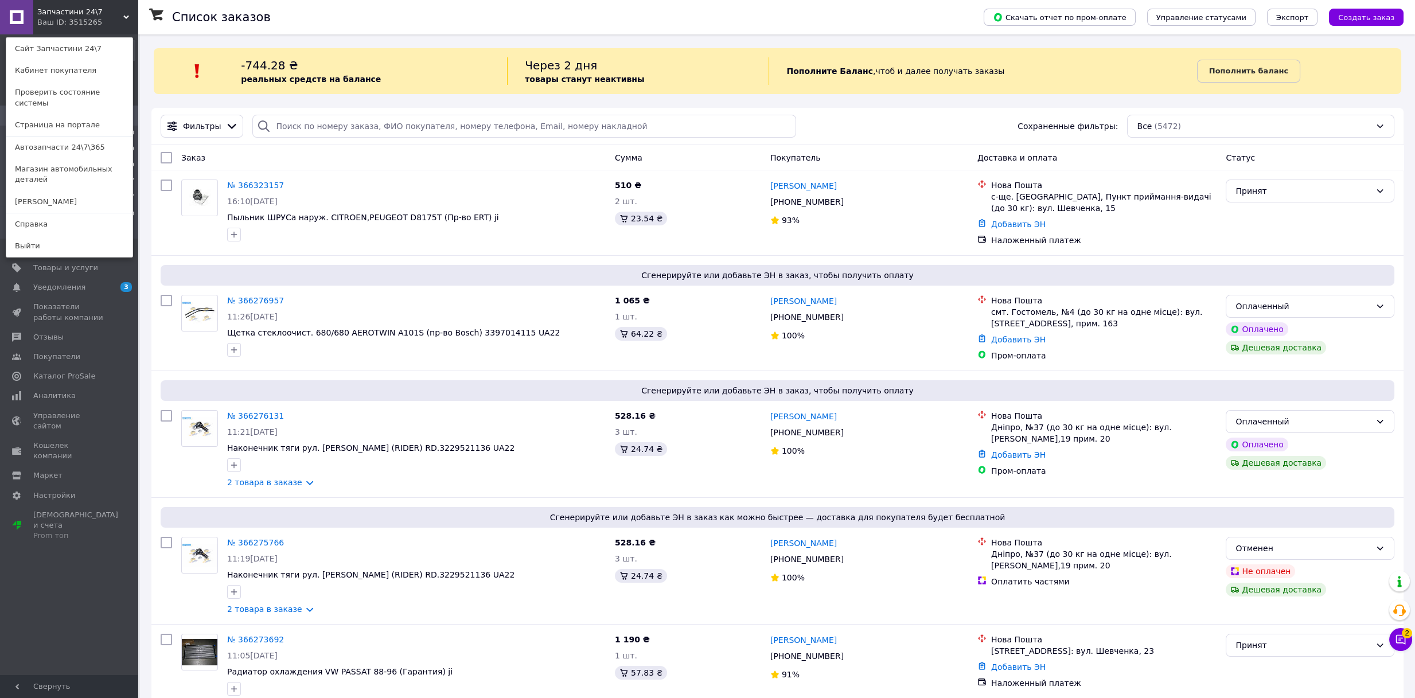
drag, startPoint x: 60, startPoint y: 179, endPoint x: 69, endPoint y: 181, distance: 10.0
click at [59, 191] on link "[PERSON_NAME]" at bounding box center [69, 202] width 126 height 22
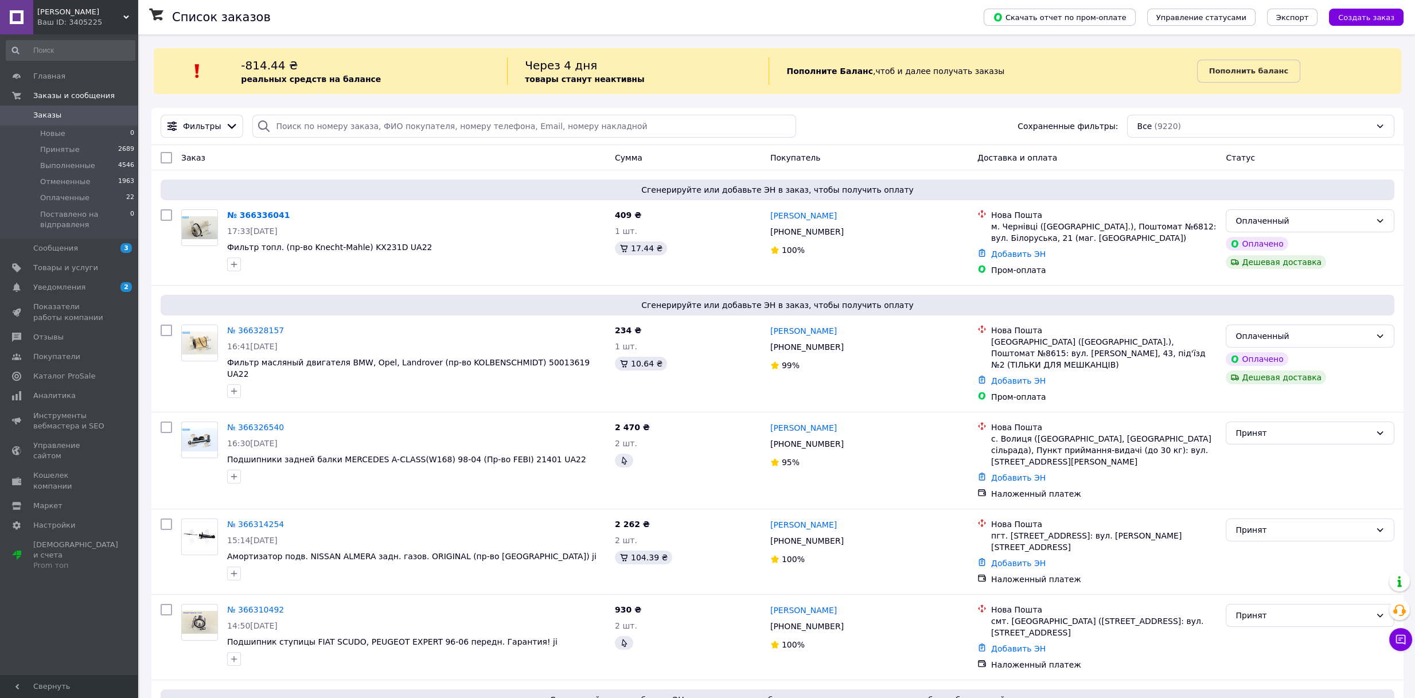
click at [253, 158] on div "Заказ" at bounding box center [394, 157] width 434 height 21
click at [254, 213] on link "№ 366336041" at bounding box center [258, 215] width 63 height 9
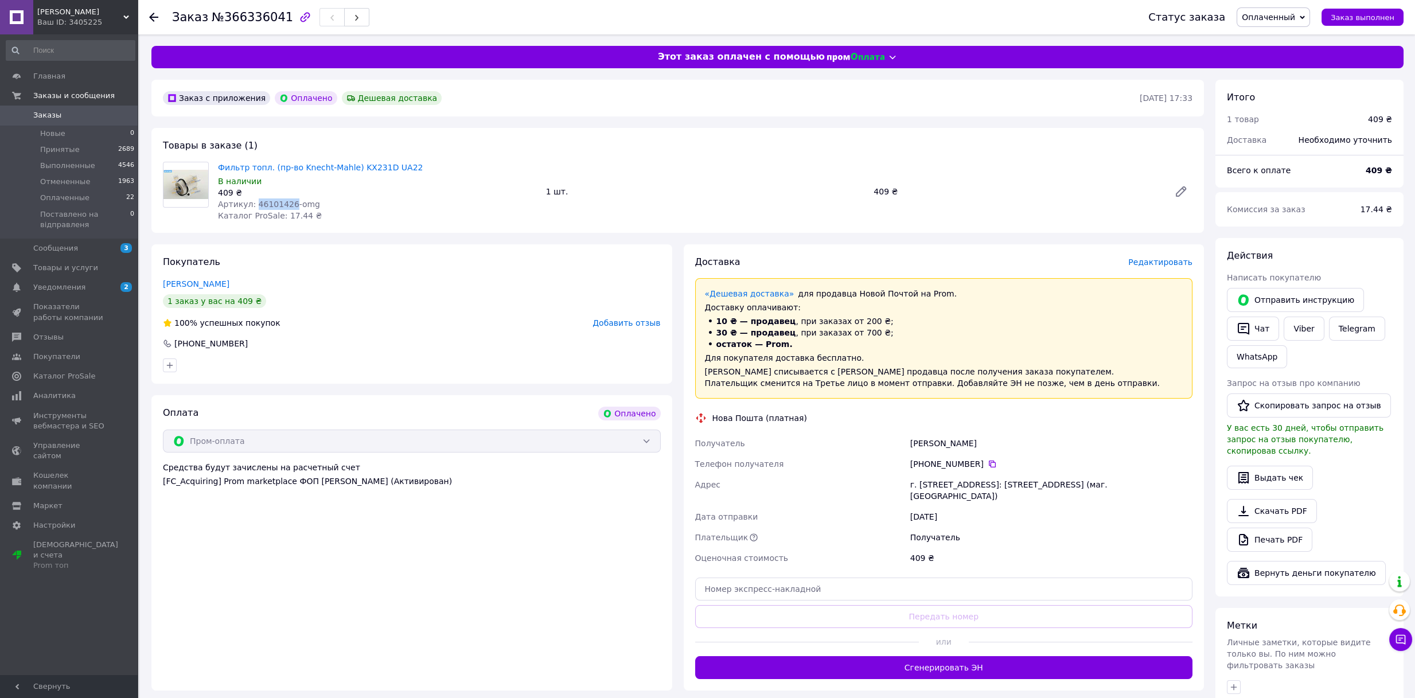
drag, startPoint x: 254, startPoint y: 204, endPoint x: 286, endPoint y: 205, distance: 32.7
click at [286, 205] on span "Артикул: 46101426-omg" at bounding box center [269, 204] width 102 height 9
copy span "46101426"
click at [41, 115] on span "Заказы" at bounding box center [47, 115] width 28 height 10
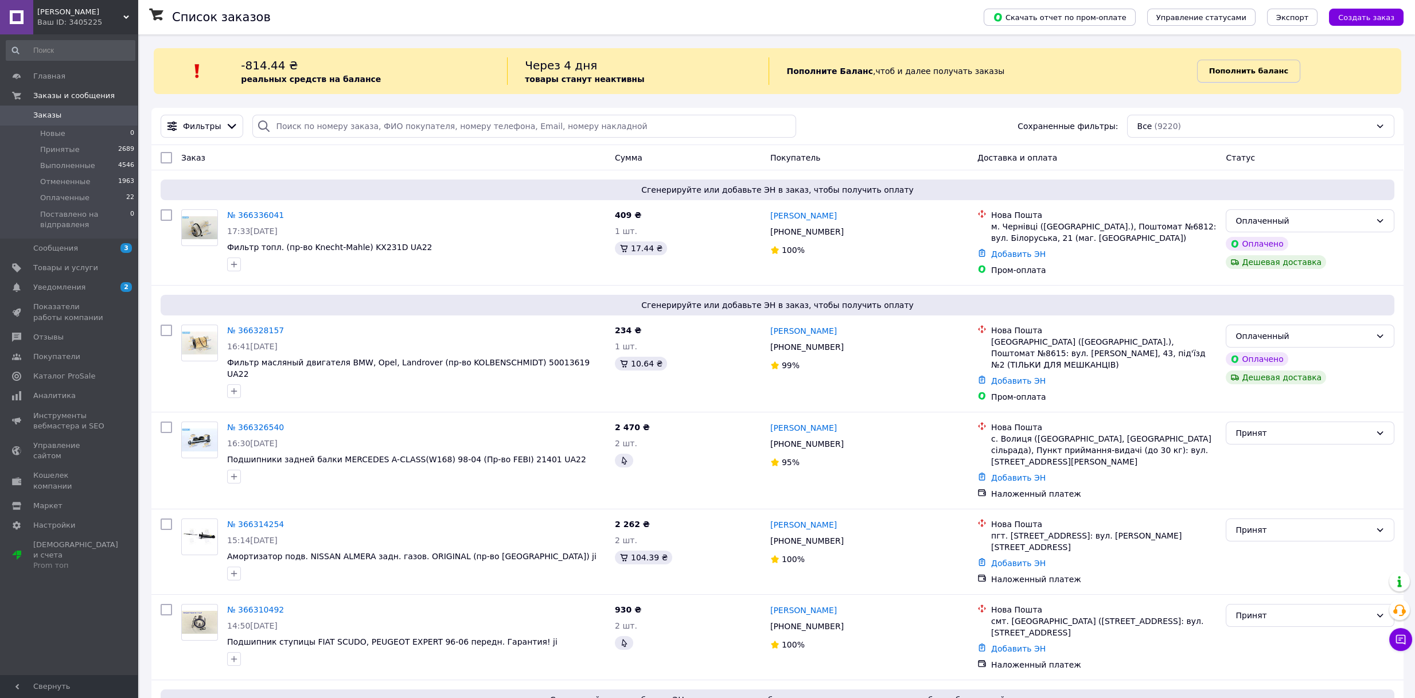
click at [1248, 62] on link "Пополнить баланс" at bounding box center [1248, 71] width 103 height 23
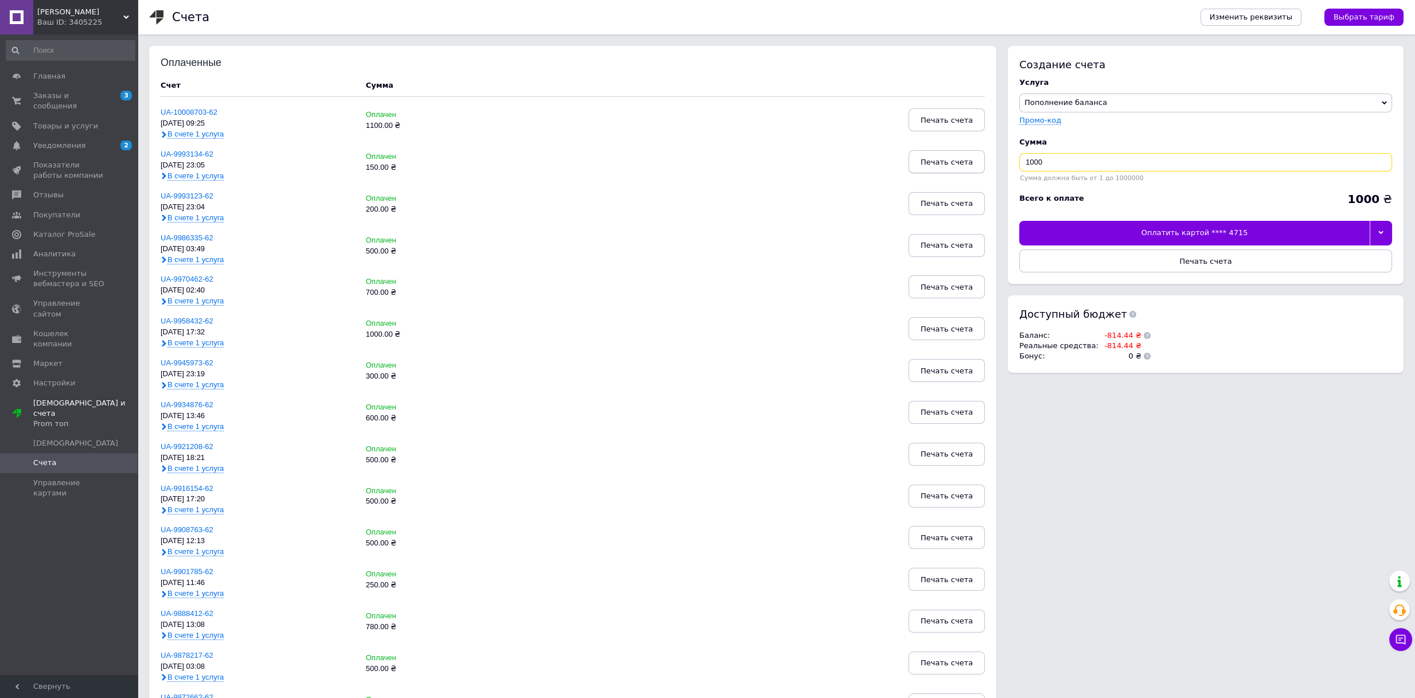
drag, startPoint x: 1089, startPoint y: 163, endPoint x: 970, endPoint y: 167, distance: 119.4
click at [970, 167] on div "Оплаченные Счет Сумма UA-10008703-62 [DATE] 09:25 В счете 1 услуга Оплачен 1100…" at bounding box center [776, 526] width 1254 height 960
click at [1377, 229] on div at bounding box center [1381, 233] width 22 height 24
drag, startPoint x: 1101, startPoint y: 163, endPoint x: 973, endPoint y: 150, distance: 128.6
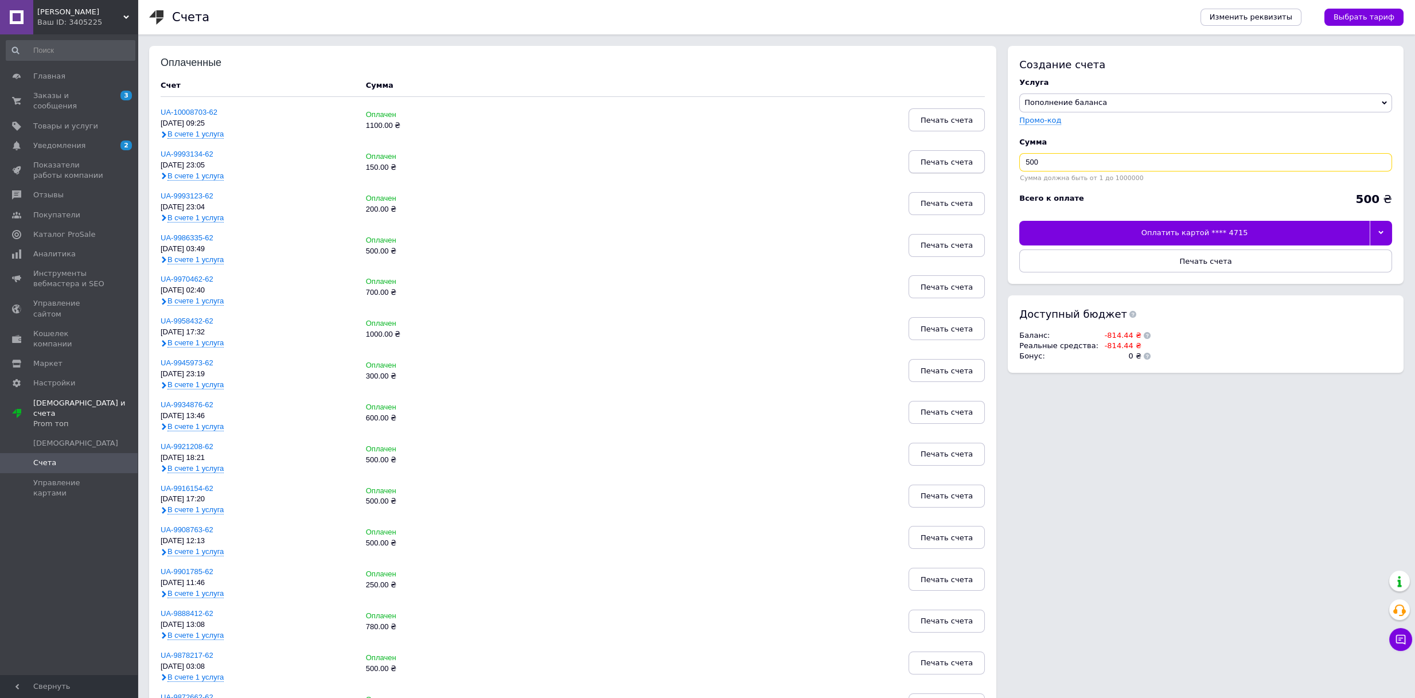
click at [973, 150] on div "Оплаченные Счет Сумма UA-10008703-62 [DATE] 09:25 В счете 1 услуга Оплачен 1100…" at bounding box center [776, 526] width 1254 height 960
type input "815"
click at [1380, 236] on div at bounding box center [1381, 233] width 22 height 24
click at [1114, 263] on div "Оплатить картой **** 3399" at bounding box center [1206, 259] width 360 height 10
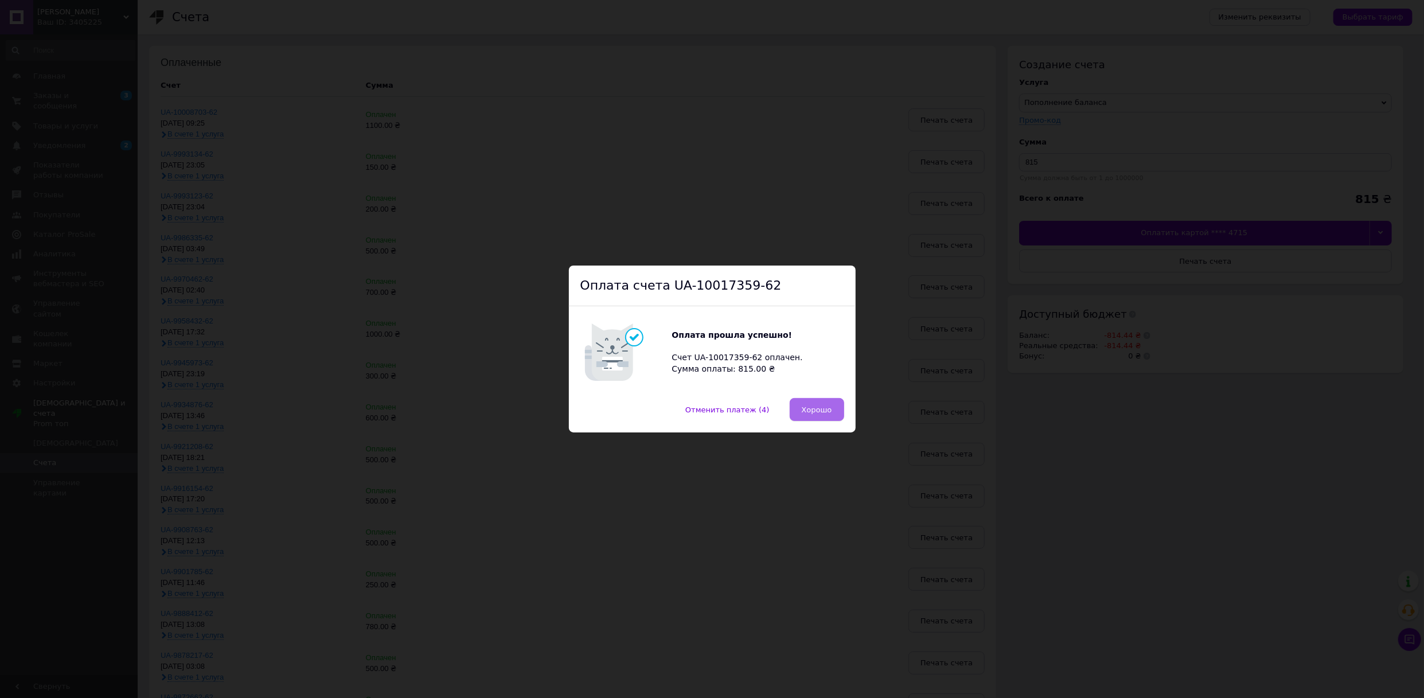
click at [823, 407] on span "Хорошо" at bounding box center [817, 410] width 30 height 9
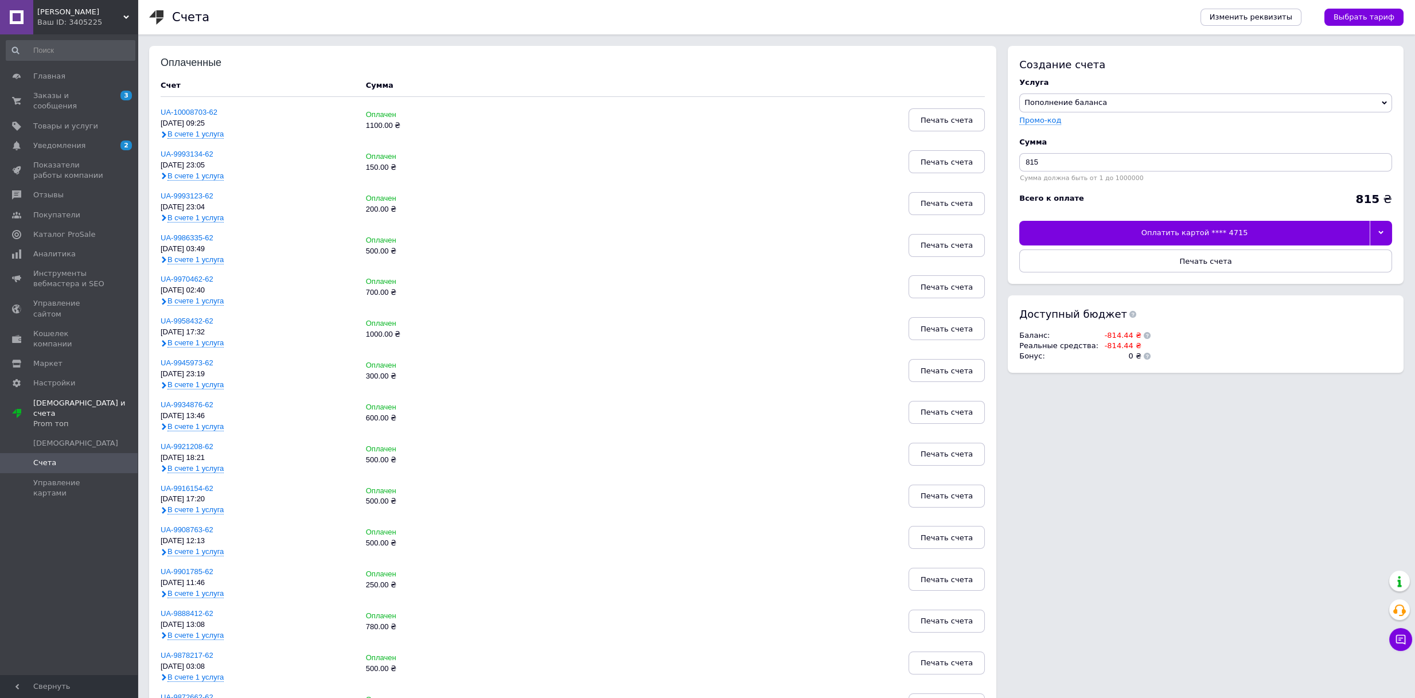
click at [85, 13] on span "[PERSON_NAME]" at bounding box center [80, 12] width 86 height 10
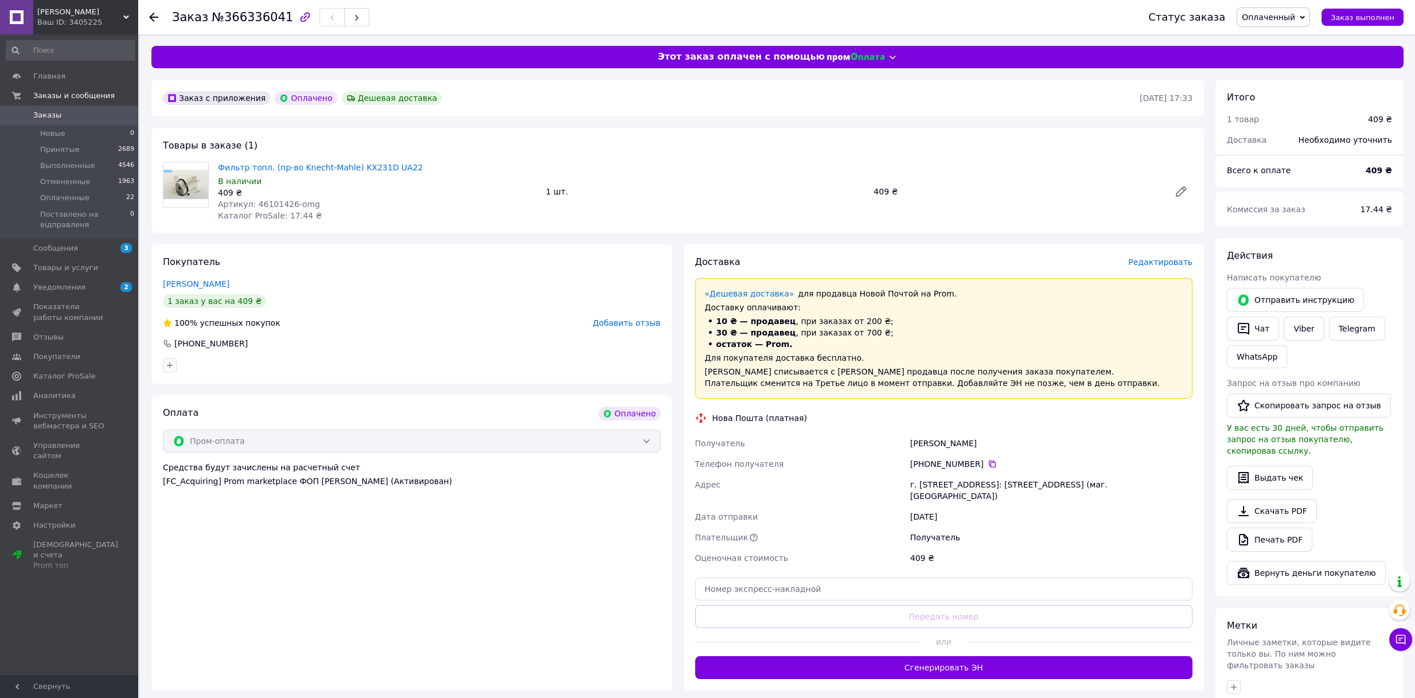
drag, startPoint x: 982, startPoint y: 462, endPoint x: 969, endPoint y: 459, distance: 12.9
click at [988, 462] on icon at bounding box center [992, 463] width 9 height 9
click at [443, 238] on div "Заказ с приложения Оплачено Дешевая доставка 12.10.2025 • 17:33 Товары в заказе…" at bounding box center [678, 475] width 1064 height 790
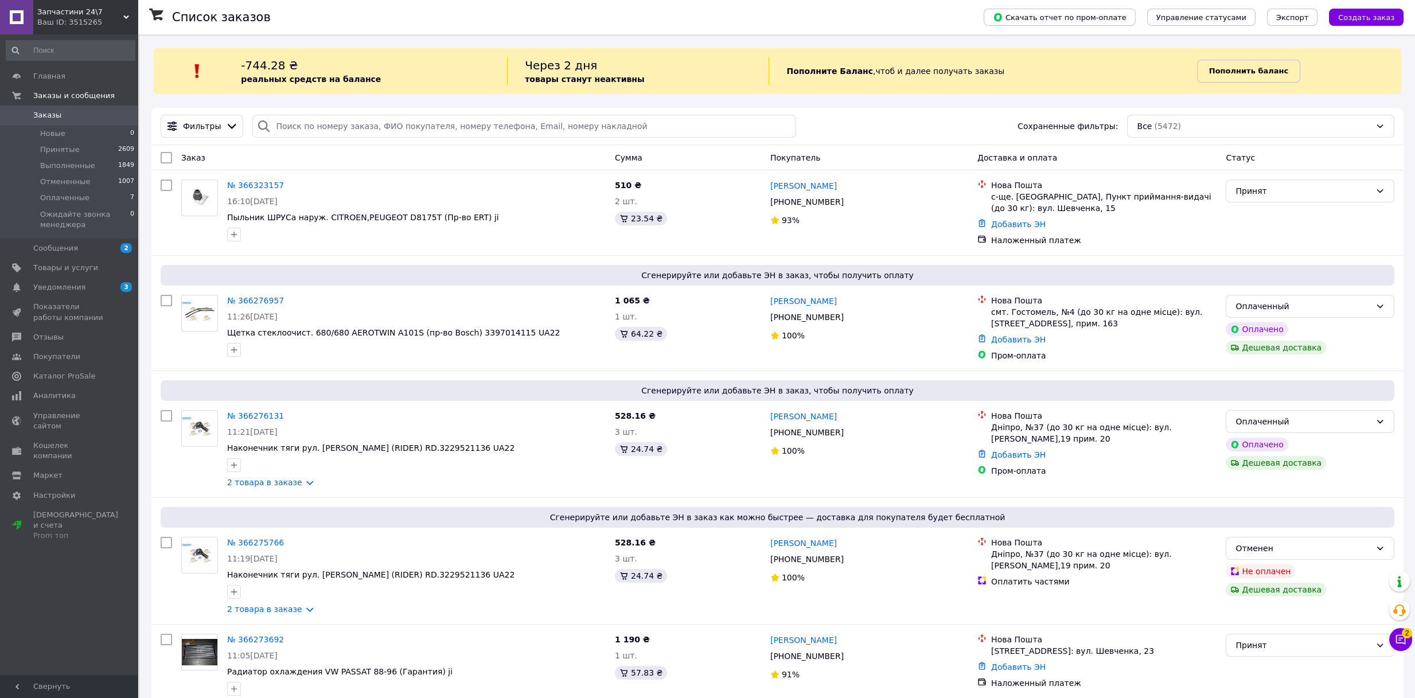
click at [1256, 74] on b "Пополнить баланс" at bounding box center [1248, 71] width 79 height 9
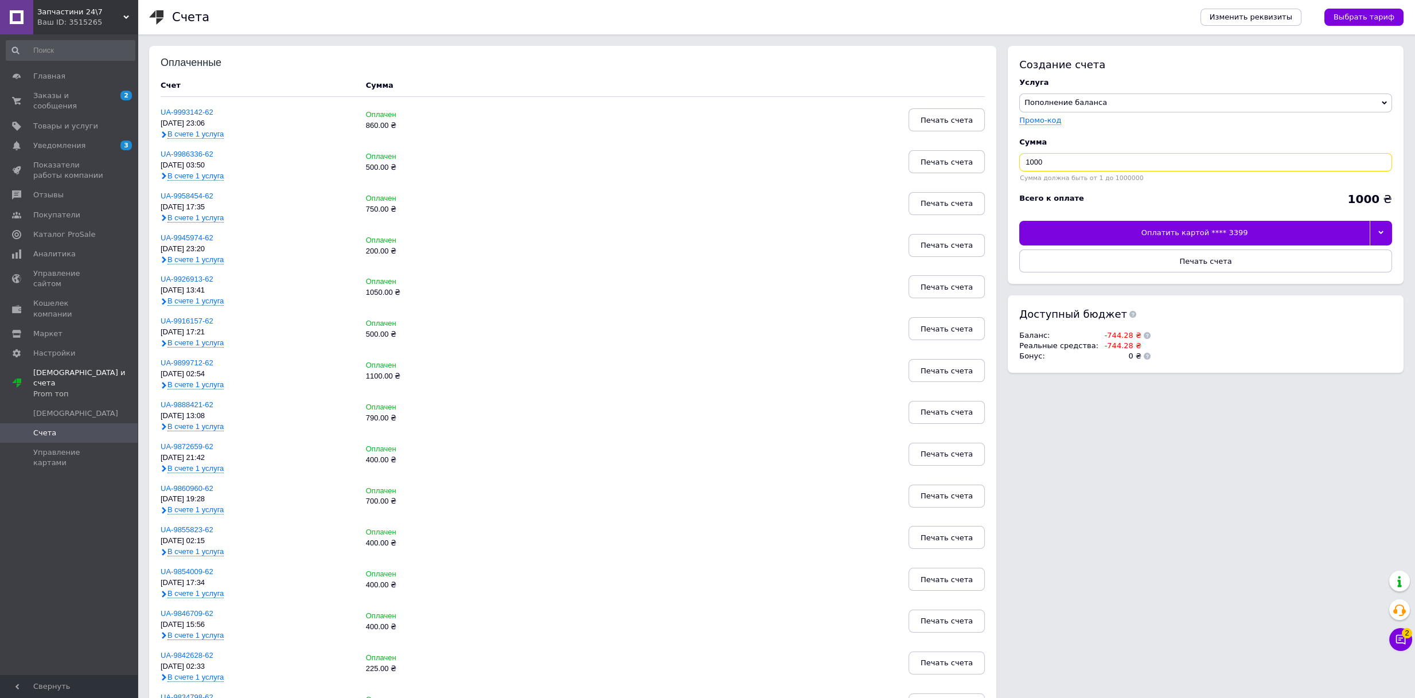
drag, startPoint x: 1051, startPoint y: 170, endPoint x: 992, endPoint y: 173, distance: 59.7
click at [991, 173] on div "Оплаченные Счет Сумма UA-9993142-62 [DATE] 23:06 В счете 1 услуга Оплачен 860.0…" at bounding box center [776, 526] width 1254 height 960
type input "745"
click at [1259, 237] on div "Оплатить картой **** 3399" at bounding box center [1194, 233] width 350 height 24
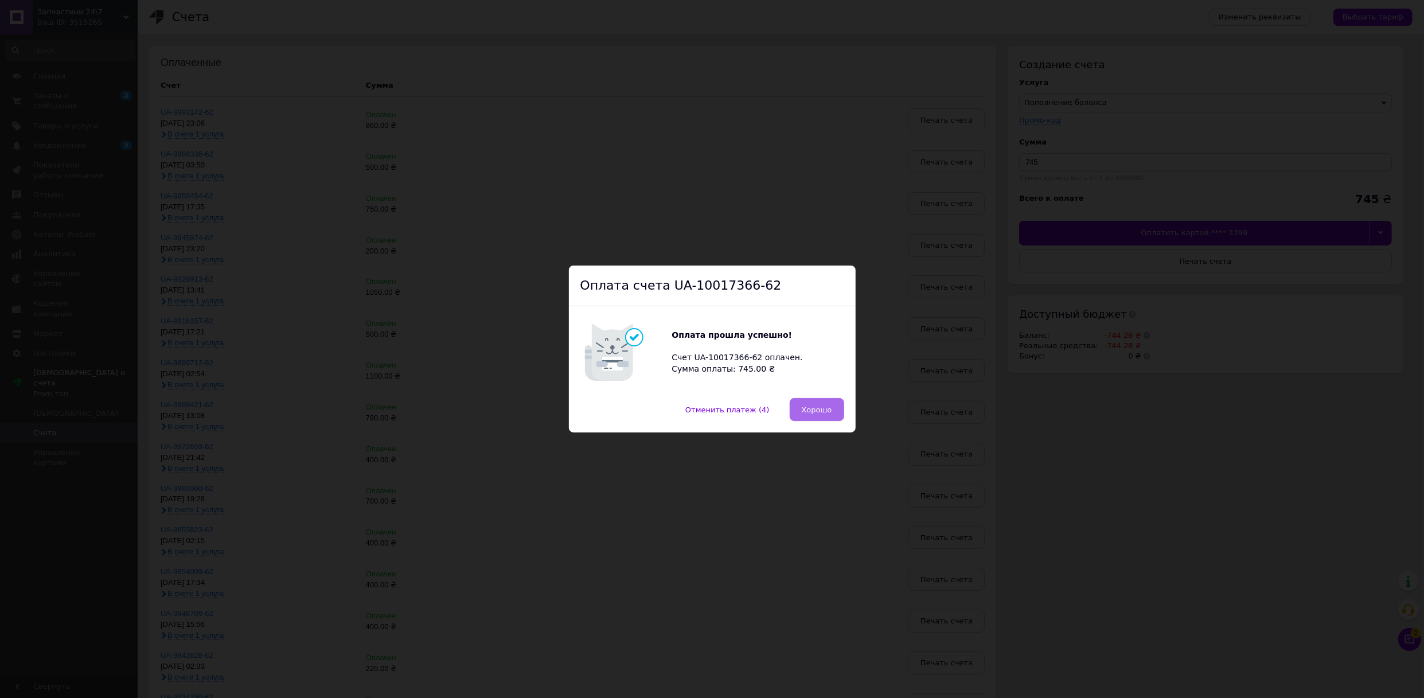
click at [824, 413] on span "Хорошо" at bounding box center [817, 410] width 30 height 9
